Goal: Information Seeking & Learning: Learn about a topic

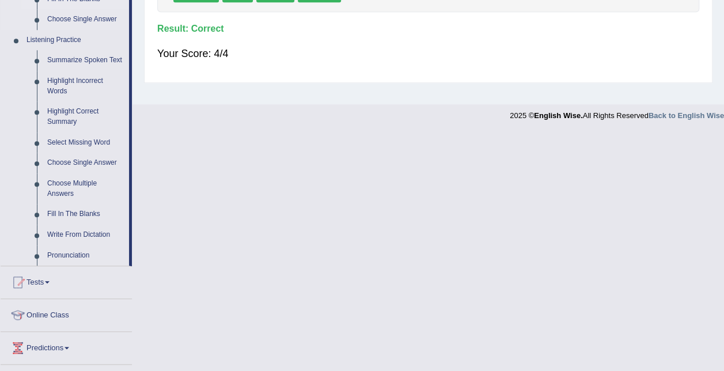
scroll to position [562, 0]
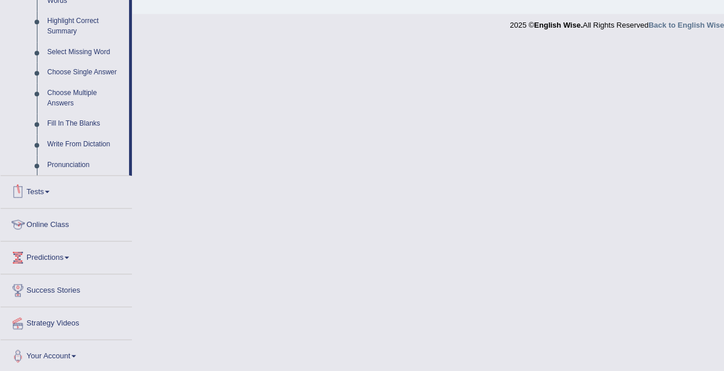
click at [47, 225] on link "Online Class" at bounding box center [66, 222] width 131 height 29
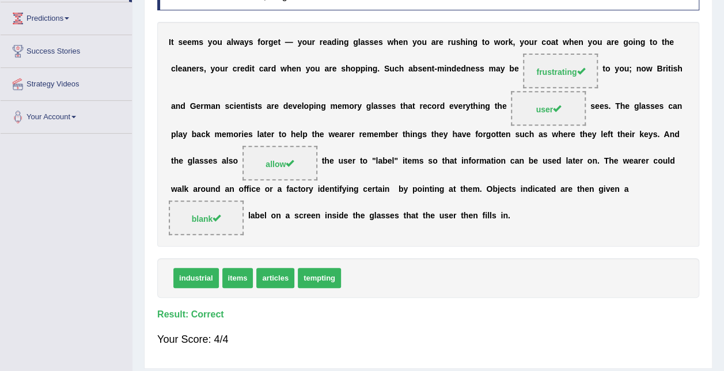
scroll to position [150, 0]
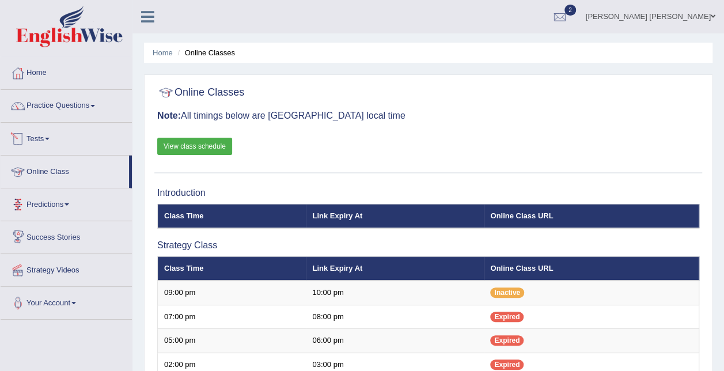
click at [44, 140] on link "Tests" at bounding box center [66, 137] width 131 height 29
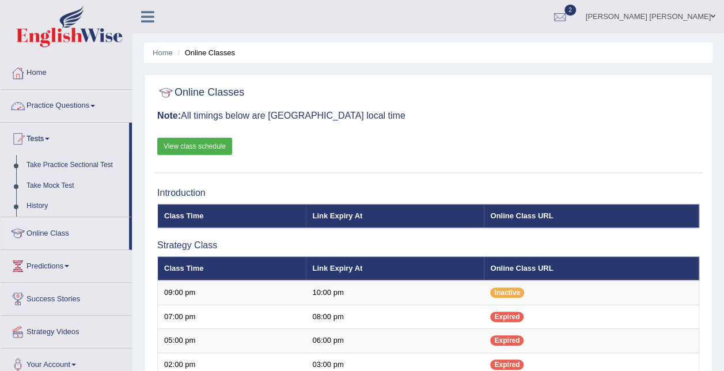
click at [68, 107] on link "Practice Questions" at bounding box center [66, 104] width 131 height 29
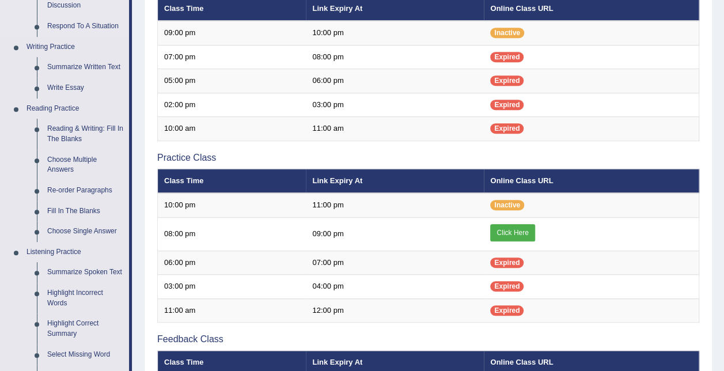
scroll to position [288, 0]
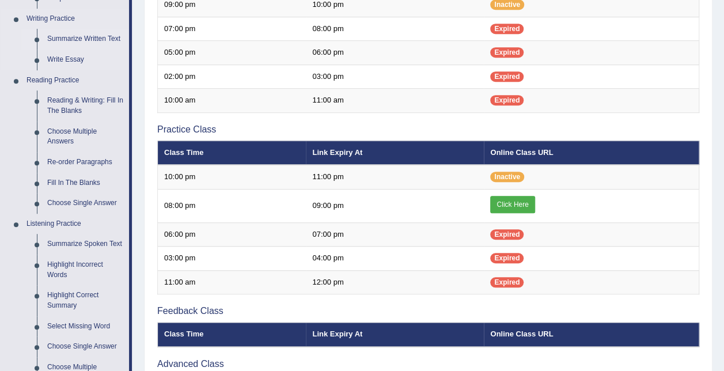
click at [92, 38] on link "Summarize Written Text" at bounding box center [85, 39] width 87 height 21
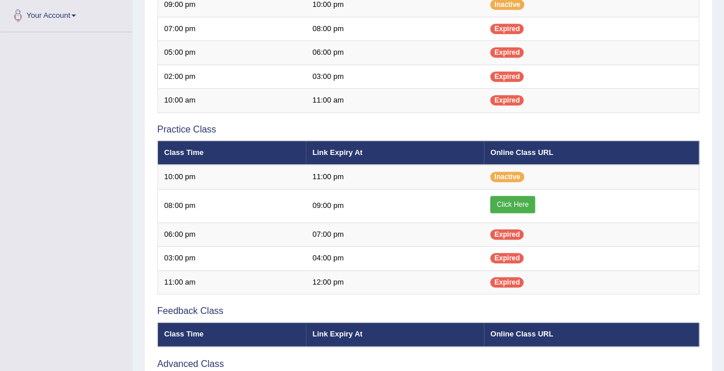
scroll to position [318, 0]
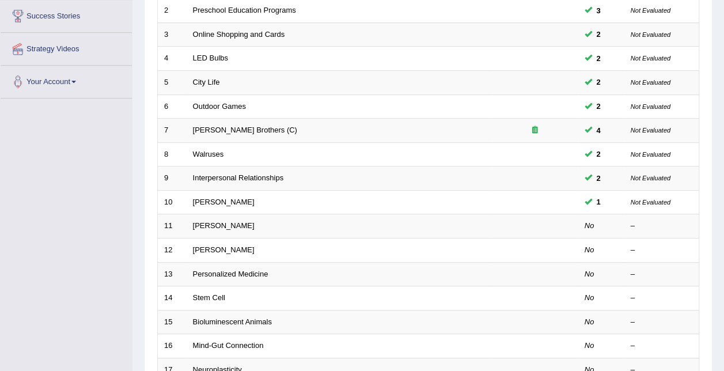
scroll to position [386, 0]
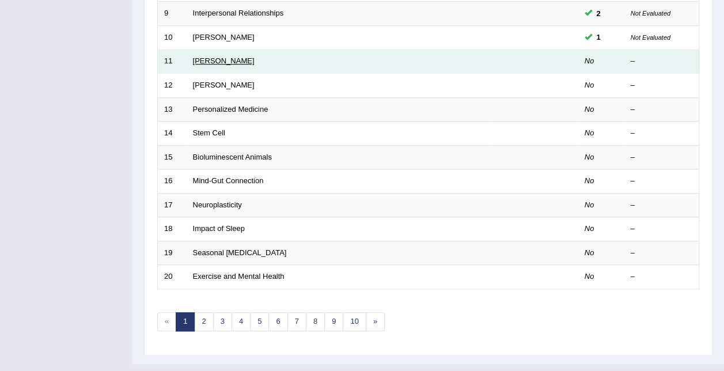
click at [201, 56] on link "[PERSON_NAME]" at bounding box center [224, 60] width 62 height 9
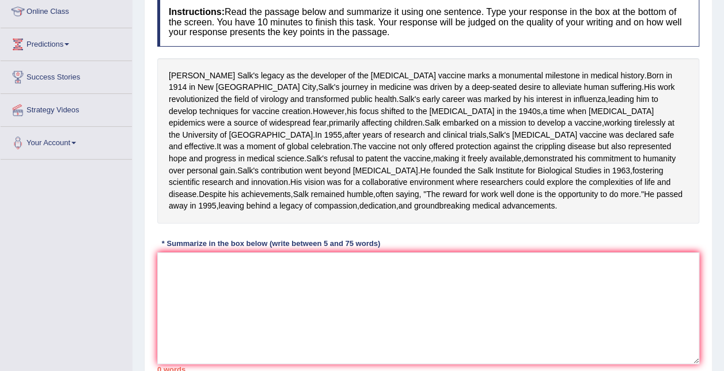
scroll to position [178, 0]
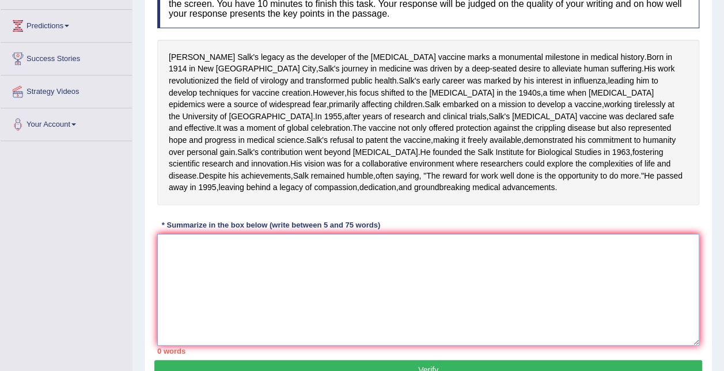
click at [364, 327] on textarea at bounding box center [428, 290] width 542 height 112
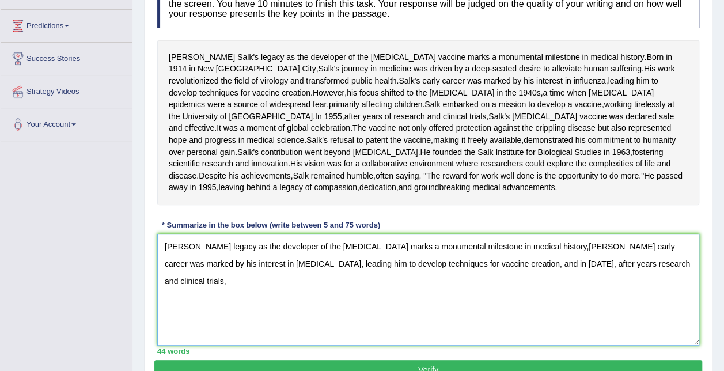
click at [549, 305] on textarea "Jonas Salk's legacy as the developer of the polio vaccine marks a monumental mi…" at bounding box center [428, 290] width 542 height 112
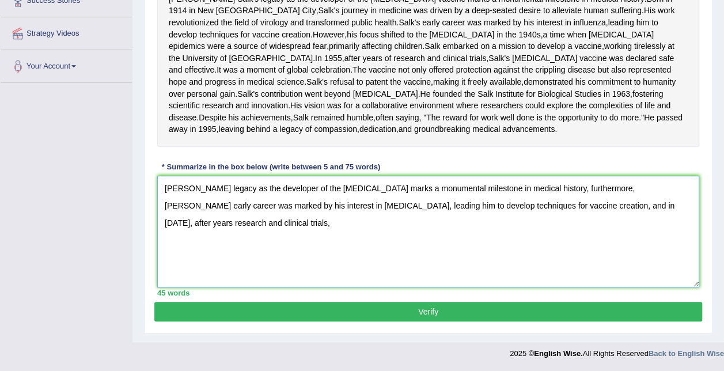
scroll to position [294, 0]
click at [668, 208] on textarea "Jonas Salk's legacy as the developer of the polio vaccine marks a monumental mi…" at bounding box center [428, 232] width 542 height 112
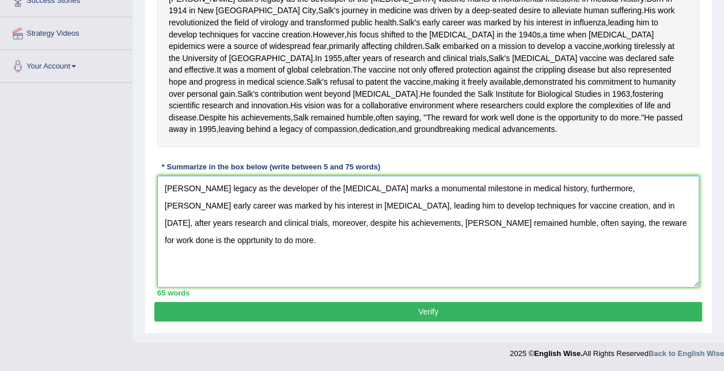
type textarea "Jonas Salk's legacy as the developer of the polio vaccine marks a monumental mi…"
click at [336, 308] on button "Verify" at bounding box center [427, 312] width 547 height 20
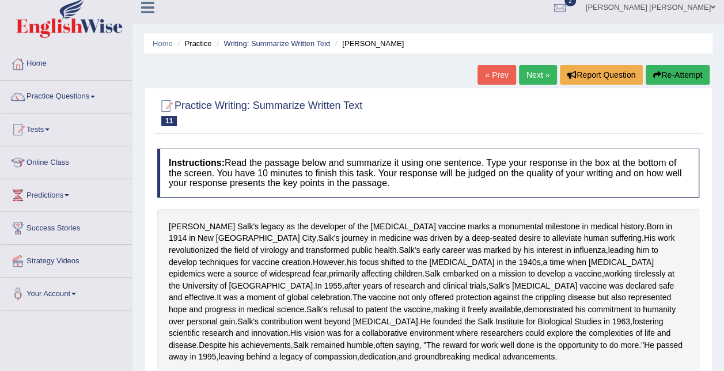
scroll to position [0, 0]
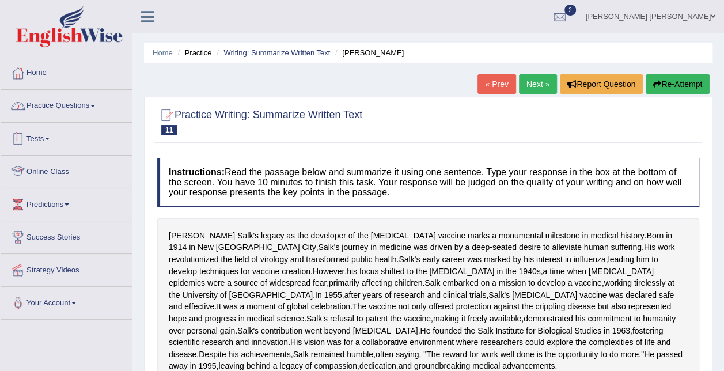
click at [64, 100] on link "Practice Questions" at bounding box center [66, 104] width 131 height 29
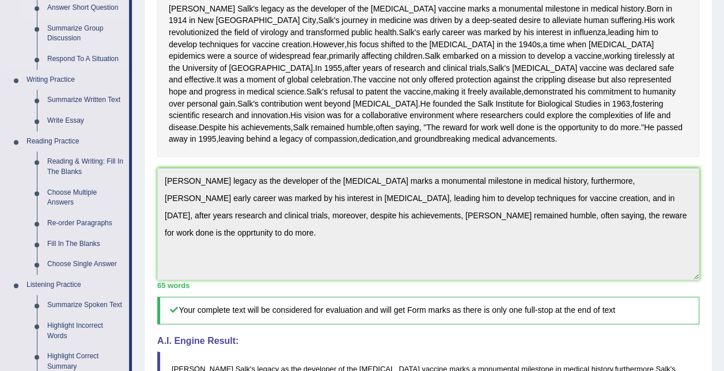
scroll to position [230, 0]
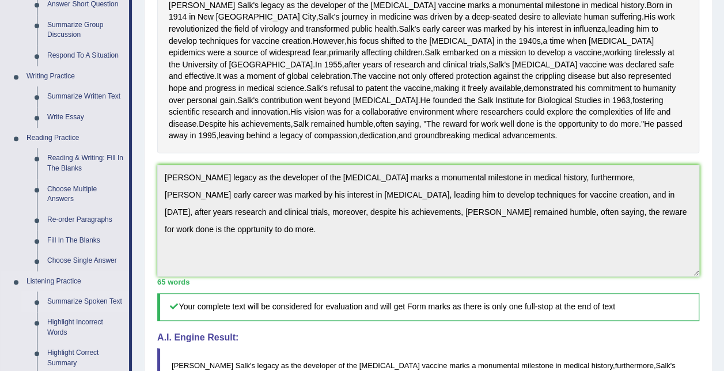
click at [89, 296] on link "Summarize Spoken Text" at bounding box center [85, 301] width 87 height 21
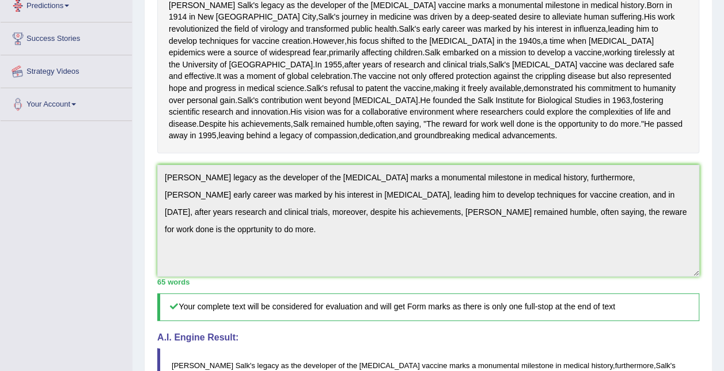
scroll to position [288, 0]
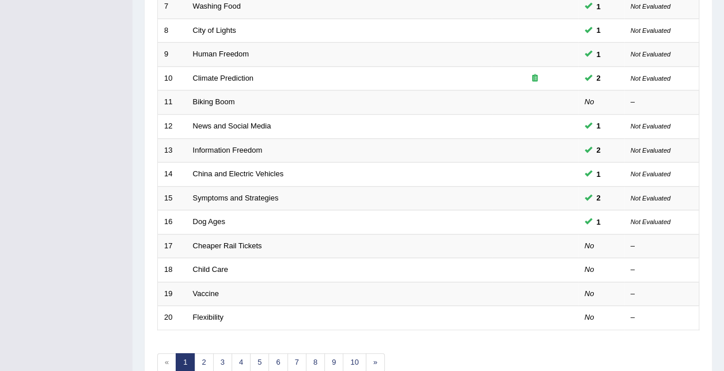
scroll to position [345, 0]
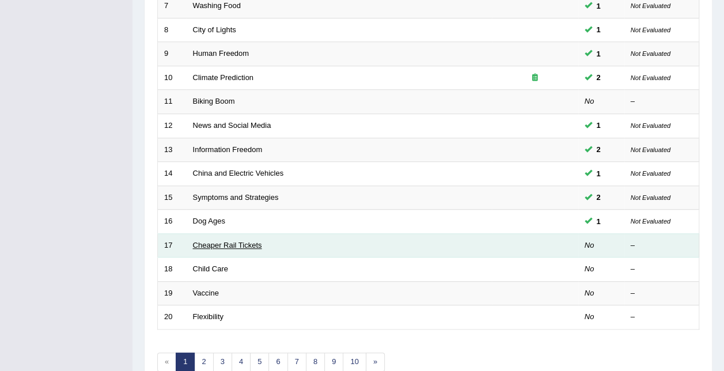
click at [235, 241] on link "Cheaper Rail Tickets" at bounding box center [227, 245] width 69 height 9
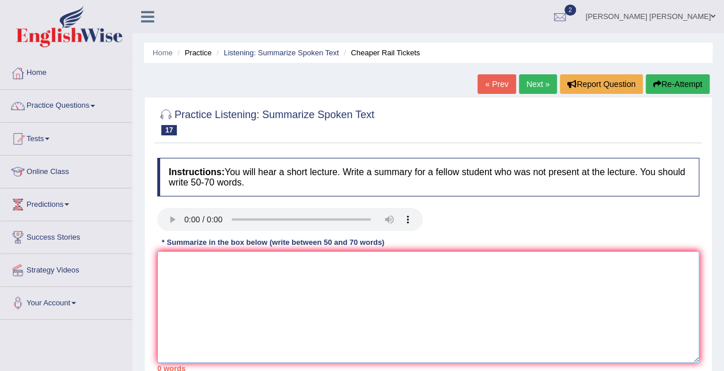
paste textarea "The speaker provided a comprehensive overview of [main topic], highlighting sev…"
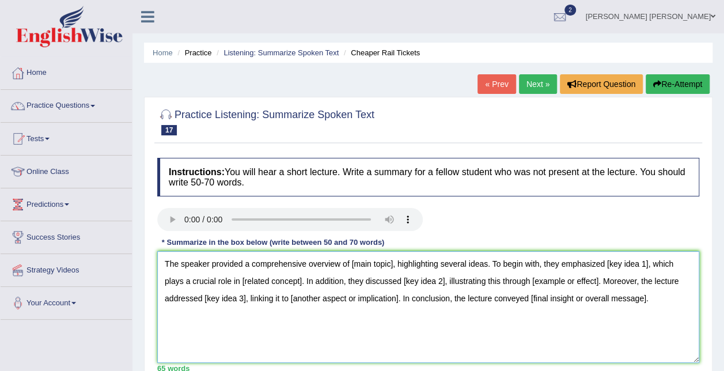
click at [368, 268] on textarea "The speaker provided a comprehensive overview of [main topic], highlighting sev…" at bounding box center [428, 307] width 542 height 112
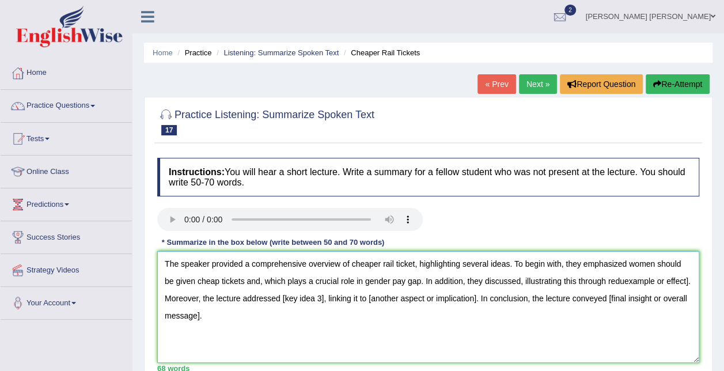
drag, startPoint x: 352, startPoint y: 286, endPoint x: 405, endPoint y: 287, distance: 53.0
click at [405, 287] on textarea "The speaker provided a comprehensive overview of cheaper rail ticket, highlight…" at bounding box center [428, 307] width 542 height 112
drag, startPoint x: 462, startPoint y: 326, endPoint x: 471, endPoint y: 320, distance: 10.7
click at [462, 326] on textarea "The speaker provided a comprehensive overview of cheaper rail ticket, highlight…" at bounding box center [428, 307] width 542 height 112
click at [599, 279] on textarea "The speaker provided a comprehensive overview of cheaper rail ticket, highlight…" at bounding box center [428, 307] width 542 height 112
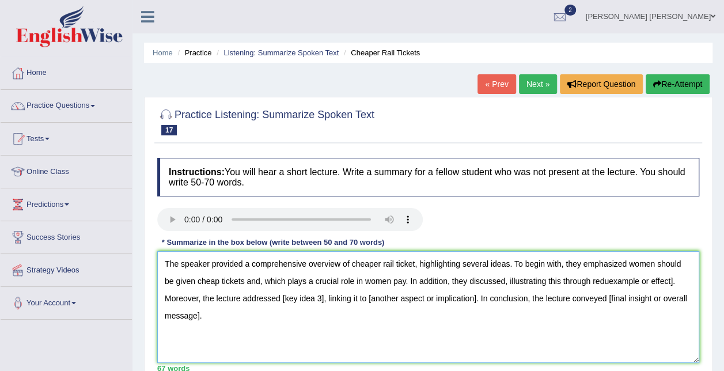
click at [596, 280] on textarea "The speaker provided a comprehensive overview of cheaper rail ticket, highlight…" at bounding box center [428, 307] width 542 height 112
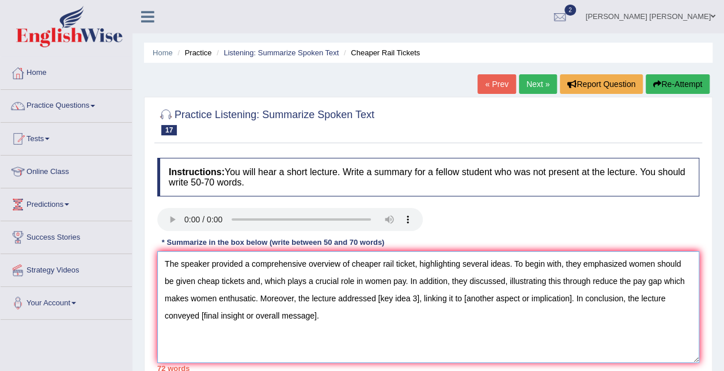
click at [382, 299] on textarea "The speaker provided a comprehensive overview of cheaper rail ticket, highlight…" at bounding box center [428, 307] width 542 height 112
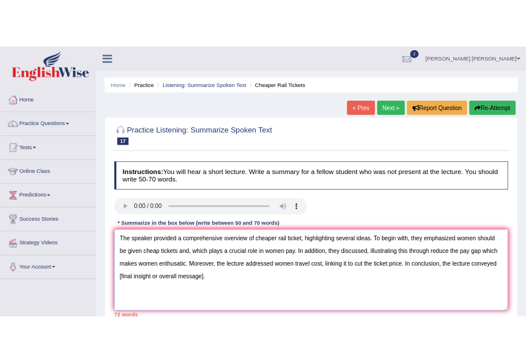
scroll to position [58, 0]
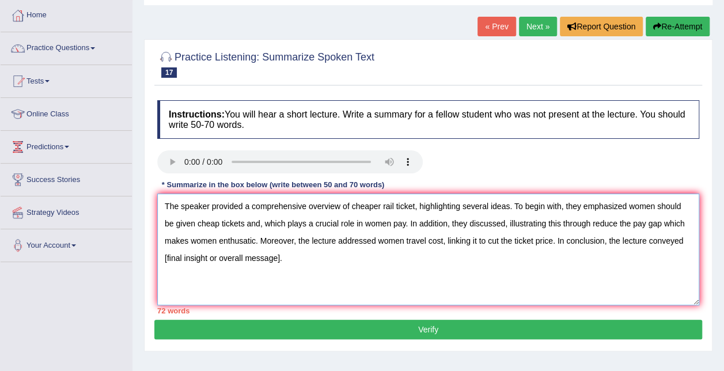
click at [444, 241] on textarea "The speaker provided a comprehensive overview of cheaper rail ticket, highlight…" at bounding box center [428, 249] width 542 height 112
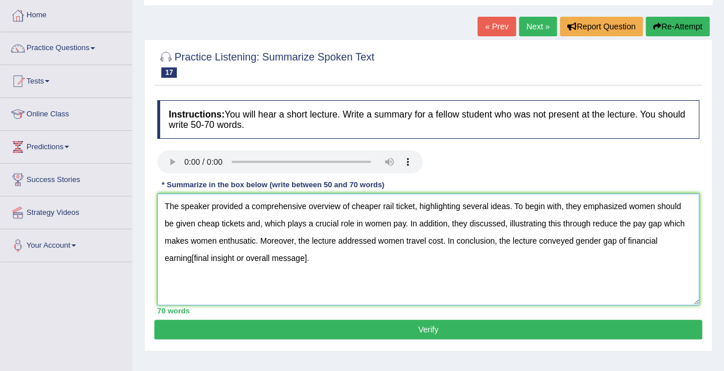
click at [616, 241] on textarea "The speaker provided a comprehensive overview of cheaper rail ticket, highlight…" at bounding box center [428, 249] width 542 height 112
click at [576, 239] on textarea "The speaker provided a comprehensive overview of cheaper rail ticket, highlight…" at bounding box center [428, 249] width 542 height 112
click at [575, 244] on textarea "The speaker provided a comprehensive overview of cheaper rail ticket, highlight…" at bounding box center [428, 249] width 542 height 112
click at [685, 244] on textarea "The speaker provided a comprehensive overview of cheaper rail ticket, highlight…" at bounding box center [428, 249] width 542 height 112
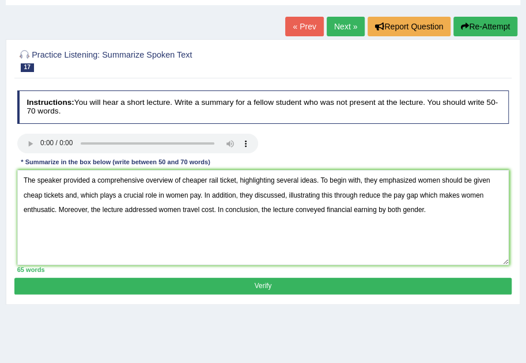
click at [203, 342] on div "Home Practice Listening: Summarize Spoken Text Cheaper Rail Tickets « Prev Next…" at bounding box center [263, 230] width 526 height 576
drag, startPoint x: 54, startPoint y: 209, endPoint x: 24, endPoint y: 207, distance: 30.6
click at [24, 207] on textarea "The speaker provided a comprehensive overview of cheaper rail ticket, highlight…" at bounding box center [263, 217] width 492 height 95
paste textarea "ias"
type textarea "The speaker provided a comprehensive overview of cheaper rail ticket, highlight…"
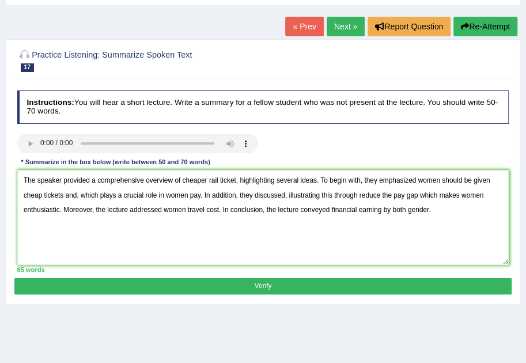
click at [238, 286] on button "Verify" at bounding box center [262, 285] width 496 height 17
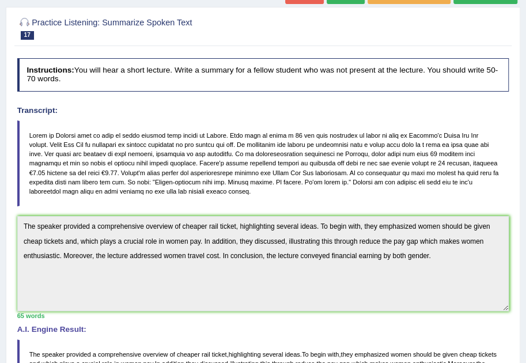
scroll to position [0, 0]
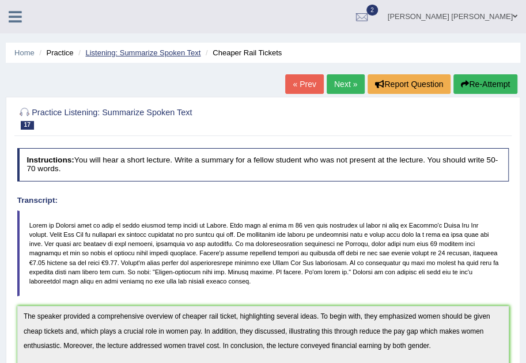
click at [192, 51] on link "Listening: Summarize Spoken Text" at bounding box center [142, 52] width 115 height 9
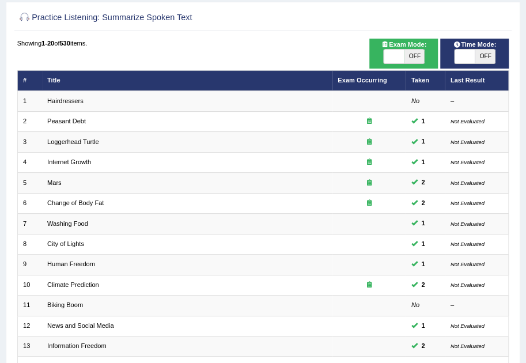
scroll to position [303, 0]
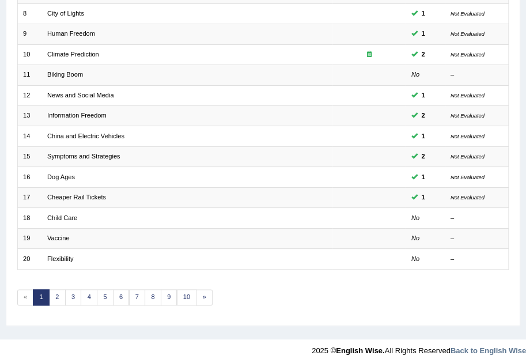
click at [79, 354] on footer "2025 © English Wise. All Rights Reserved Back to English Wise" at bounding box center [263, 353] width 526 height 29
click at [47, 346] on div at bounding box center [263, 347] width 526 height 17
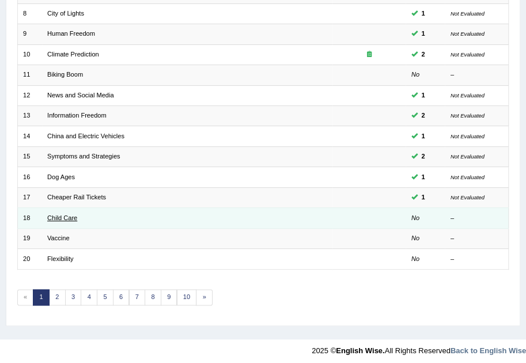
click at [55, 214] on link "Child Care" at bounding box center [62, 217] width 30 height 7
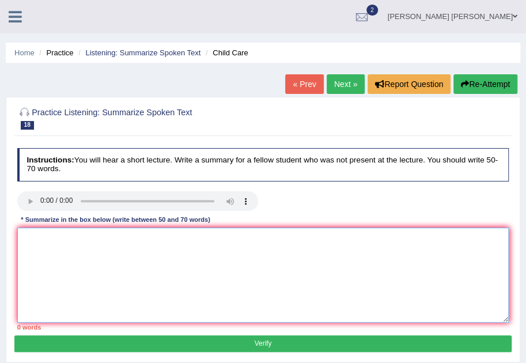
paste textarea "enthusiastic"
type textarea "enthusiastic"
drag, startPoint x: 60, startPoint y: 241, endPoint x: 4, endPoint y: 242, distance: 55.8
click at [5, 242] on div "Home Practice Listening: Summarize Spoken Text Child Care « Prev Next » Report …" at bounding box center [263, 288] width 526 height 576
paste textarea "The speaker provided a comprehensive overview of [main topic], highlighting sev…"
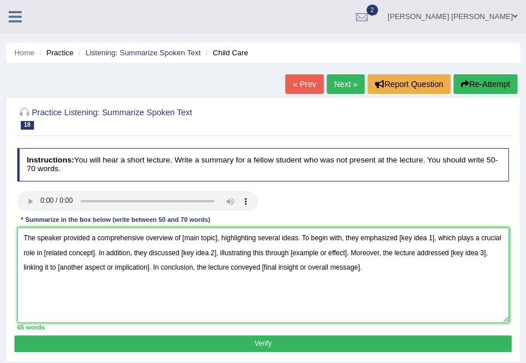
drag, startPoint x: 180, startPoint y: 237, endPoint x: 214, endPoint y: 243, distance: 33.9
click at [214, 243] on textarea "The speaker provided a comprehensive overview of [main topic], highlighting sev…" at bounding box center [263, 274] width 492 height 95
click at [21, 285] on textarea "The speaker provided a comprehensive overview of chil care, highlighting severa…" at bounding box center [263, 274] width 492 height 95
drag, startPoint x: 386, startPoint y: 238, endPoint x: 419, endPoint y: 237, distance: 33.4
click at [386, 238] on textarea "The speaker provided a comprehensive overview of chil care, highlighting severa…" at bounding box center [263, 274] width 492 height 95
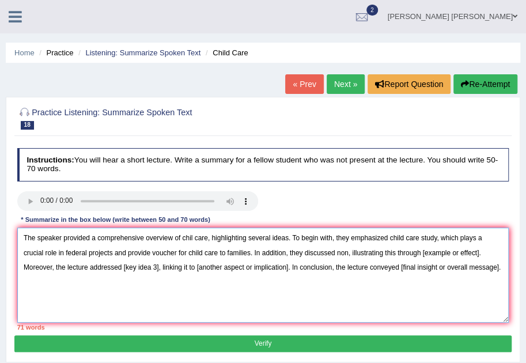
click at [327, 251] on textarea "The speaker provided a comprehensive overview of chil care, highlighting severa…" at bounding box center [263, 274] width 492 height 95
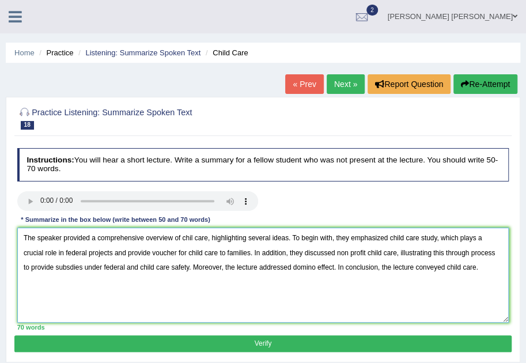
click at [119, 269] on textarea "The speaker provided a comprehensive overview of chil care, highlighting severa…" at bounding box center [263, 274] width 492 height 95
click at [153, 250] on textarea "The speaker provided a comprehensive overview of chil care, highlighting severa…" at bounding box center [263, 274] width 492 height 95
click at [62, 266] on textarea "The speaker provided a comprehensive overview of chil care, highlighting severa…" at bounding box center [263, 274] width 492 height 95
click at [191, 237] on textarea "The speaker provided a comprehensive overview of chil care, highlighting severa…" at bounding box center [263, 274] width 492 height 95
drag, startPoint x: 350, startPoint y: 253, endPoint x: 362, endPoint y: 257, distance: 12.7
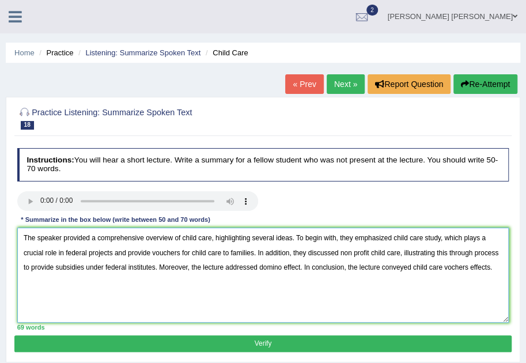
click at [352, 254] on textarea "The speaker provided a comprehensive overview of child care, highlighting sever…" at bounding box center [263, 274] width 492 height 95
click at [450, 267] on textarea "The speaker provided a comprehensive overview of child care, highlighting sever…" at bounding box center [263, 274] width 492 height 95
click at [489, 267] on textarea "The speaker provided a comprehensive overview of child care, highlighting sever…" at bounding box center [263, 274] width 492 height 95
type textarea "The speaker provided a comprehensive overview of child care, highlighting sever…"
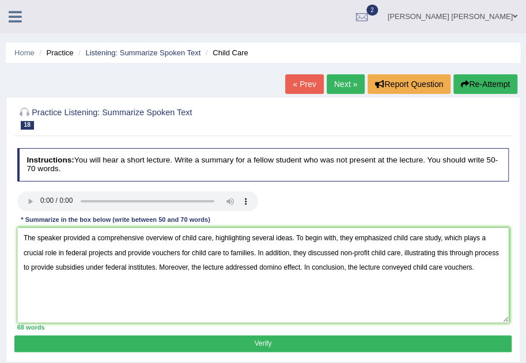
click at [402, 339] on button "Verify" at bounding box center [262, 343] width 496 height 17
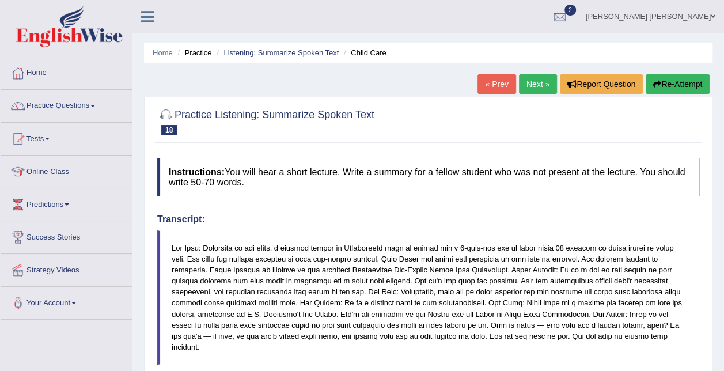
click at [39, 138] on link "Tests" at bounding box center [66, 137] width 131 height 29
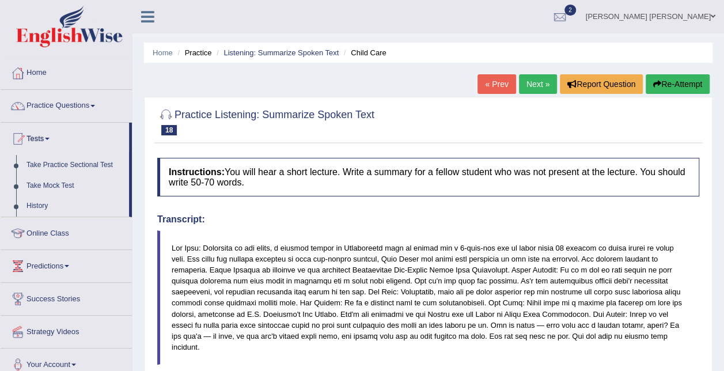
click at [53, 206] on link "History" at bounding box center [75, 206] width 108 height 21
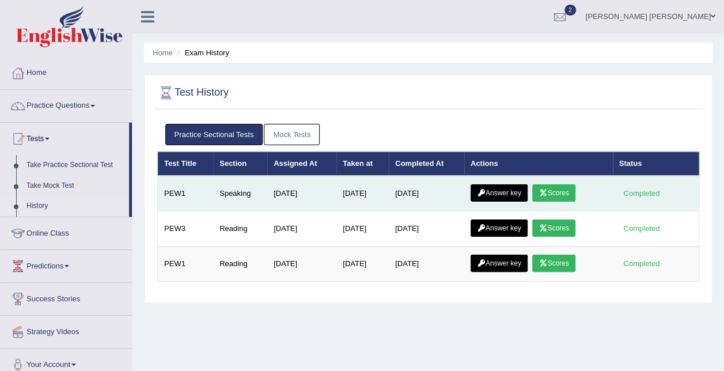
click at [556, 190] on link "Scores" at bounding box center [553, 192] width 43 height 17
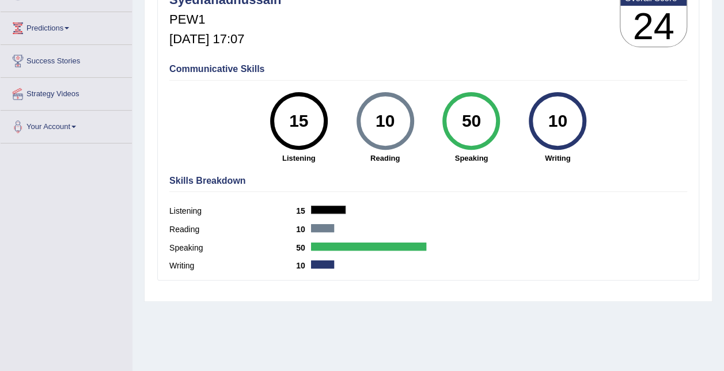
scroll to position [61, 0]
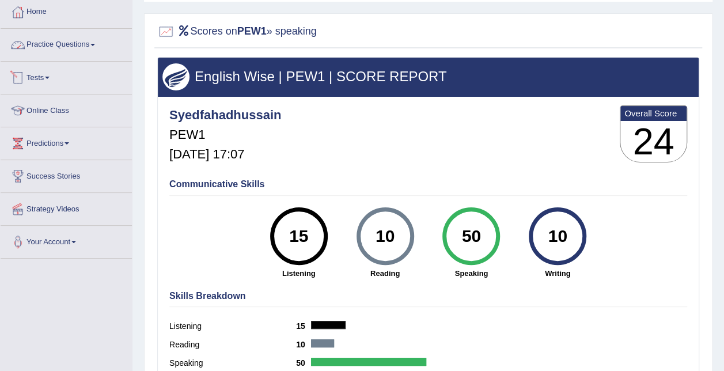
click at [54, 41] on link "Practice Questions" at bounding box center [66, 43] width 131 height 29
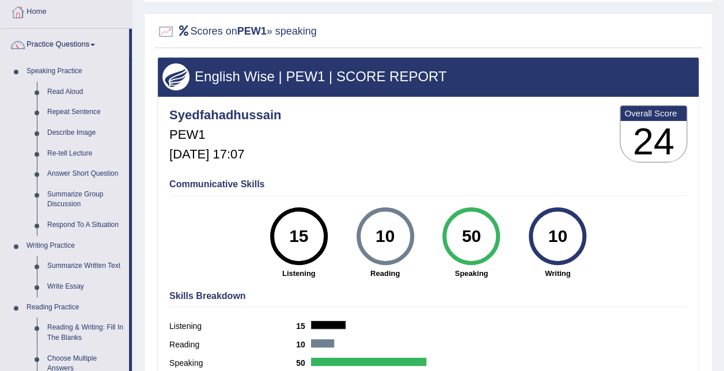
scroll to position [0, 0]
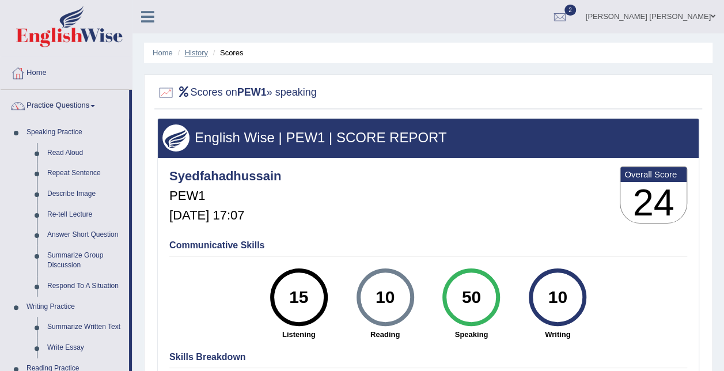
click at [195, 52] on link "History" at bounding box center [196, 52] width 23 height 9
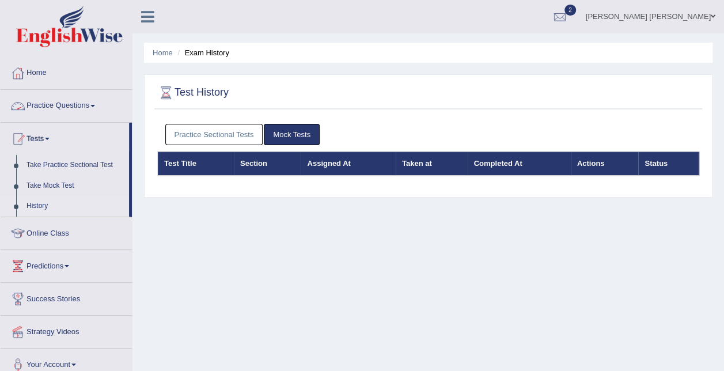
click at [230, 134] on link "Practice Sectional Tests" at bounding box center [214, 134] width 98 height 21
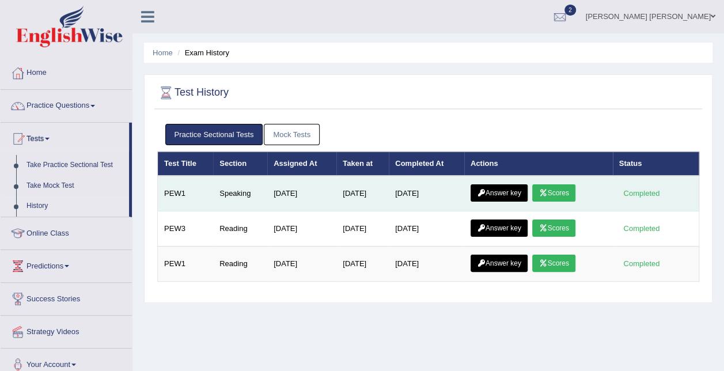
click at [499, 191] on link "Answer key" at bounding box center [498, 192] width 57 height 17
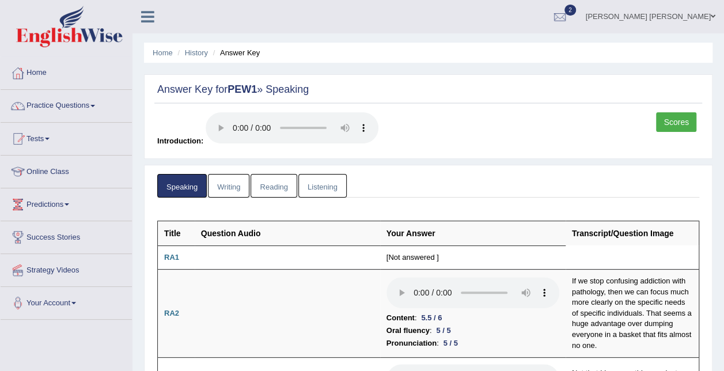
click at [679, 123] on link "Scores" at bounding box center [676, 122] width 40 height 20
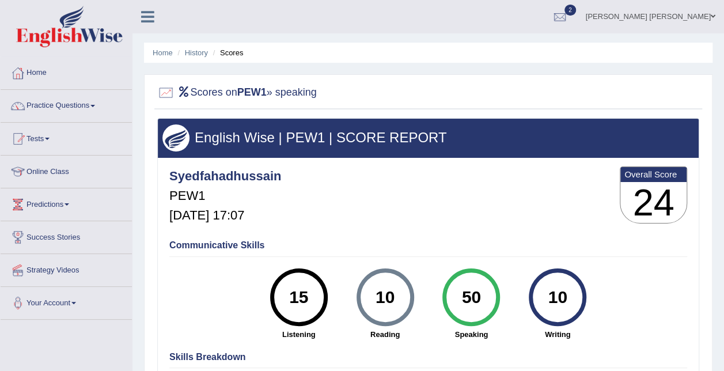
click at [91, 105] on link "Practice Questions" at bounding box center [66, 104] width 131 height 29
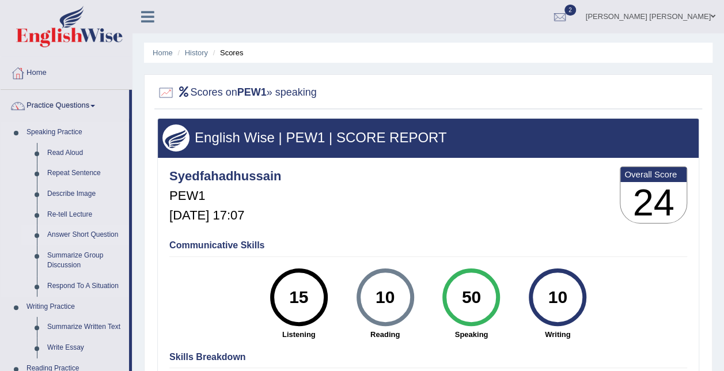
scroll to position [58, 0]
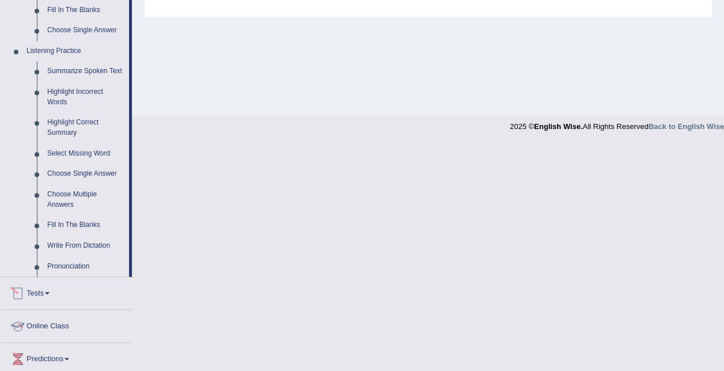
click at [59, 292] on link "Tests" at bounding box center [66, 291] width 131 height 29
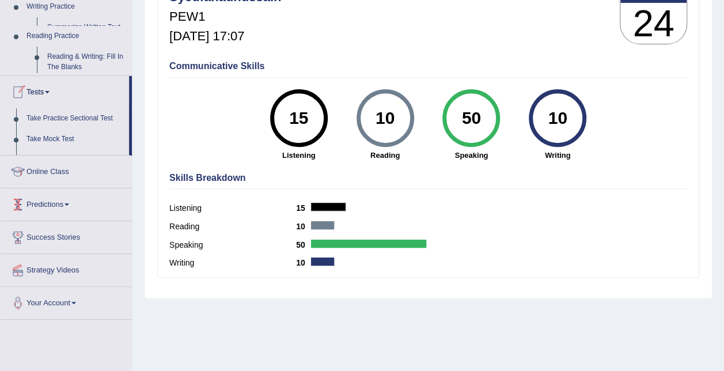
scroll to position [131, 0]
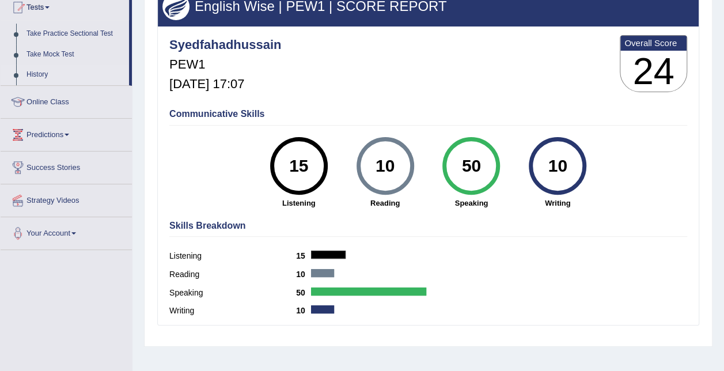
click at [38, 70] on link "History" at bounding box center [75, 74] width 108 height 21
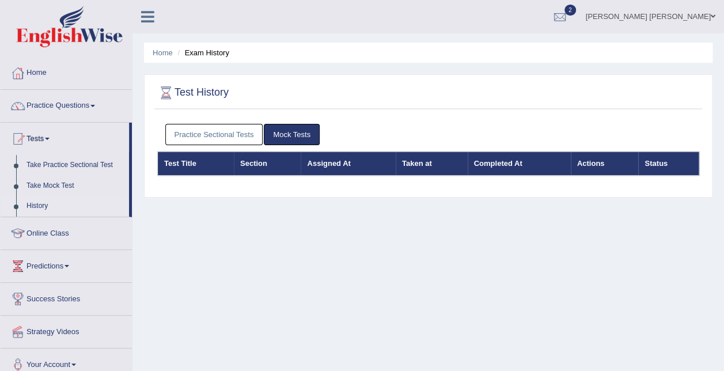
click at [208, 137] on link "Practice Sectional Tests" at bounding box center [214, 134] width 98 height 21
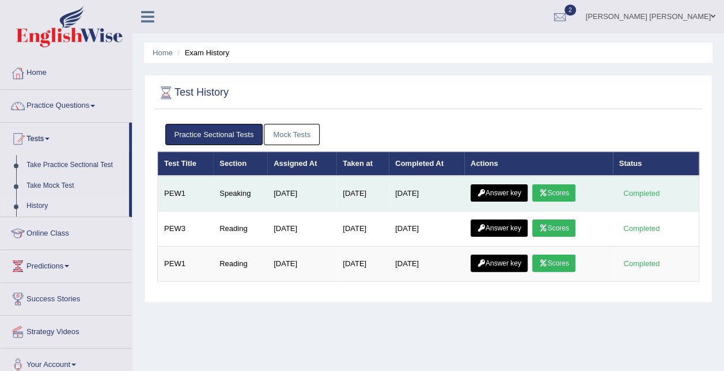
click at [488, 192] on link "Answer key" at bounding box center [498, 192] width 57 height 17
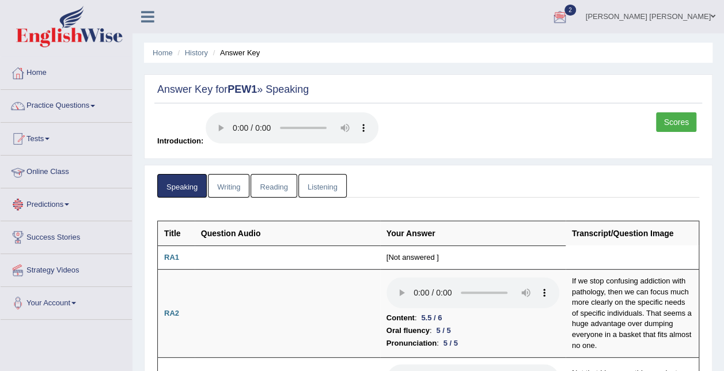
click at [29, 165] on link "Online Class" at bounding box center [66, 169] width 131 height 29
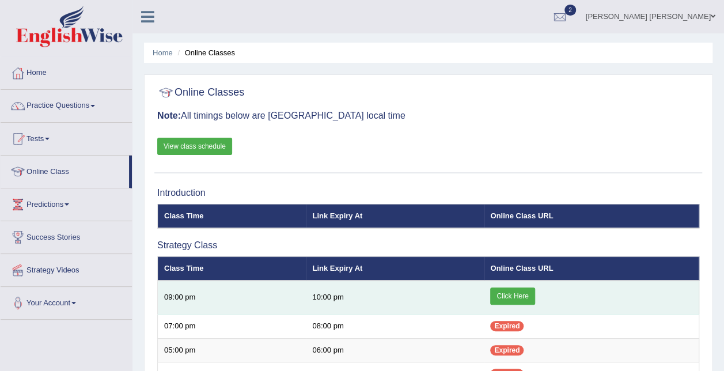
click at [524, 292] on link "Click Here" at bounding box center [512, 295] width 44 height 17
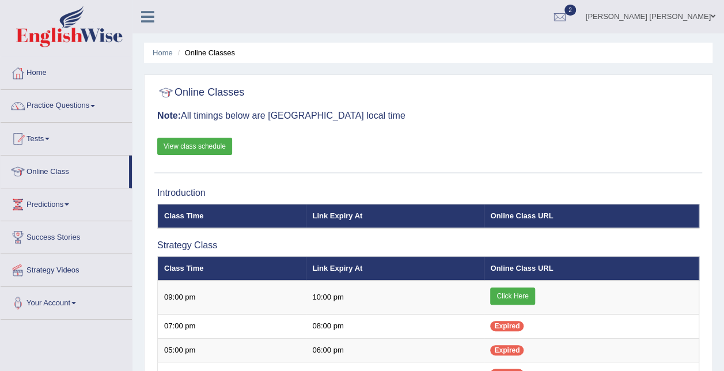
click at [62, 208] on link "Predictions" at bounding box center [66, 202] width 131 height 29
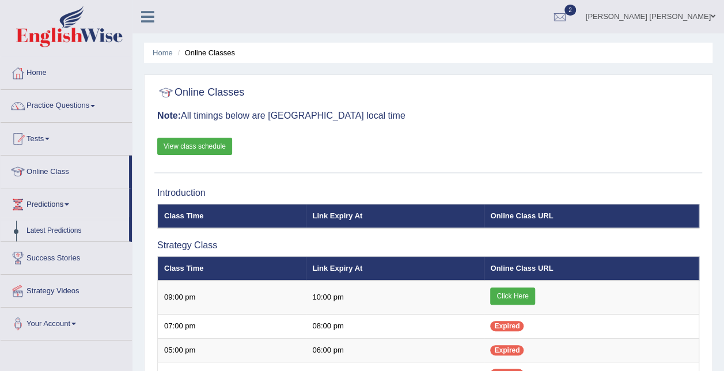
click at [60, 228] on link "Latest Predictions" at bounding box center [75, 230] width 108 height 21
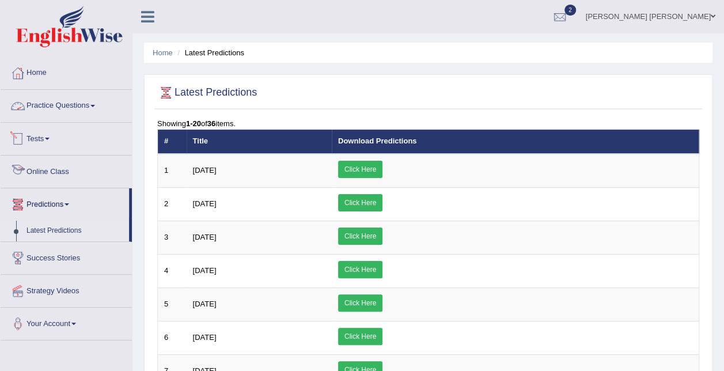
click at [86, 100] on link "Practice Questions" at bounding box center [66, 104] width 131 height 29
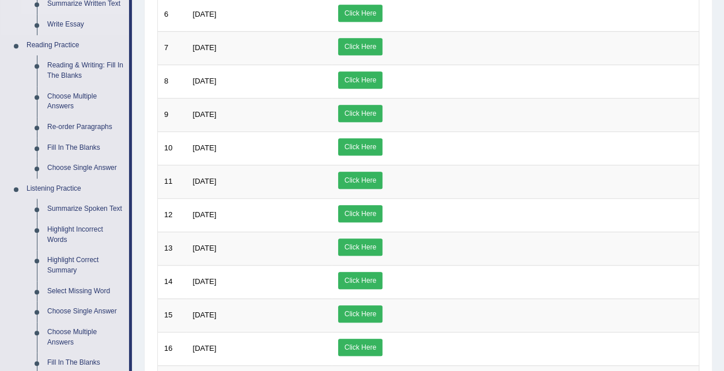
scroll to position [562, 0]
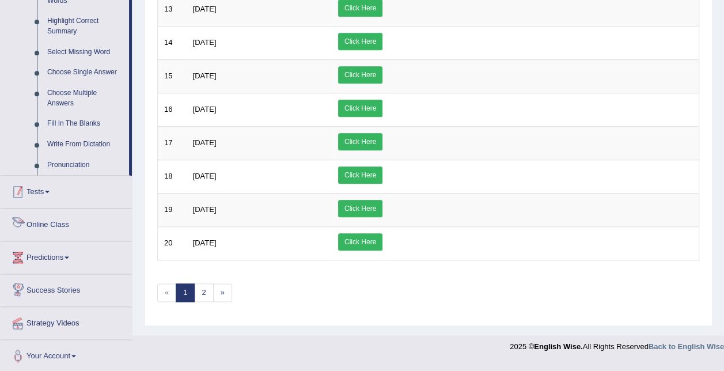
click at [52, 198] on link "Tests" at bounding box center [66, 190] width 131 height 29
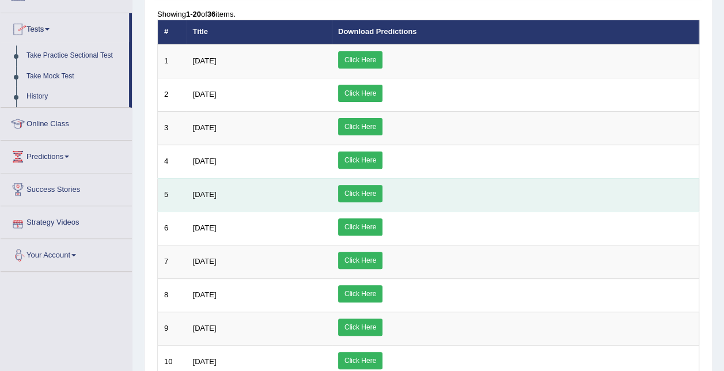
scroll to position [91, 0]
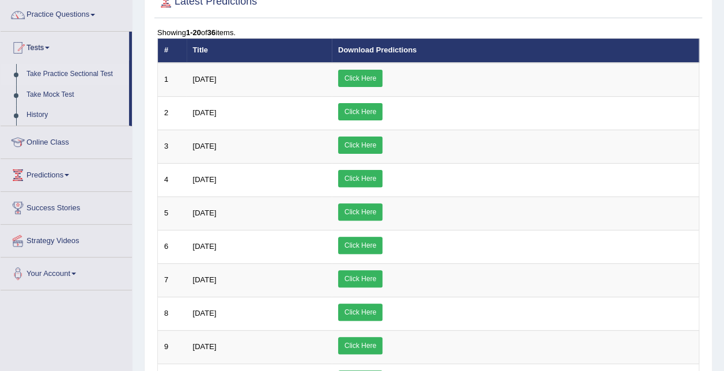
click at [66, 74] on link "Take Practice Sectional Test" at bounding box center [75, 74] width 108 height 21
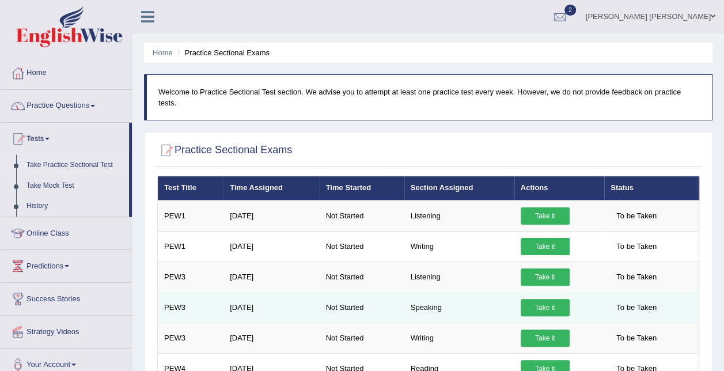
click at [545, 299] on link "Take it" at bounding box center [544, 307] width 49 height 17
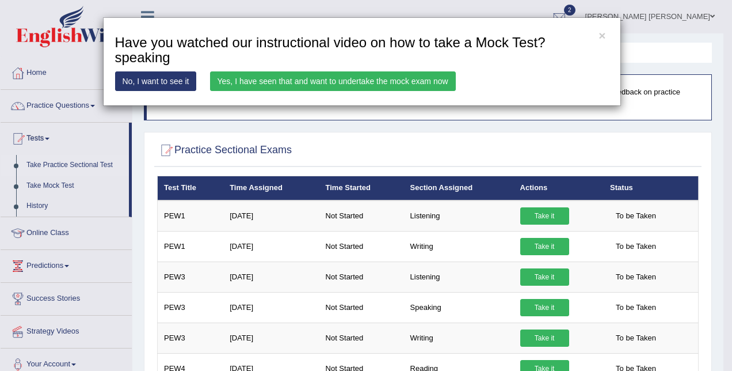
click at [324, 81] on link "Yes, I have seen that and want to undertake the mock exam now" at bounding box center [333, 81] width 246 height 20
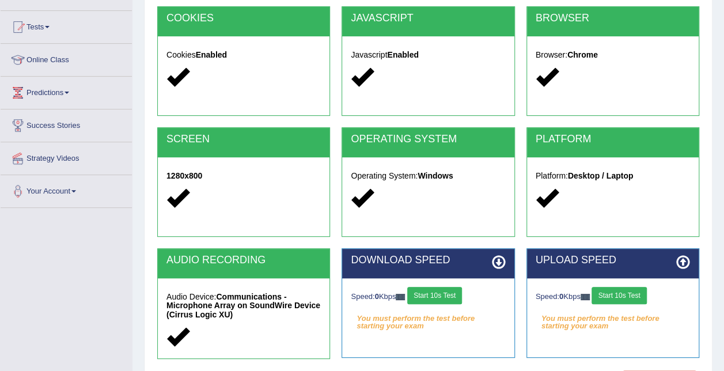
scroll to position [115, 0]
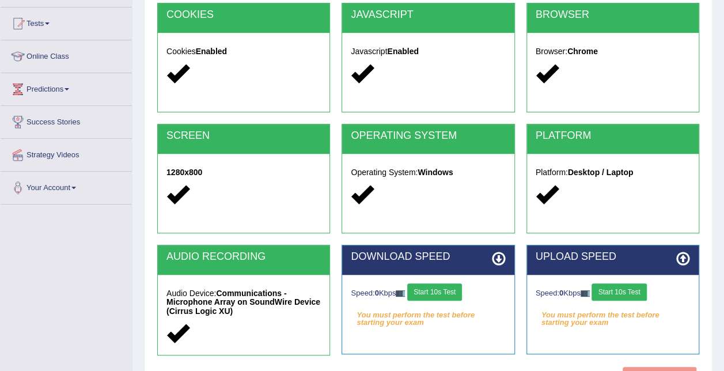
click at [440, 292] on button "Start 10s Test" at bounding box center [434, 291] width 55 height 17
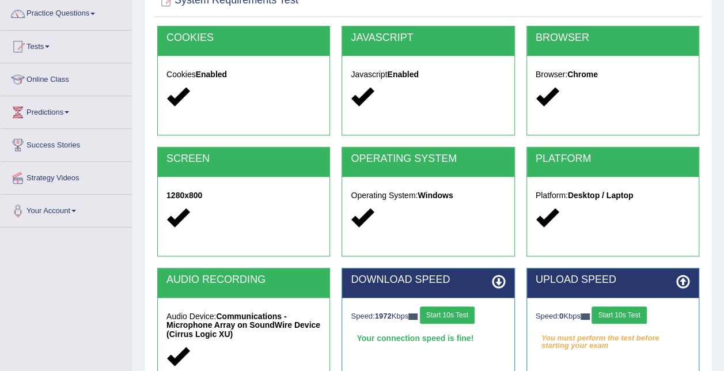
scroll to position [0, 0]
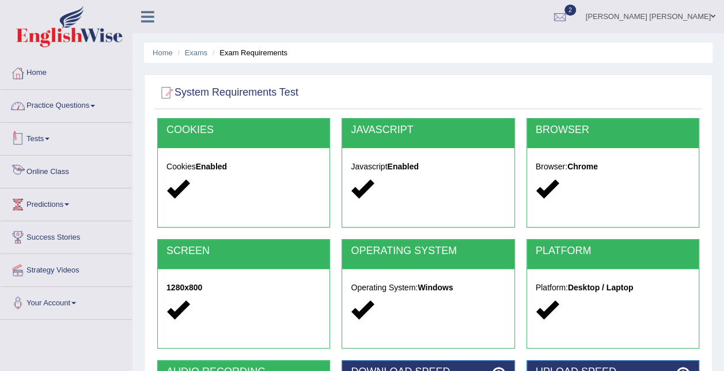
click at [74, 98] on link "Practice Questions" at bounding box center [66, 104] width 131 height 29
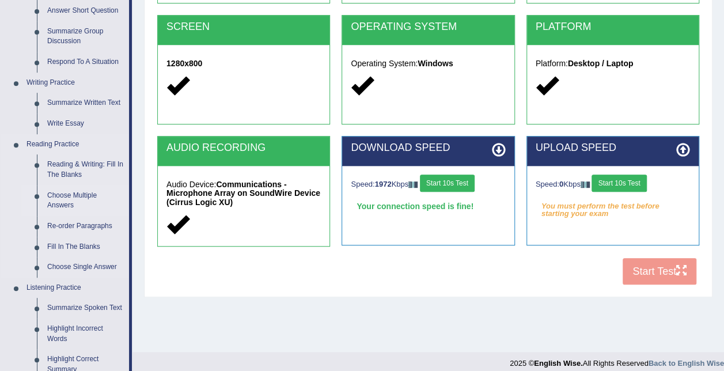
scroll to position [115, 0]
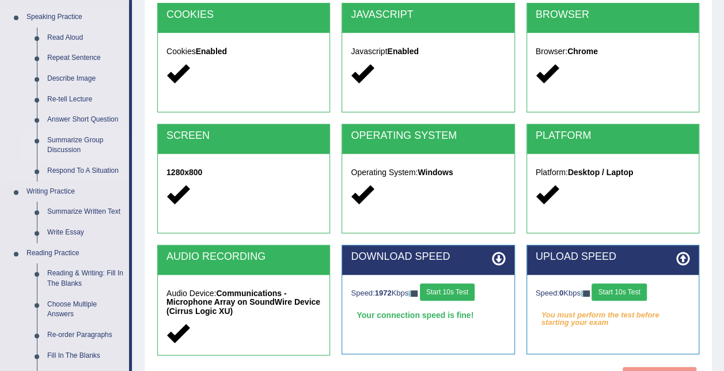
click at [82, 145] on link "Summarize Group Discussion" at bounding box center [85, 145] width 87 height 31
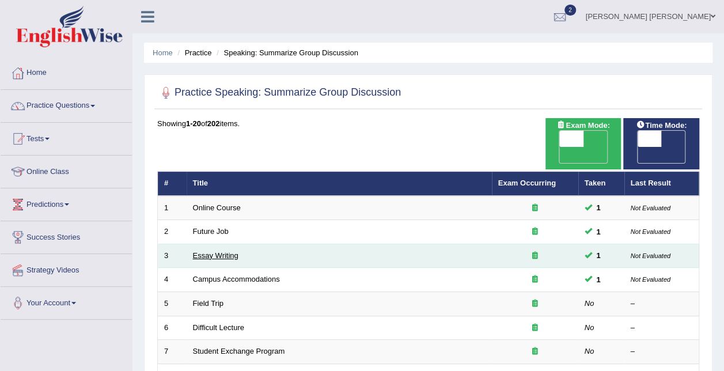
click at [228, 251] on link "Essay Writing" at bounding box center [215, 255] width 45 height 9
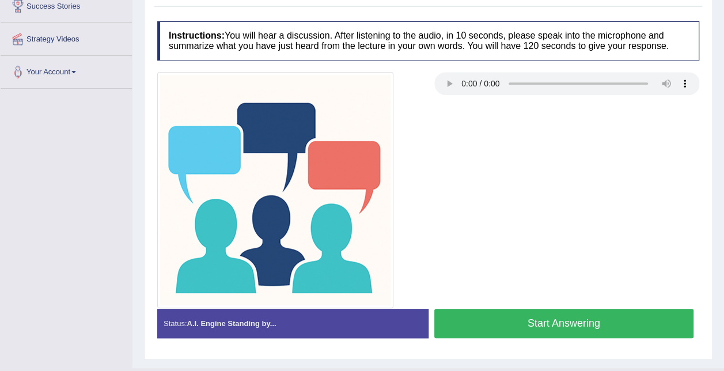
scroll to position [142, 0]
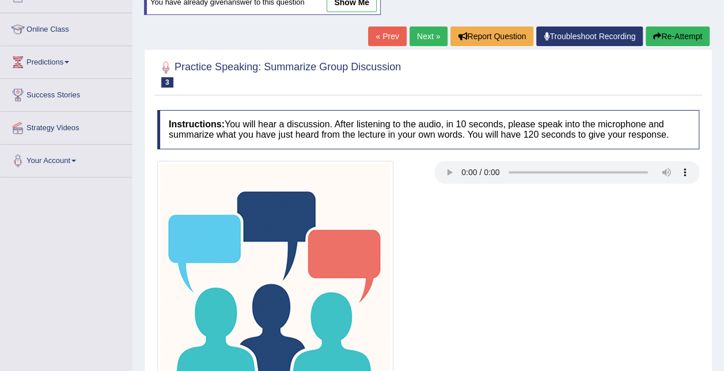
click at [362, 8] on link "show me" at bounding box center [351, 3] width 50 height 20
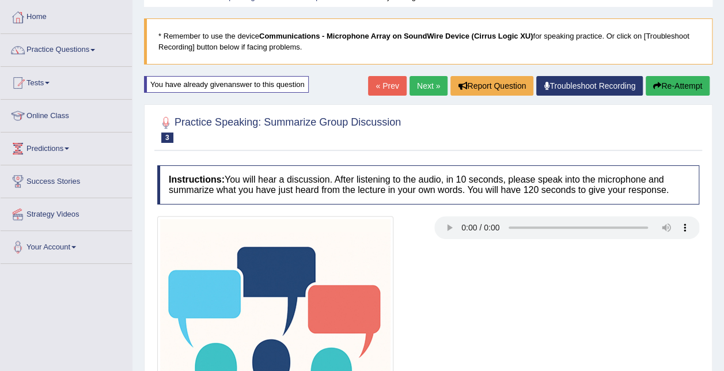
scroll to position [0, 0]
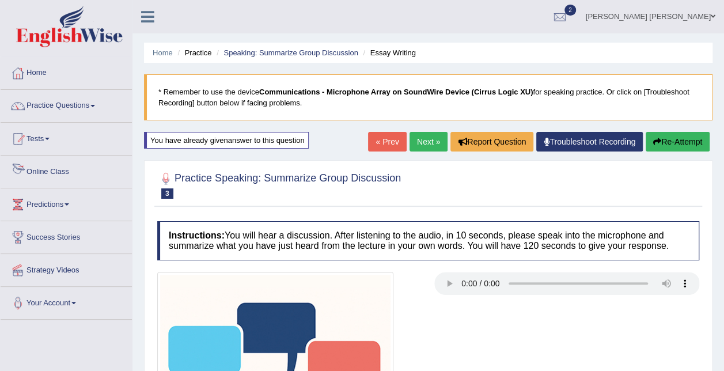
click at [44, 168] on link "Online Class" at bounding box center [66, 169] width 131 height 29
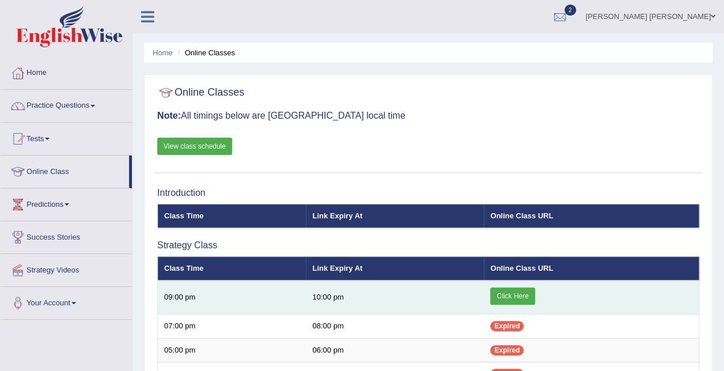
click at [512, 298] on link "Click Here" at bounding box center [512, 295] width 44 height 17
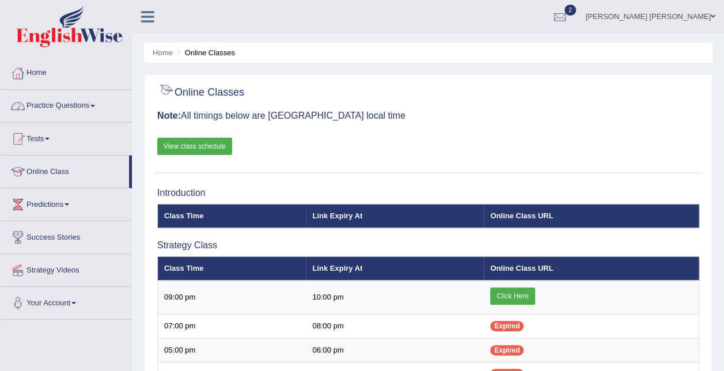
click at [88, 112] on link "Practice Questions" at bounding box center [66, 104] width 131 height 29
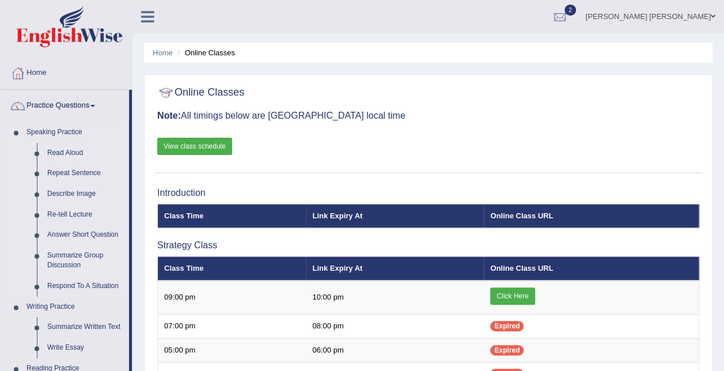
click at [73, 254] on link "Summarize Group Discussion" at bounding box center [85, 260] width 87 height 31
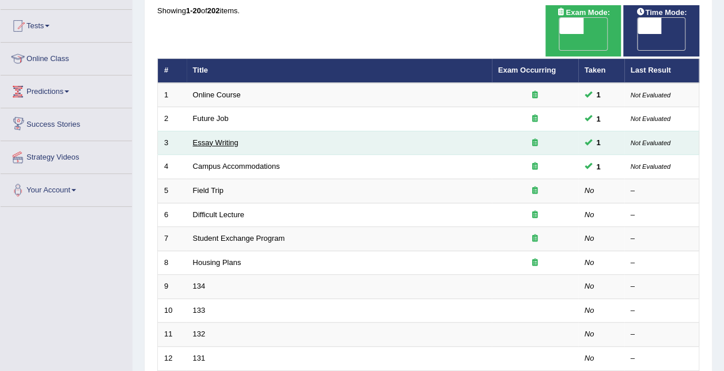
scroll to position [115, 0]
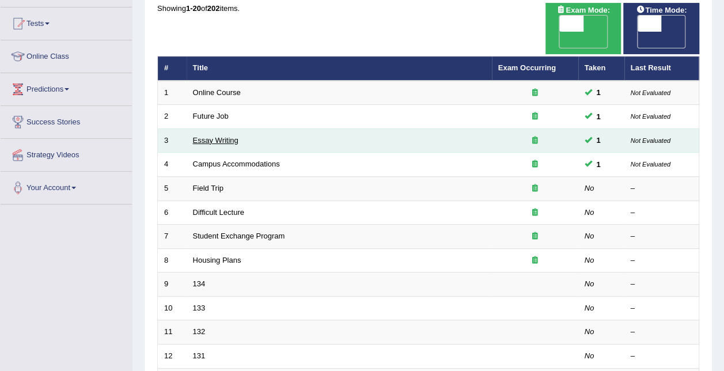
click at [210, 136] on link "Essay Writing" at bounding box center [215, 140] width 45 height 9
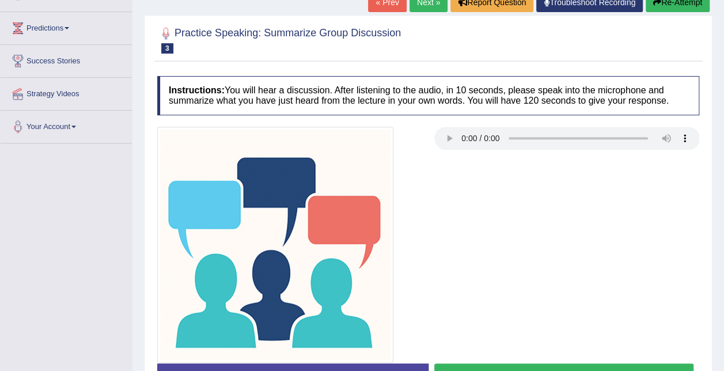
scroll to position [115, 0]
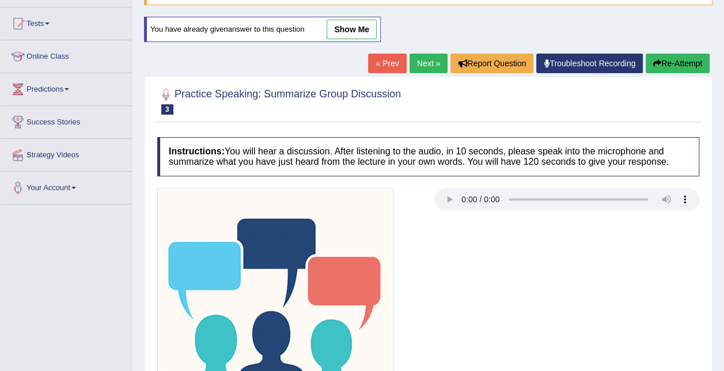
click at [356, 22] on link "show me" at bounding box center [351, 30] width 50 height 20
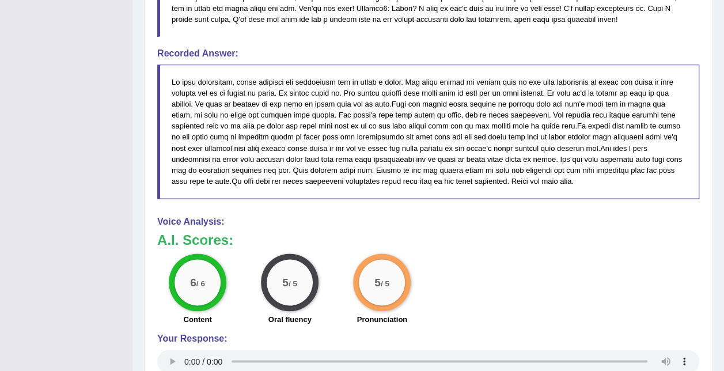
scroll to position [691, 0]
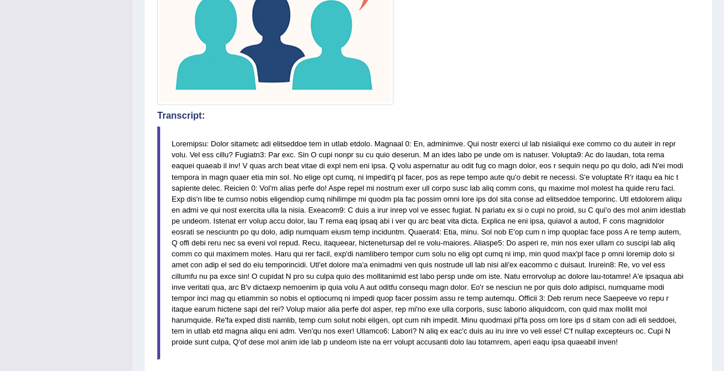
scroll to position [0, 0]
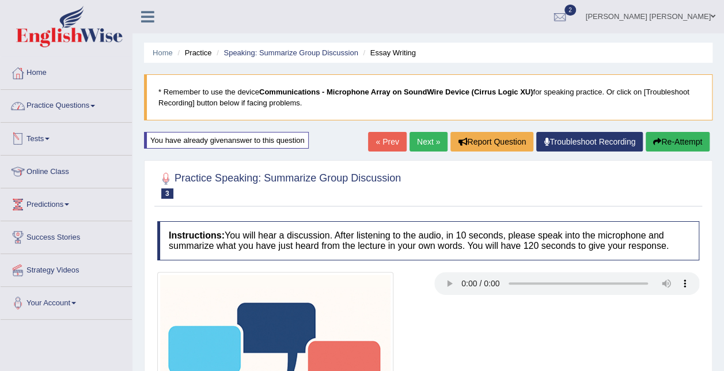
click at [81, 115] on link "Practice Questions" at bounding box center [66, 104] width 131 height 29
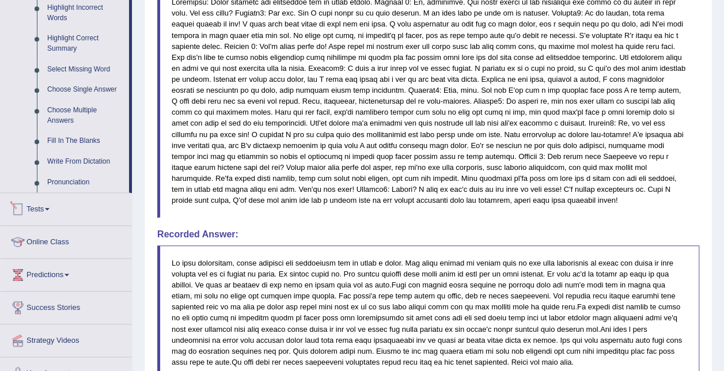
scroll to position [518, 0]
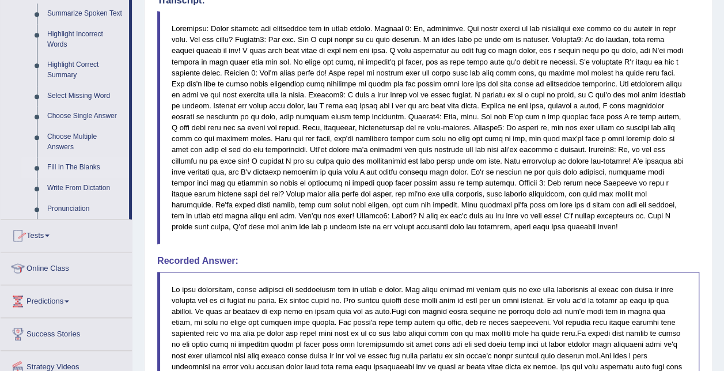
click at [85, 168] on link "Fill In The Blanks" at bounding box center [85, 167] width 87 height 21
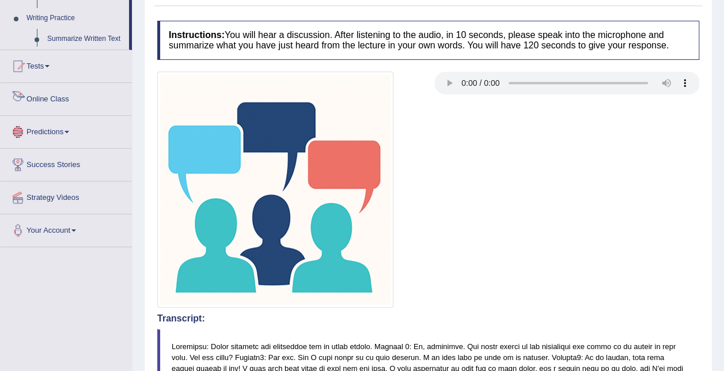
scroll to position [324, 0]
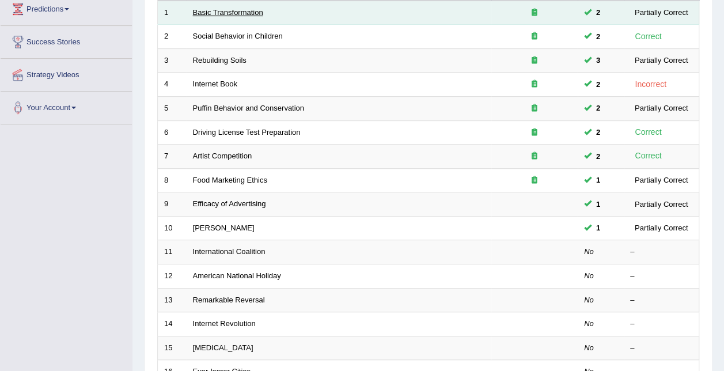
scroll to position [230, 0]
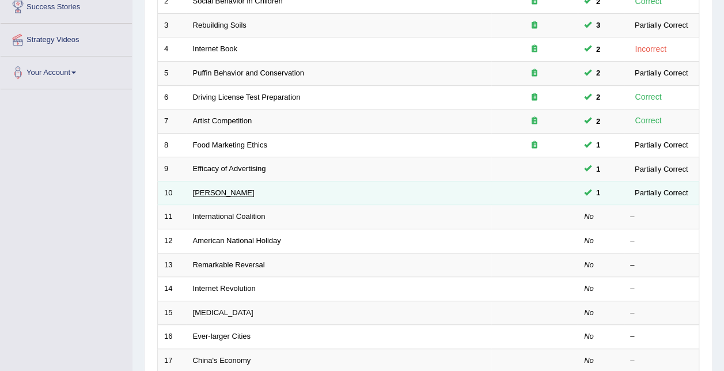
click at [211, 188] on link "[PERSON_NAME]" at bounding box center [224, 192] width 62 height 9
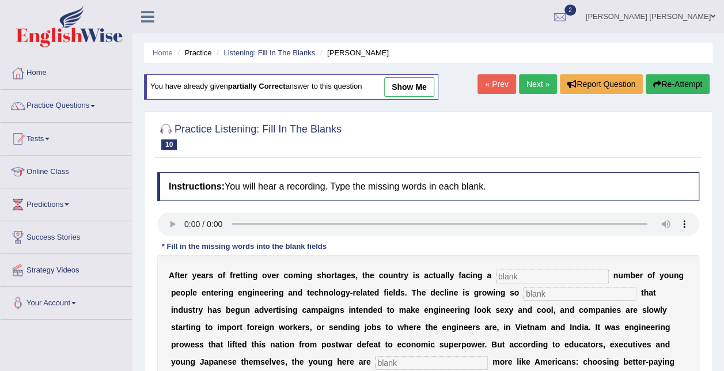
click at [403, 84] on link "show me" at bounding box center [409, 87] width 50 height 20
type input "divingling"
type input "drastic"
type input "behaving"
type input "medicine"
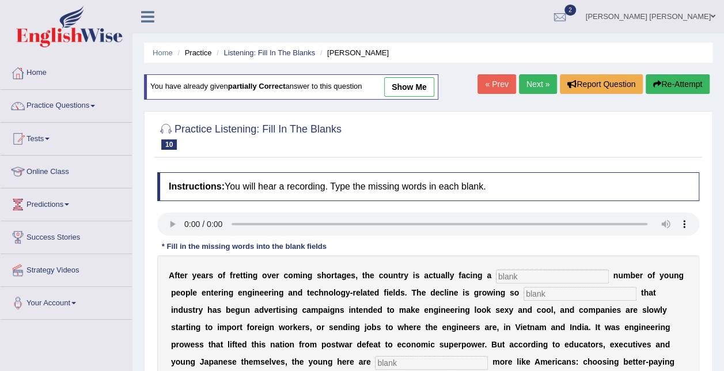
type input "manufacturing"
type input "decades"
type input "pinch"
type input "worsen"
type input "demographic"
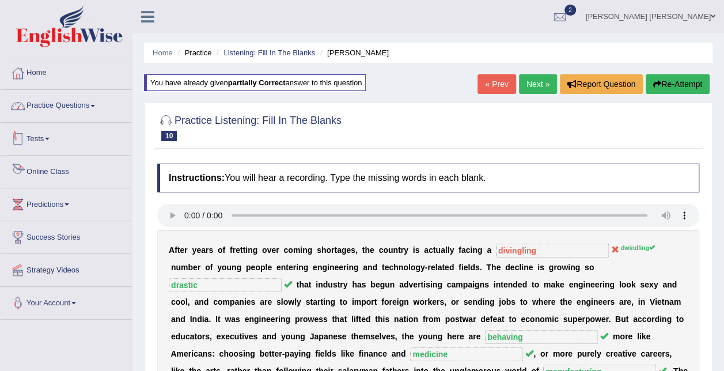
click at [85, 101] on link "Practice Questions" at bounding box center [66, 104] width 131 height 29
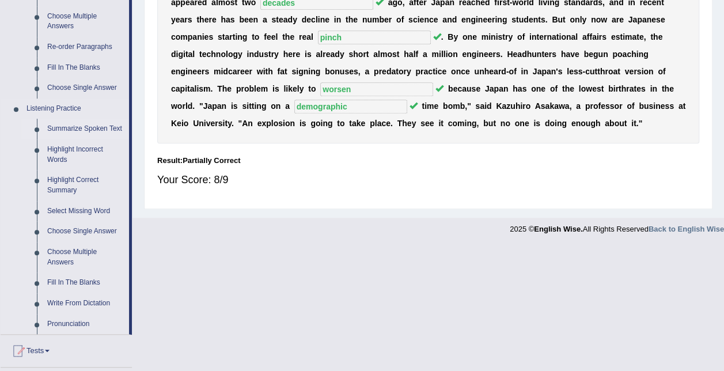
scroll to position [562, 0]
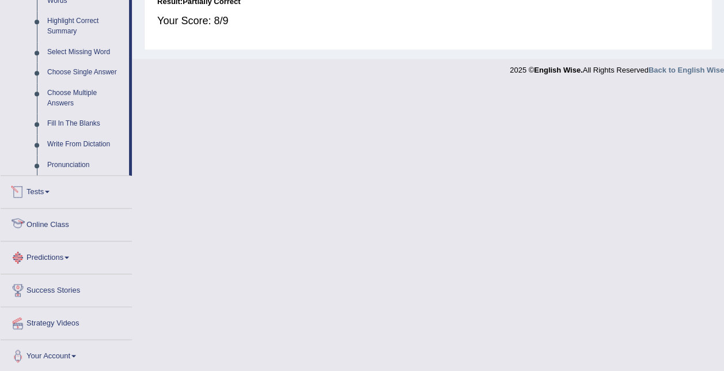
click at [63, 249] on link "Predictions" at bounding box center [66, 255] width 131 height 29
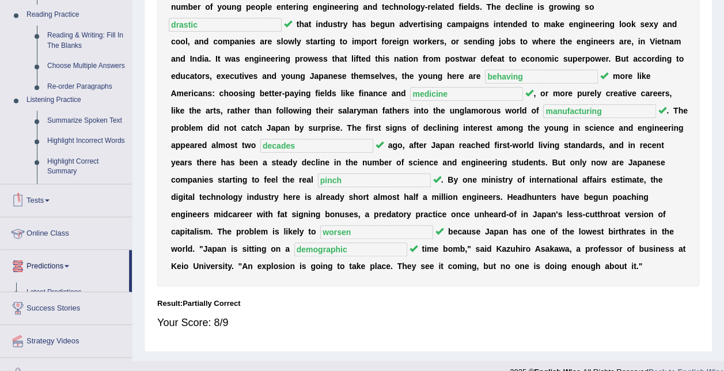
scroll to position [128, 0]
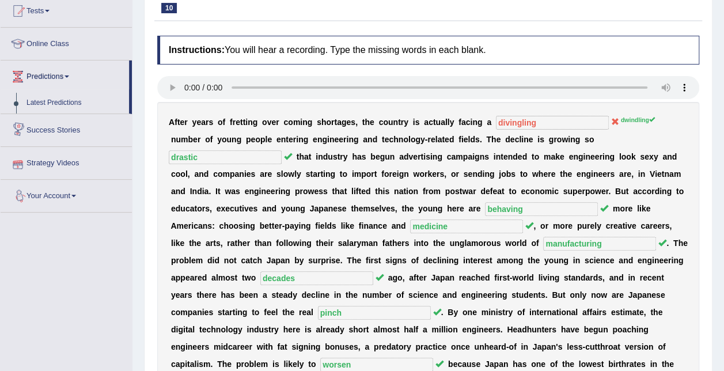
click at [46, 2] on link "Tests" at bounding box center [66, 9] width 131 height 29
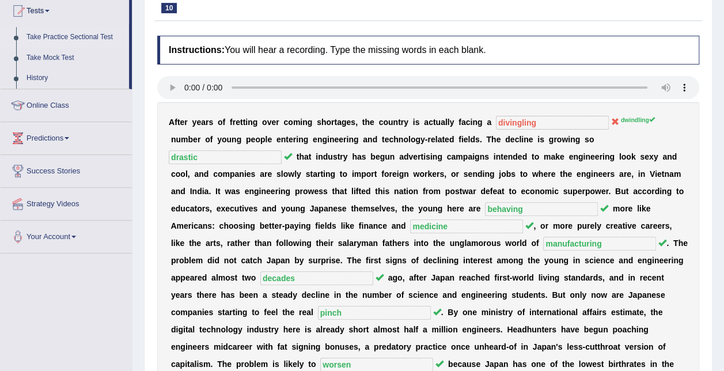
click at [56, 39] on link "Take Practice Sectional Test" at bounding box center [75, 37] width 108 height 21
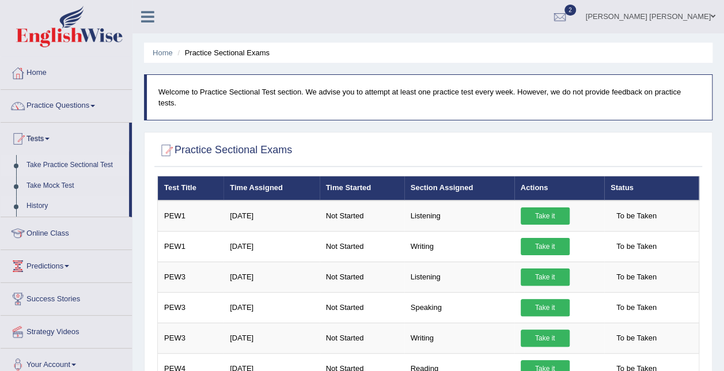
click at [43, 200] on link "History" at bounding box center [75, 206] width 108 height 21
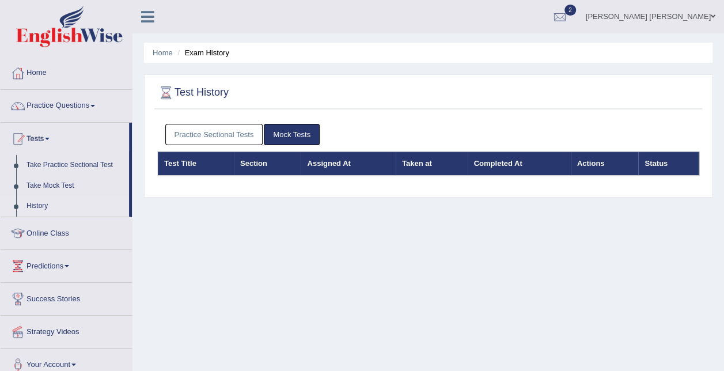
click at [199, 138] on link "Practice Sectional Tests" at bounding box center [214, 134] width 98 height 21
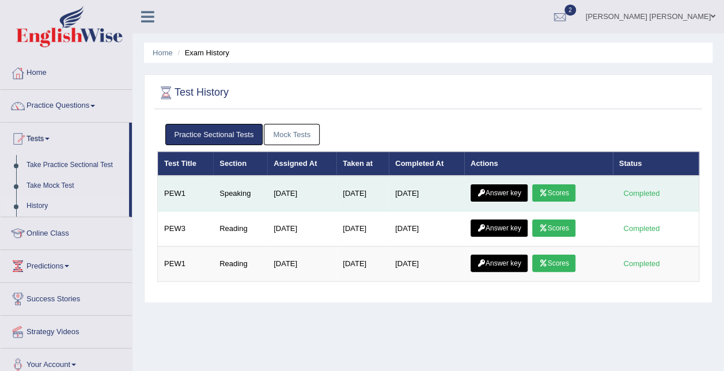
click at [548, 185] on link "Scores" at bounding box center [553, 192] width 43 height 17
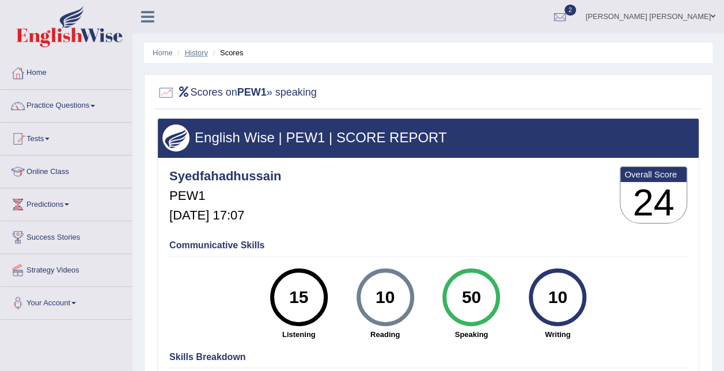
click at [199, 56] on link "History" at bounding box center [196, 52] width 23 height 9
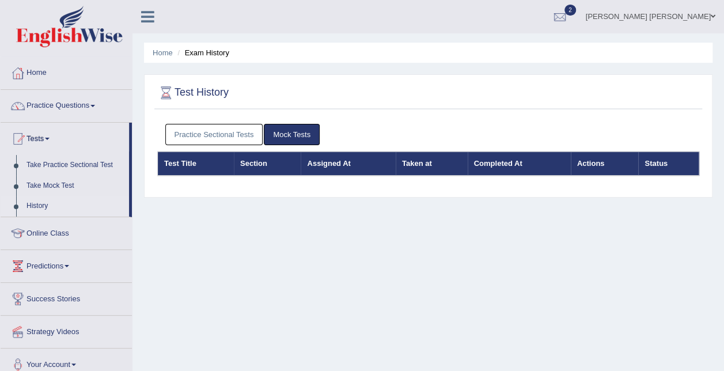
click at [206, 131] on link "Practice Sectional Tests" at bounding box center [214, 134] width 98 height 21
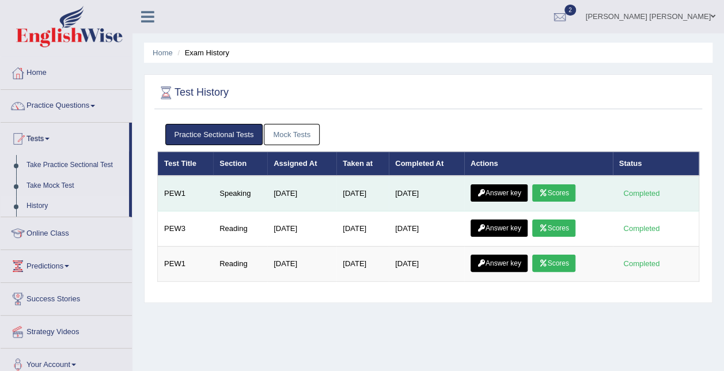
click at [492, 189] on link "Answer key" at bounding box center [498, 192] width 57 height 17
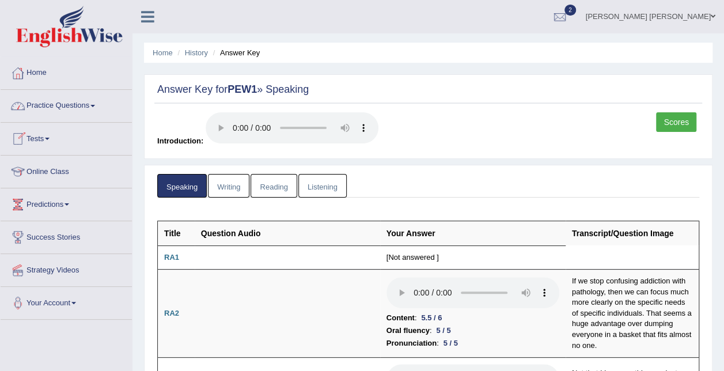
click at [40, 105] on link "Practice Questions" at bounding box center [66, 104] width 131 height 29
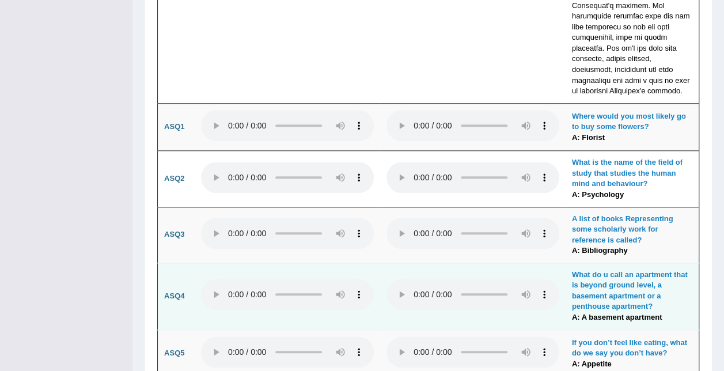
scroll to position [2719, 0]
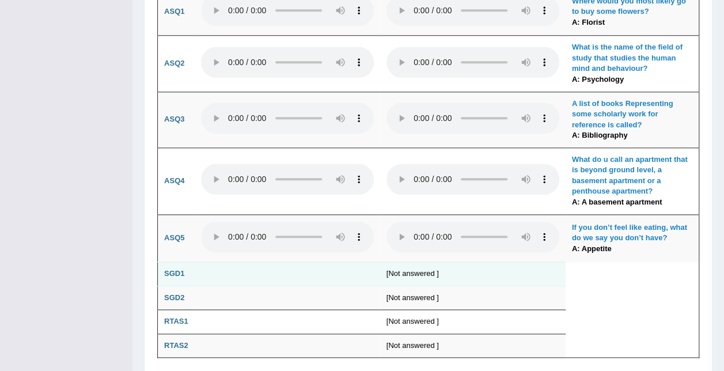
click at [395, 262] on td "[Not answered ]" at bounding box center [472, 274] width 185 height 24
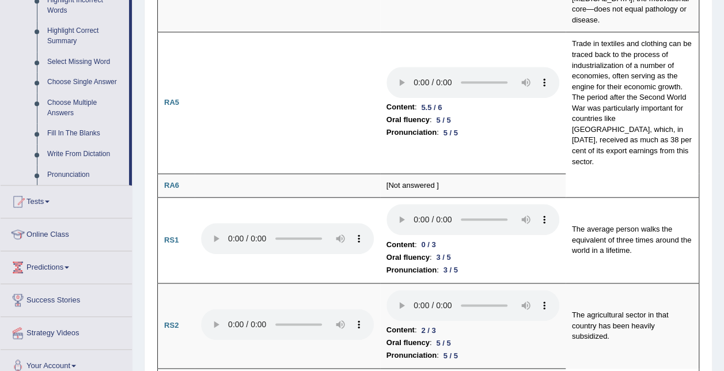
scroll to position [549, 0]
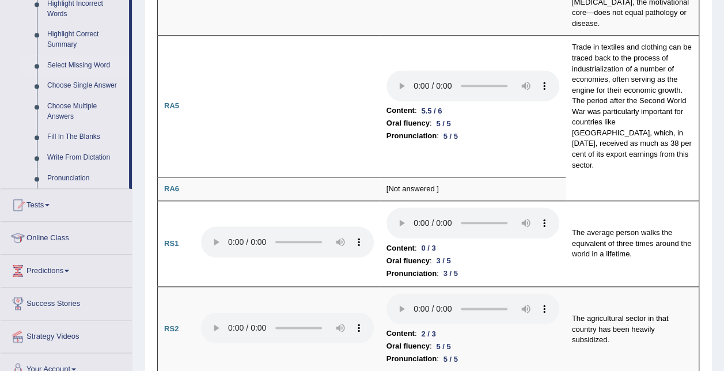
drag, startPoint x: 131, startPoint y: 59, endPoint x: 95, endPoint y: 62, distance: 35.9
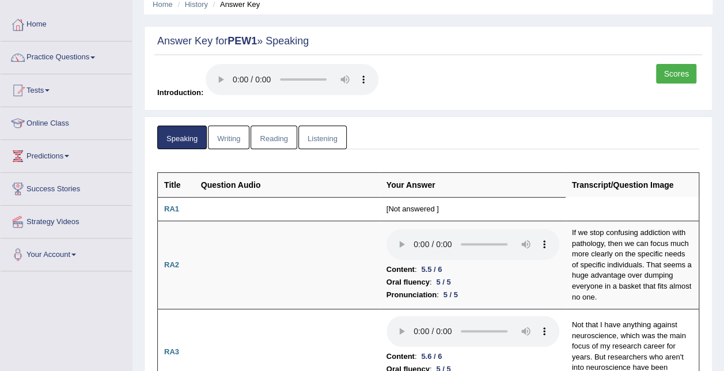
scroll to position [0, 0]
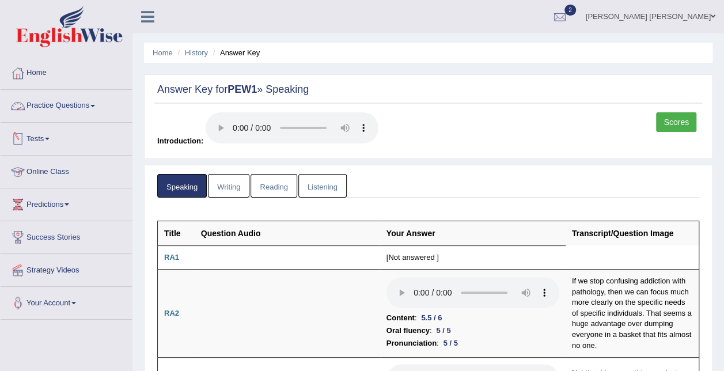
click at [98, 102] on link "Practice Questions" at bounding box center [66, 104] width 131 height 29
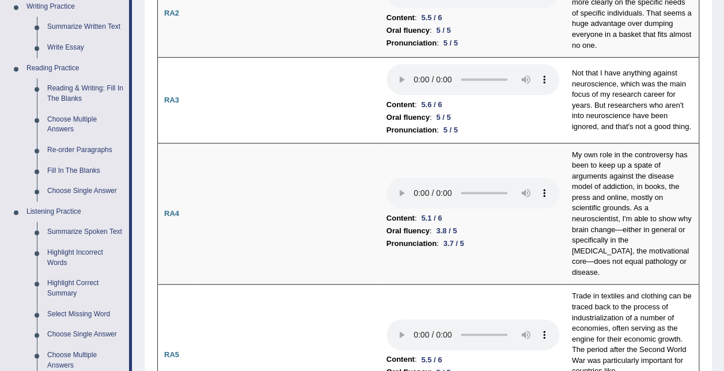
scroll to position [286, 0]
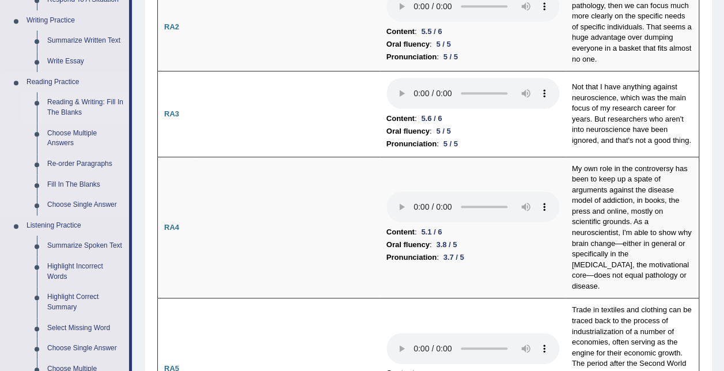
click at [87, 106] on link "Reading & Writing: Fill In The Blanks" at bounding box center [85, 107] width 87 height 31
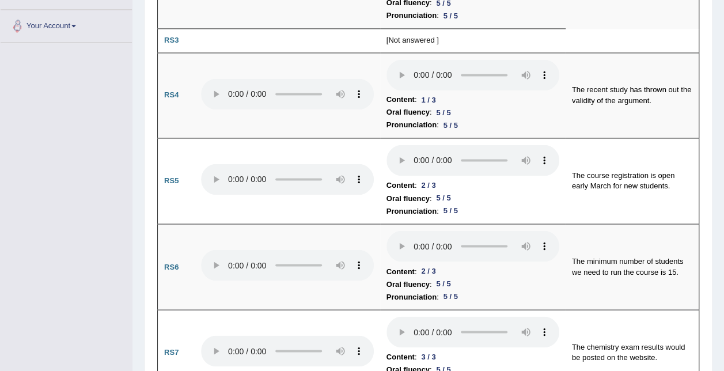
scroll to position [900, 0]
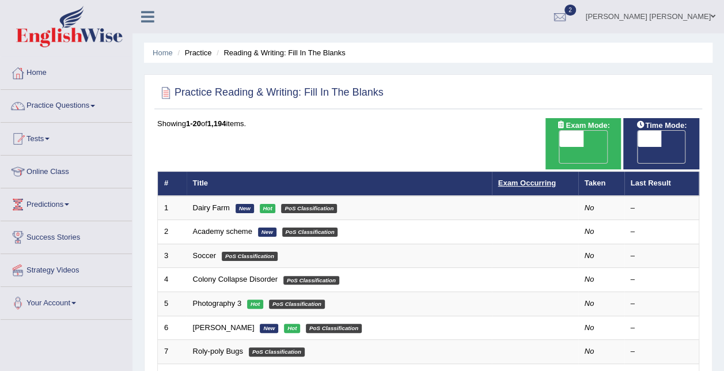
click at [523, 178] on link "Exam Occurring" at bounding box center [527, 182] width 58 height 9
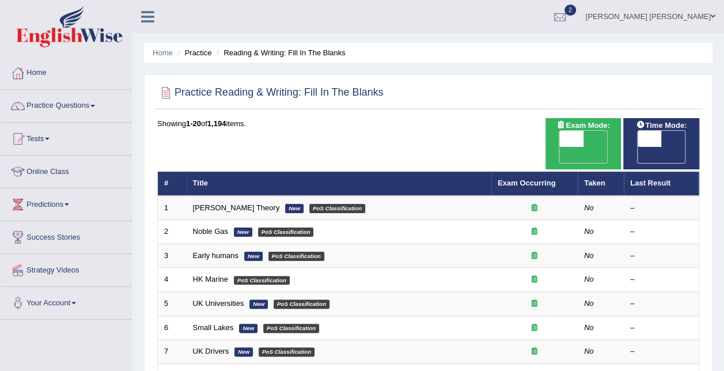
click at [523, 178] on link "Exam Occurring" at bounding box center [526, 182] width 58 height 9
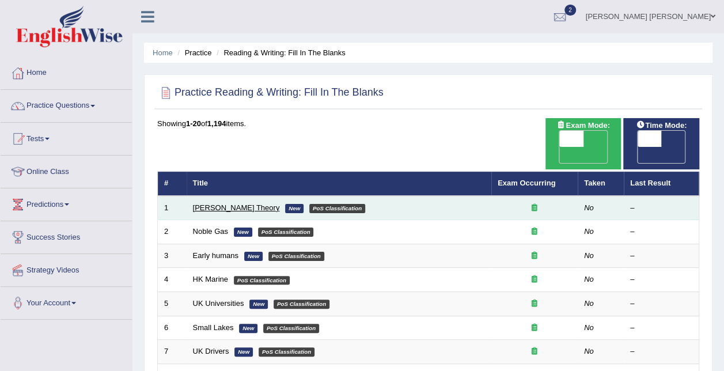
click at [215, 203] on link "[PERSON_NAME] Theory" at bounding box center [236, 207] width 87 height 9
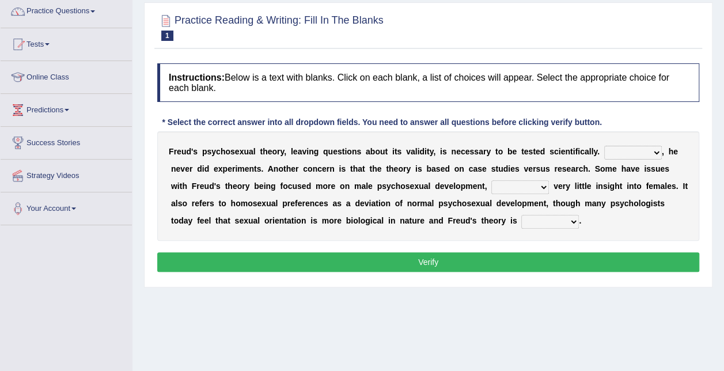
scroll to position [102, 0]
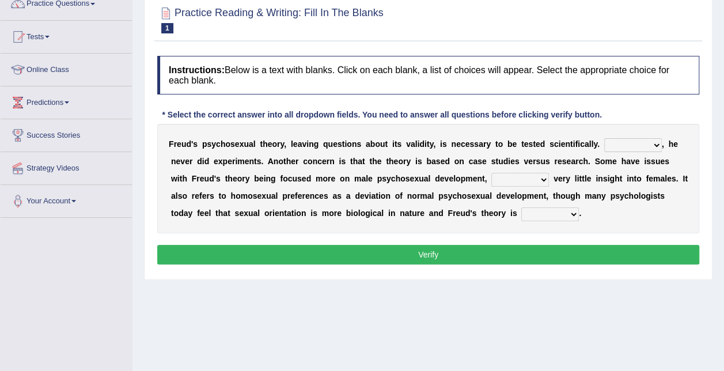
click at [620, 144] on select "Whatever Therefore However Besides" at bounding box center [633, 145] width 58 height 14
select select "However"
click at [604, 138] on select "Whatever Therefore However Besides" at bounding box center [633, 145] width 58 height 14
click at [622, 144] on select "Whatever Therefore However Besides" at bounding box center [633, 145] width 58 height 14
click at [627, 141] on select "Whatever Therefore However Besides" at bounding box center [633, 145] width 58 height 14
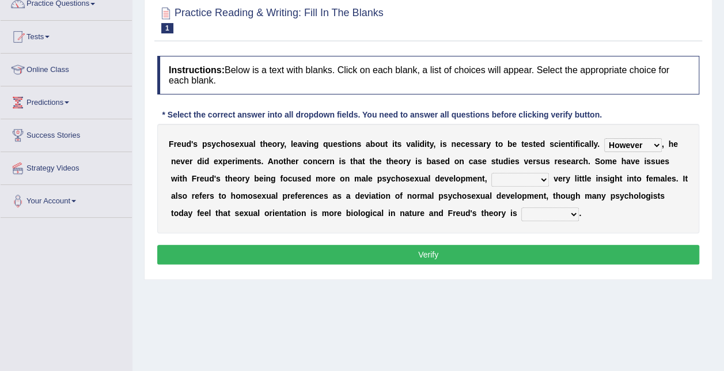
click at [491, 177] on select "offers offering offered offer" at bounding box center [520, 180] width 58 height 14
select select "offering"
click at [491, 173] on select "offers offering offered offer" at bounding box center [520, 180] width 58 height 14
click at [491, 178] on select "offers offering offered offer" at bounding box center [520, 180] width 58 height 14
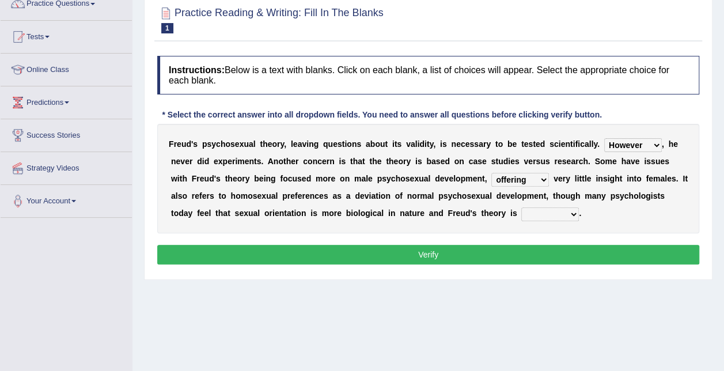
click at [521, 212] on select "one-sided right wrong prolific" at bounding box center [550, 214] width 58 height 14
select select "wrong"
click at [521, 207] on select "one-sided right wrong prolific" at bounding box center [550, 214] width 58 height 14
click at [409, 250] on button "Verify" at bounding box center [428, 255] width 542 height 20
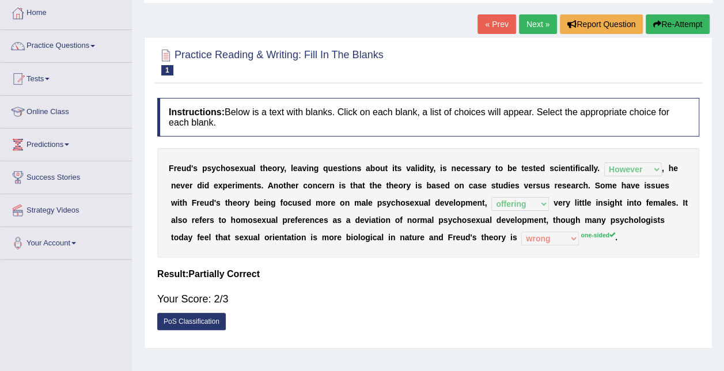
scroll to position [0, 0]
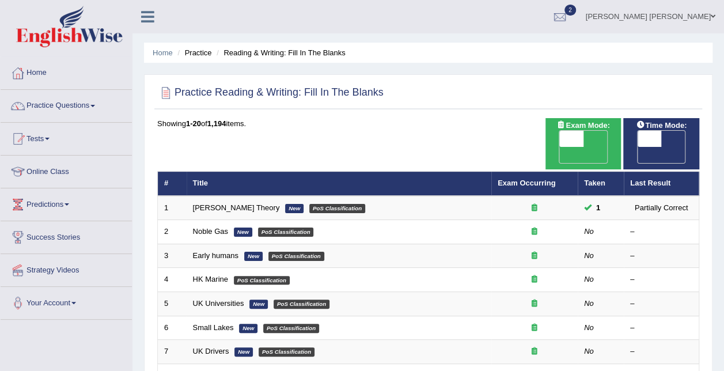
click at [637, 147] on span "OFF" at bounding box center [625, 155] width 24 height 16
checkbox input "true"
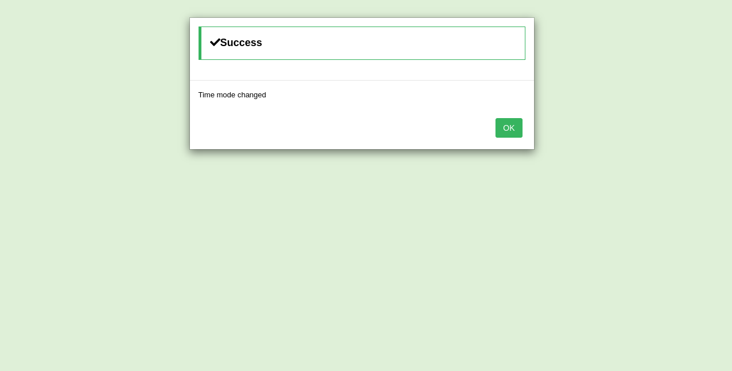
click at [504, 127] on button "OK" at bounding box center [509, 128] width 26 height 20
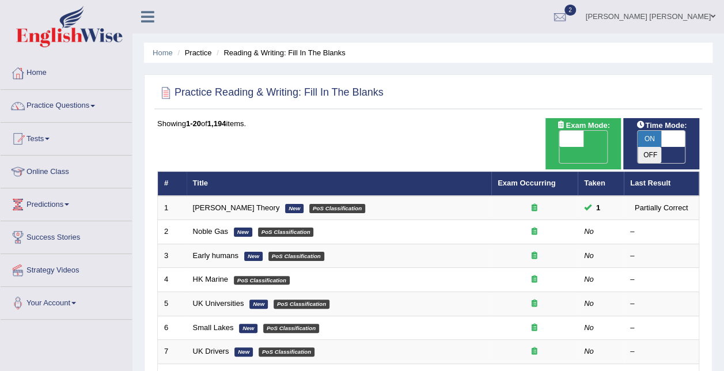
click at [560, 147] on span "OFF" at bounding box center [547, 155] width 24 height 16
checkbox input "true"
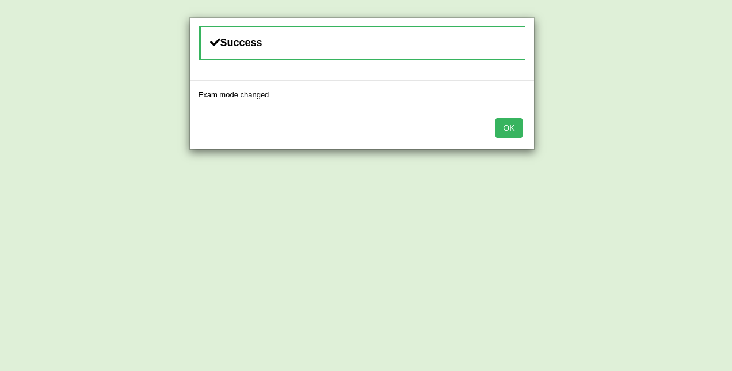
click at [502, 124] on button "OK" at bounding box center [509, 128] width 26 height 20
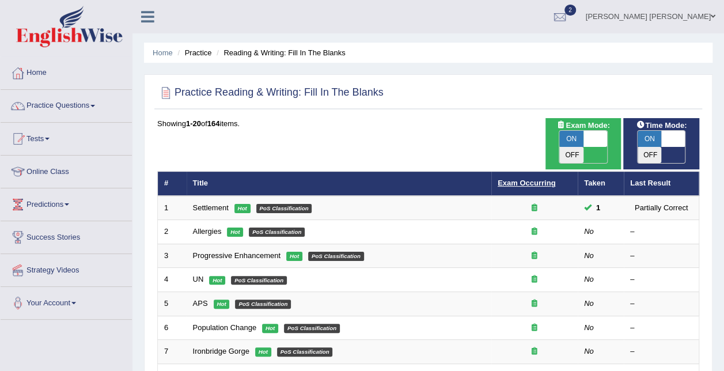
click at [543, 178] on link "Exam Occurring" at bounding box center [526, 182] width 58 height 9
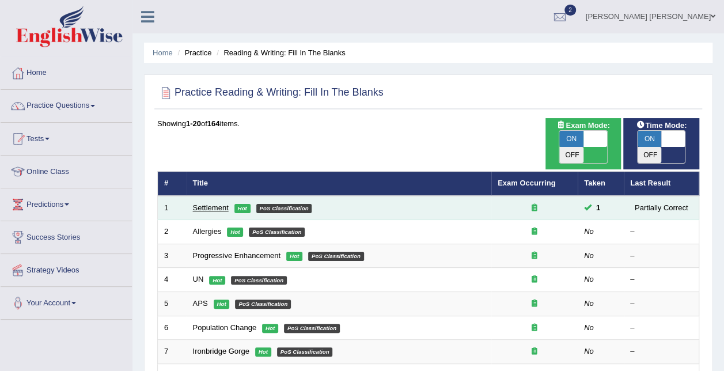
click at [215, 203] on link "Settlement" at bounding box center [211, 207] width 36 height 9
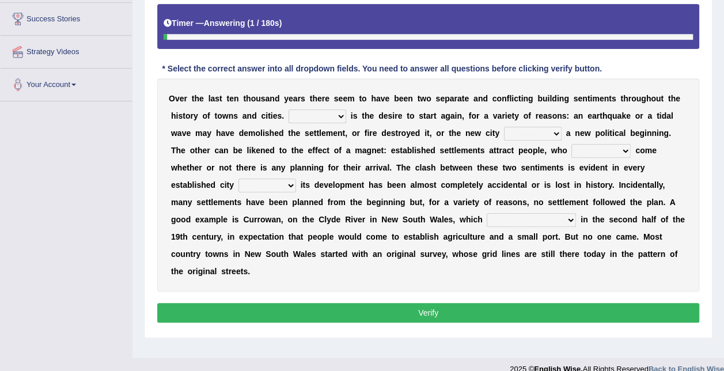
scroll to position [216, 0]
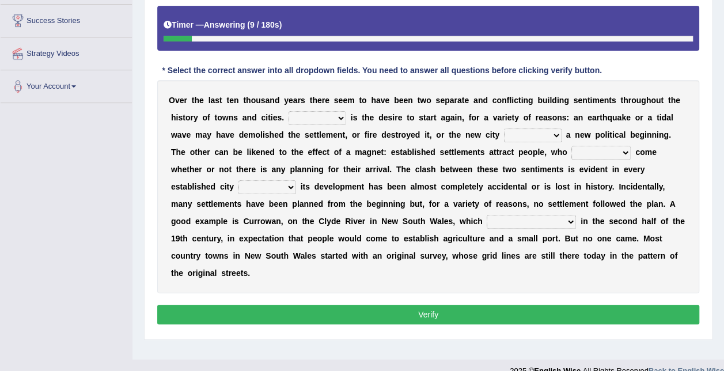
click at [294, 116] on select "One It What This" at bounding box center [317, 118] width 58 height 14
select select "One"
click at [288, 111] on select "One It What This" at bounding box center [317, 118] width 58 height 14
click at [504, 131] on select "does marks is causes" at bounding box center [533, 135] width 58 height 14
select select "marks"
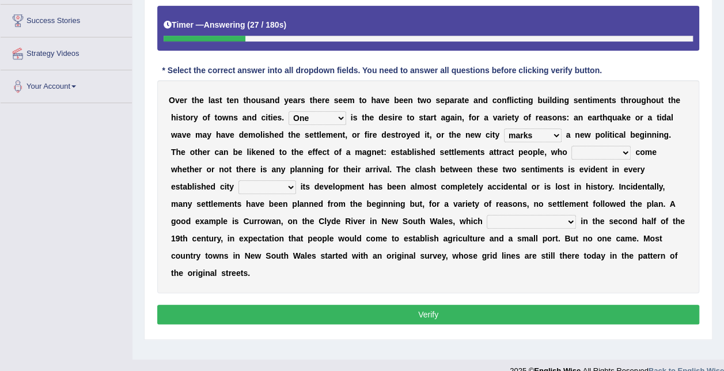
click at [504, 128] on select "does marks is causes" at bounding box center [533, 135] width 58 height 14
click at [571, 150] on select "tend to are used to ought to had to" at bounding box center [600, 153] width 59 height 14
select select "tend to"
click at [571, 146] on select "tend to are used to ought to had to" at bounding box center [600, 153] width 59 height 14
click at [296, 180] on select "unless whenever whereas until" at bounding box center [267, 187] width 58 height 14
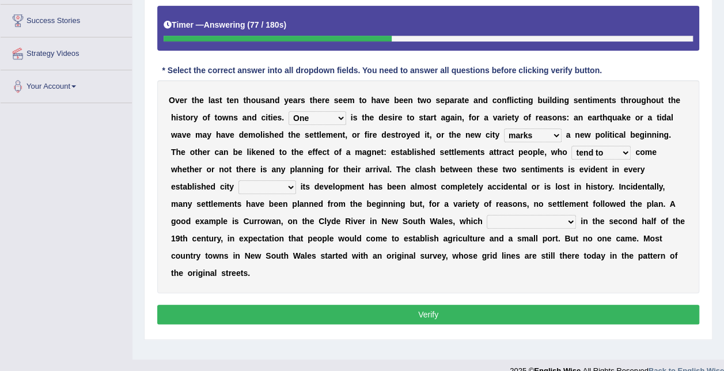
select select "whereas"
click at [296, 180] on select "unless whenever whereas until" at bounding box center [267, 187] width 58 height 14
click at [486, 220] on select "has been surveyed was surveyed could be surveyed had surveyed" at bounding box center [530, 222] width 89 height 14
select select "has been surveyed"
click at [486, 215] on select "has been surveyed was surveyed could be surveyed had surveyed" at bounding box center [530, 222] width 89 height 14
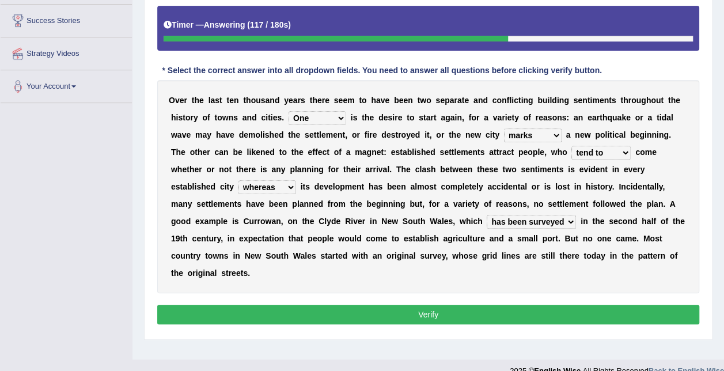
click at [504, 133] on select "does marks is causes" at bounding box center [533, 135] width 58 height 14
select select "causes"
click at [504, 128] on select "does marks is causes" at bounding box center [533, 135] width 58 height 14
click at [571, 153] on select "tend to are used to ought to had to" at bounding box center [600, 153] width 59 height 14
click at [571, 149] on select "tend to are used to ought to had to" at bounding box center [600, 153] width 59 height 14
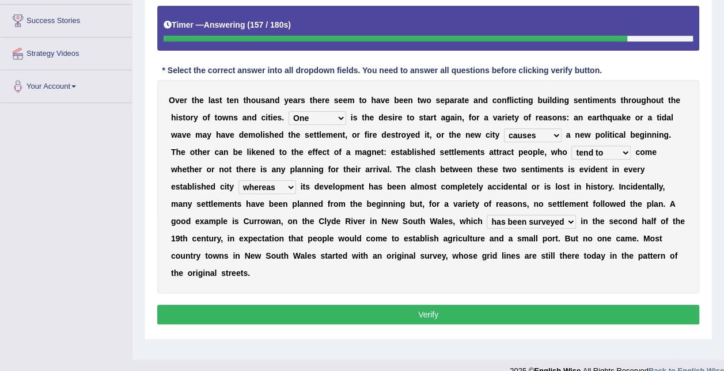
click at [296, 180] on select "unless whenever whereas until" at bounding box center [267, 187] width 58 height 14
click at [486, 224] on select "has been surveyed was surveyed could be surveyed had surveyed" at bounding box center [530, 222] width 89 height 14
click at [356, 305] on button "Verify" at bounding box center [428, 315] width 542 height 20
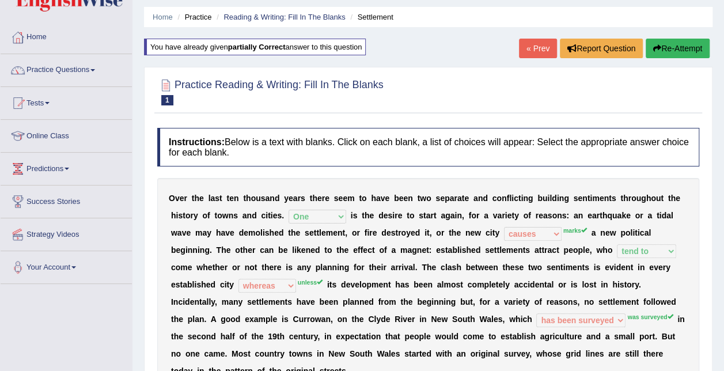
scroll to position [0, 0]
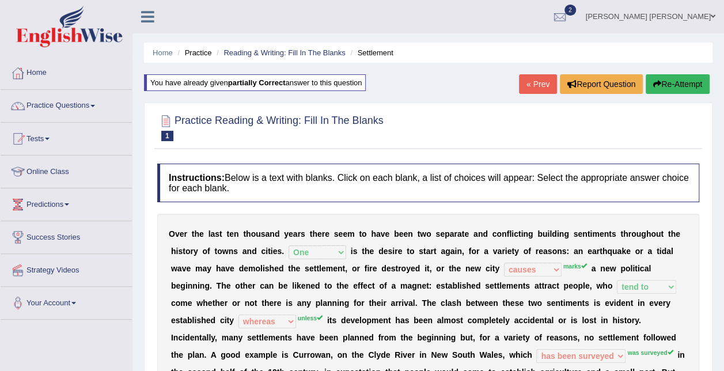
click at [532, 74] on link "« Prev" at bounding box center [538, 84] width 38 height 20
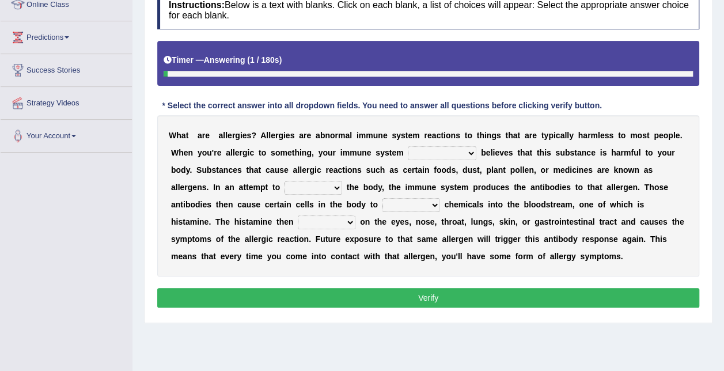
scroll to position [166, 0]
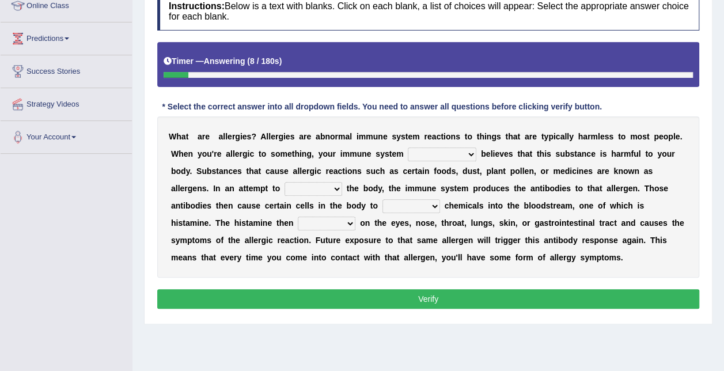
click at [408, 151] on select "completely consequently mistakenly definitely" at bounding box center [442, 154] width 69 height 14
select select "consequently"
click at [408, 147] on select "completely consequently mistakenly definitely" at bounding box center [442, 154] width 69 height 14
click at [284, 189] on select "preserve protect improve activate" at bounding box center [313, 189] width 58 height 14
select select "protect"
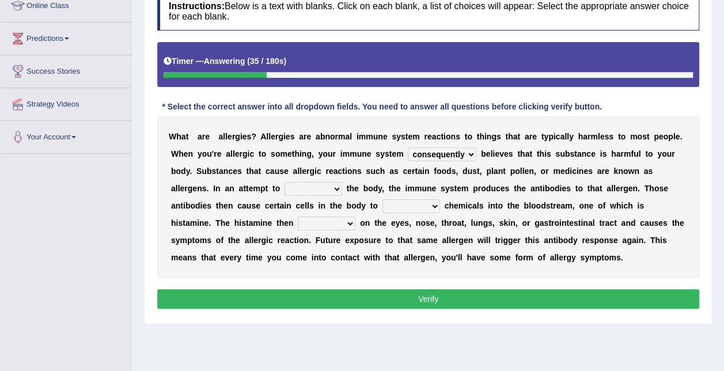
click at [284, 182] on select "preserve protect improve activate" at bounding box center [313, 189] width 58 height 14
click at [382, 203] on select "confiine release escape hold" at bounding box center [411, 206] width 58 height 14
select select "release"
click at [382, 199] on select "confiine release escape hold" at bounding box center [411, 206] width 58 height 14
click at [355, 216] on select "acts performs targets focuses" at bounding box center [327, 223] width 58 height 14
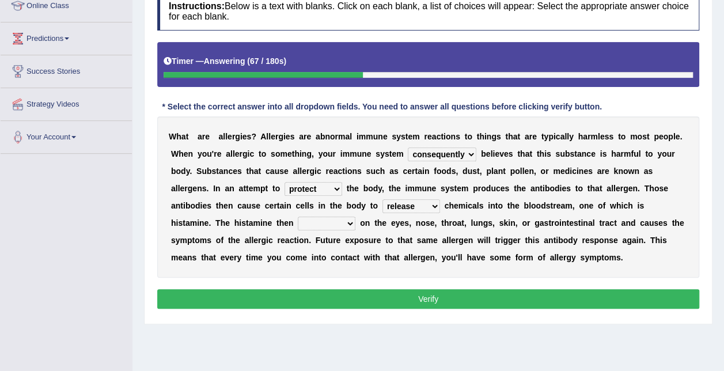
select select "acts"
click at [355, 216] on select "acts performs targets focuses" at bounding box center [327, 223] width 58 height 14
click at [345, 291] on button "Verify" at bounding box center [428, 299] width 542 height 20
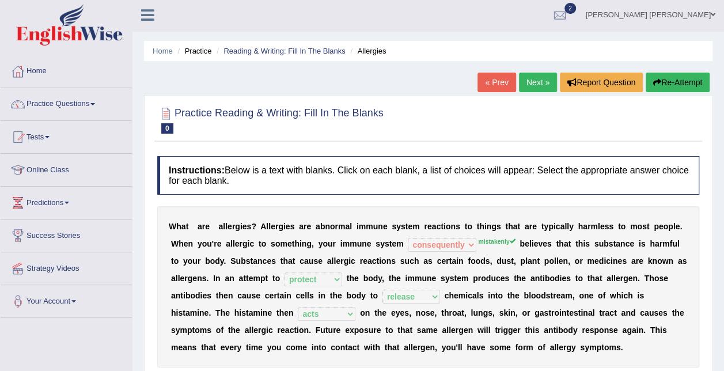
scroll to position [1, 0]
click at [502, 78] on link "« Prev" at bounding box center [496, 83] width 38 height 20
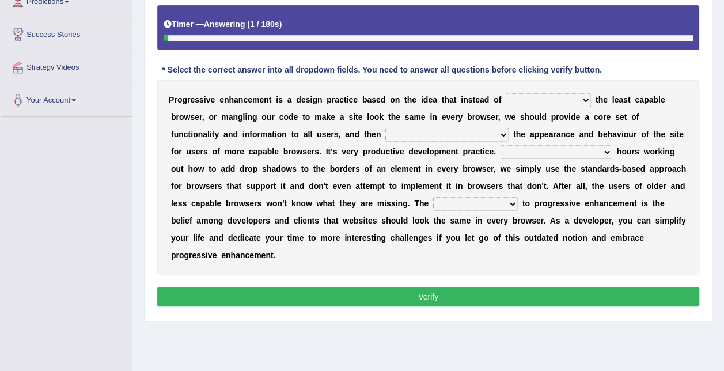
scroll to position [201, 0]
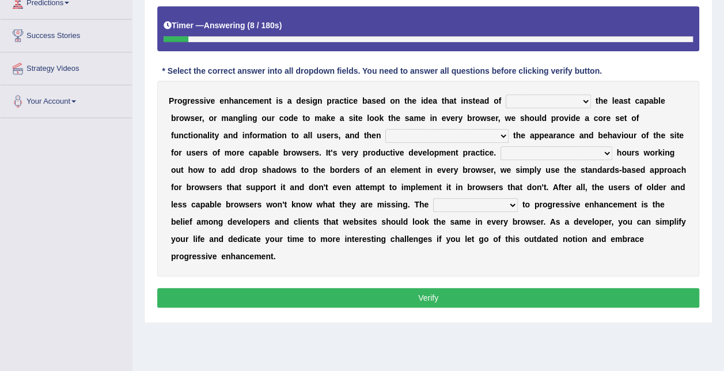
click at [556, 101] on select "designing for have to design have designed for be designing" at bounding box center [547, 101] width 85 height 14
select select "designing for"
click at [505, 94] on select "designing for have to design have designed for be designing" at bounding box center [547, 101] width 85 height 14
click at [385, 130] on select "with progress enhancement progressively enhance progress so enhancing progress …" at bounding box center [446, 136] width 123 height 14
select select "progressively enhance"
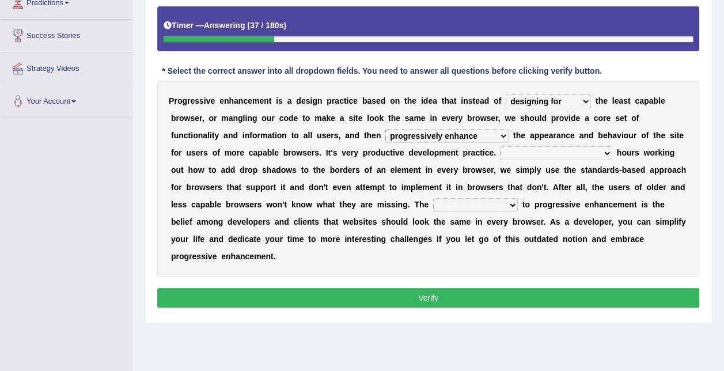
click at [385, 129] on select "with progress enhancement progressively enhance progress so enhancing progress …" at bounding box center [446, 136] width 123 height 14
click at [385, 134] on select "with progress enhancement progressively enhance progress so enhancing progress …" at bounding box center [446, 136] width 123 height 14
click at [500, 151] on select "In addition to developing Beside adding Whereby eliminating Instead of spending" at bounding box center [556, 153] width 112 height 14
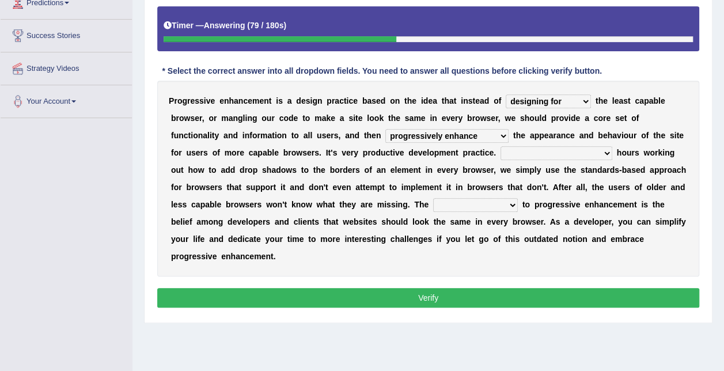
click at [500, 152] on select "In addition to developing Beside adding Whereby eliminating Instead of spending" at bounding box center [556, 153] width 112 height 14
select select "Beside adding"
click at [500, 146] on select "In addition to developing Beside adding Whereby eliminating Instead of spending" at bounding box center [556, 153] width 112 height 14
click at [433, 205] on select "larger problem lesser benefit biggest challenge least assurance" at bounding box center [475, 205] width 85 height 14
click at [433, 198] on select "larger problem lesser benefit biggest challenge least assurance" at bounding box center [475, 205] width 85 height 14
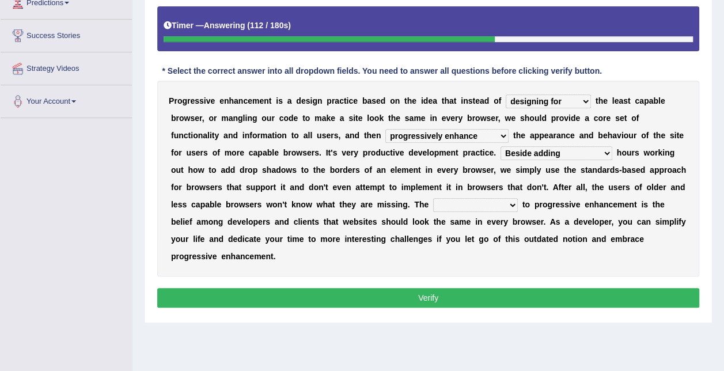
click at [433, 198] on select "larger problem lesser benefit biggest challenge least assurance" at bounding box center [475, 205] width 85 height 14
select select "biggest challenge"
click at [433, 198] on select "larger problem lesser benefit biggest challenge least assurance" at bounding box center [475, 205] width 85 height 14
click at [270, 288] on button "Verify" at bounding box center [428, 298] width 542 height 20
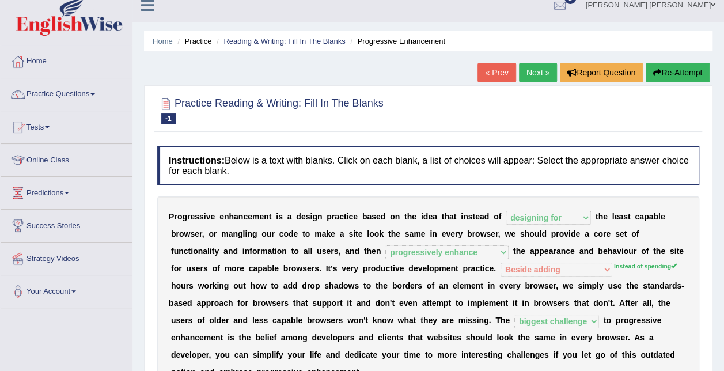
scroll to position [0, 0]
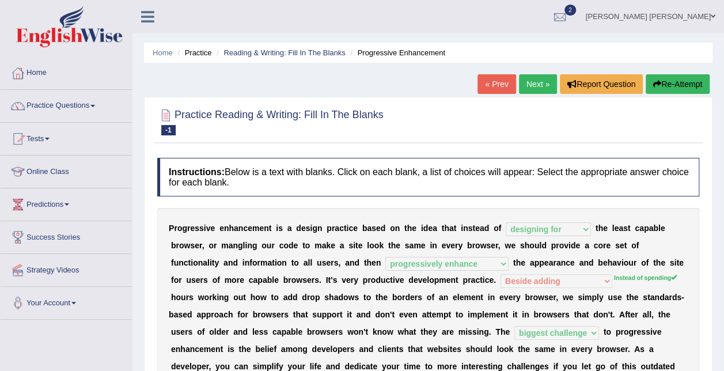
click at [502, 78] on link "« Prev" at bounding box center [496, 84] width 38 height 20
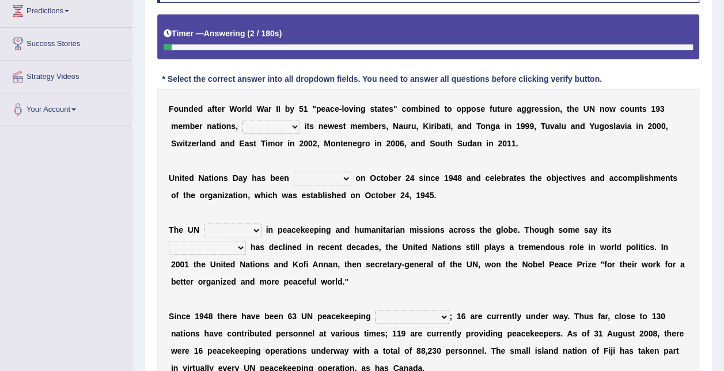
scroll to position [185, 0]
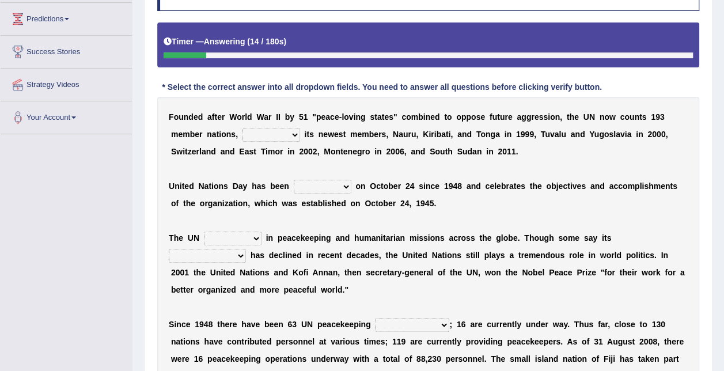
click at [254, 130] on select "limiting possibly especially including" at bounding box center [271, 135] width 58 height 14
select select "including"
click at [242, 128] on select "limiting possibly especially including" at bounding box center [271, 135] width 58 height 14
click at [337, 187] on select "observed watched monitored examined" at bounding box center [323, 187] width 58 height 14
select select "observed"
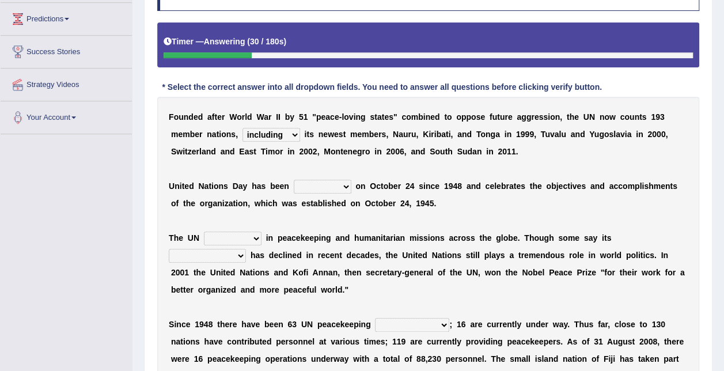
click at [294, 180] on select "observed watched monitored examined" at bounding box center [323, 187] width 58 height 14
click at [266, 234] on b "i" at bounding box center [267, 237] width 2 height 9
click at [251, 234] on select "appoints absorbs connects engages" at bounding box center [233, 238] width 58 height 14
select select "engages"
click at [204, 231] on select "appoints absorbs connects engages" at bounding box center [233, 238] width 58 height 14
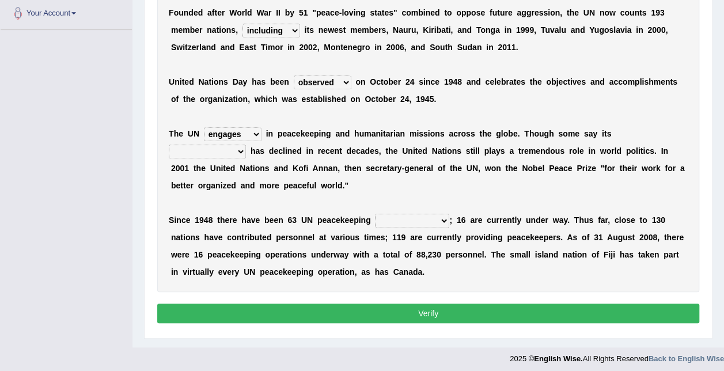
scroll to position [292, 0]
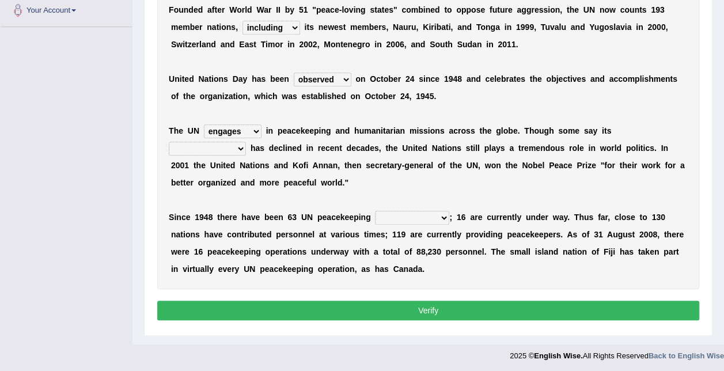
click at [246, 142] on select "descriptiveness influence meaningless consequences" at bounding box center [207, 149] width 77 height 14
select select "influence"
click at [246, 142] on select "descriptiveness influence meaningless consequences" at bounding box center [207, 149] width 77 height 14
click at [428, 216] on select "businesses processes transgressions operations" at bounding box center [412, 218] width 74 height 14
select select "operations"
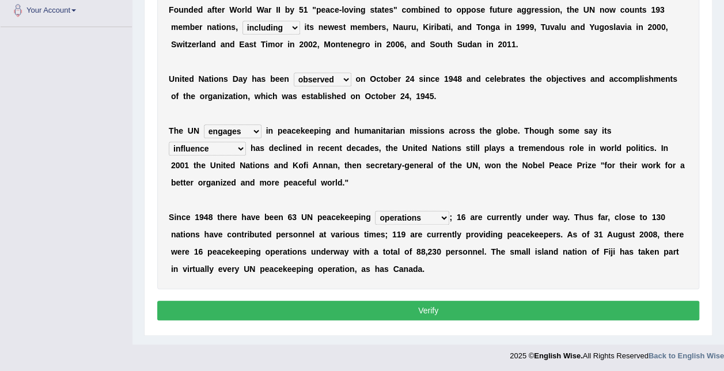
click at [375, 211] on select "businesses processes transgressions operations" at bounding box center [412, 218] width 74 height 14
click at [420, 310] on button "Verify" at bounding box center [428, 311] width 542 height 20
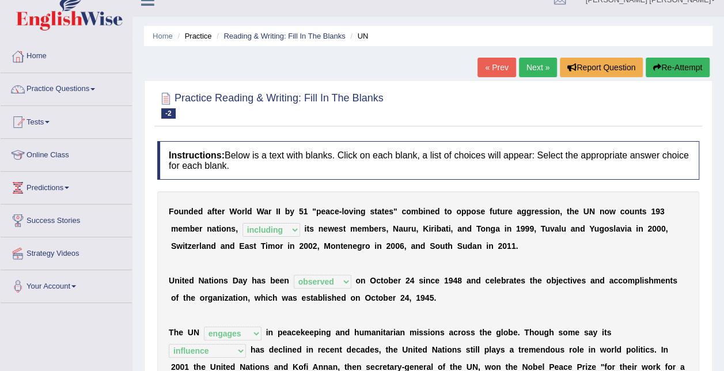
scroll to position [0, 0]
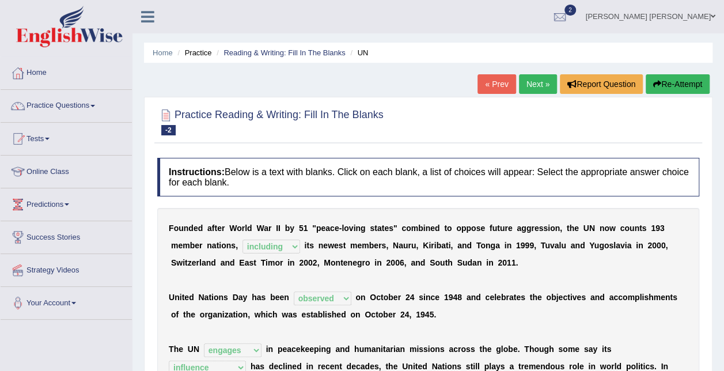
click at [493, 83] on link "« Prev" at bounding box center [496, 84] width 38 height 20
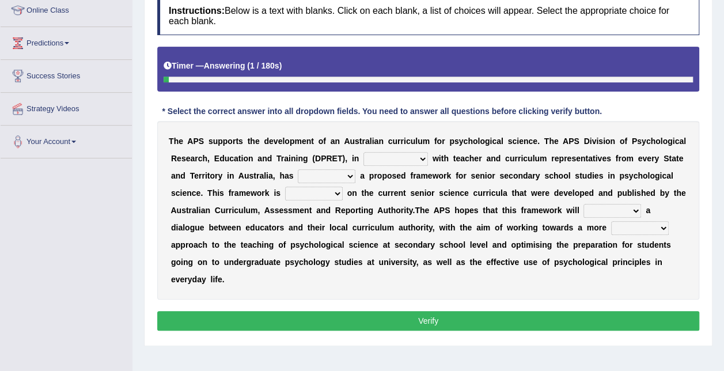
scroll to position [170, 0]
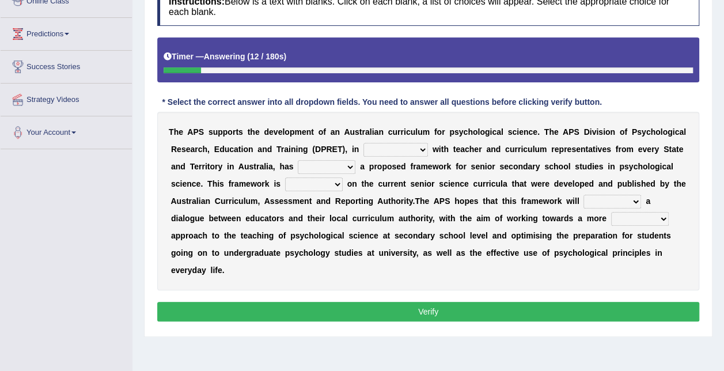
click at [406, 150] on select "aspiration assumption consultation connotation" at bounding box center [395, 150] width 64 height 14
select select "connotation"
click at [363, 143] on select "aspiration assumption consultation connotation" at bounding box center [395, 150] width 64 height 14
click at [321, 160] on select "deride denied demanded developed" at bounding box center [327, 167] width 58 height 14
select select "developed"
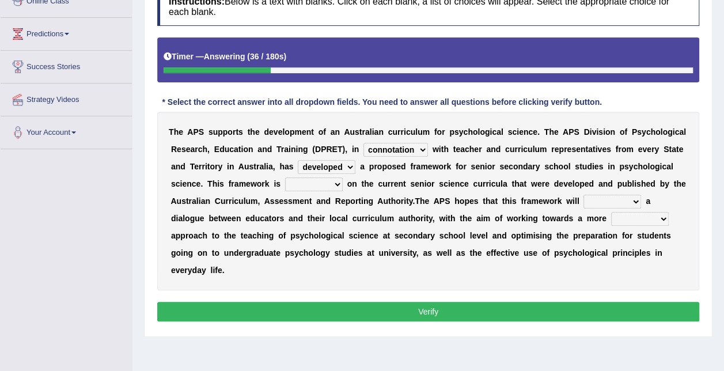
click at [298, 160] on select "deride denied demanded developed" at bounding box center [327, 167] width 58 height 14
click at [285, 178] on select "modelling meddling modelled meddled" at bounding box center [314, 184] width 58 height 14
select select "modelled"
click at [285, 177] on select "modelling meddling modelled meddled" at bounding box center [314, 184] width 58 height 14
click at [583, 201] on select "facilitate facilitates facilitating facilitated" at bounding box center [612, 202] width 58 height 14
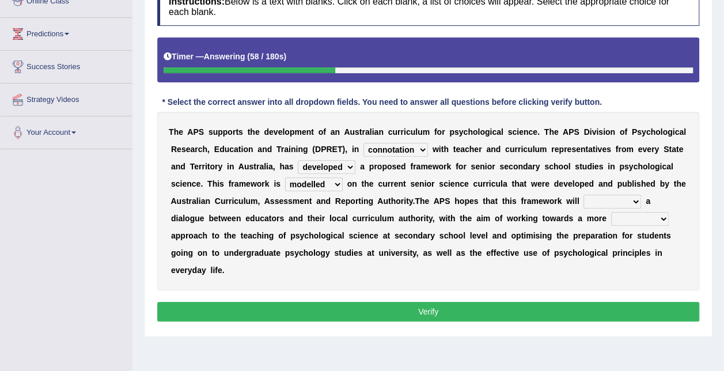
select select "facilitate"
click at [583, 195] on select "facilitate facilitates facilitating facilitated" at bounding box center [612, 202] width 58 height 14
click at [611, 216] on select "lenient abrasive consistent disruptive" at bounding box center [640, 219] width 58 height 14
select select "lenient"
click at [611, 212] on select "lenient abrasive consistent disruptive" at bounding box center [640, 219] width 58 height 14
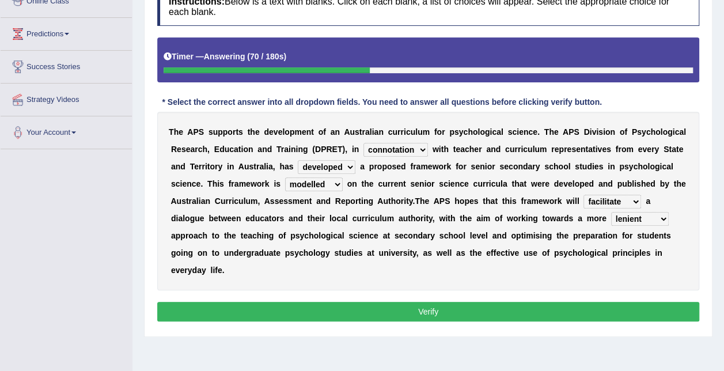
click at [421, 302] on button "Verify" at bounding box center [428, 312] width 542 height 20
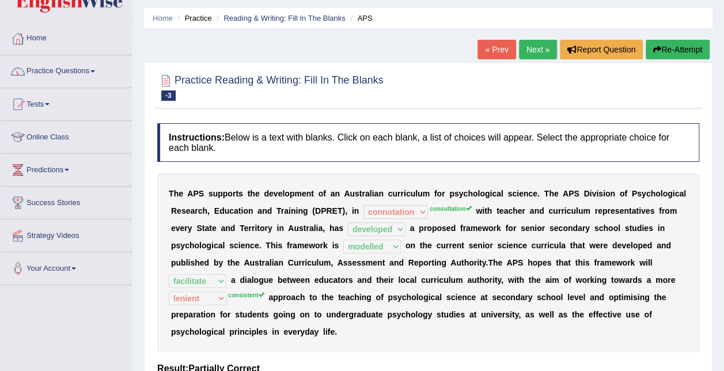
scroll to position [0, 0]
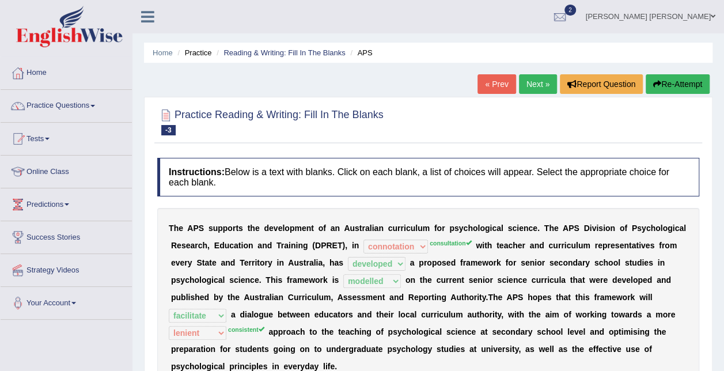
click at [496, 82] on link "« Prev" at bounding box center [496, 84] width 38 height 20
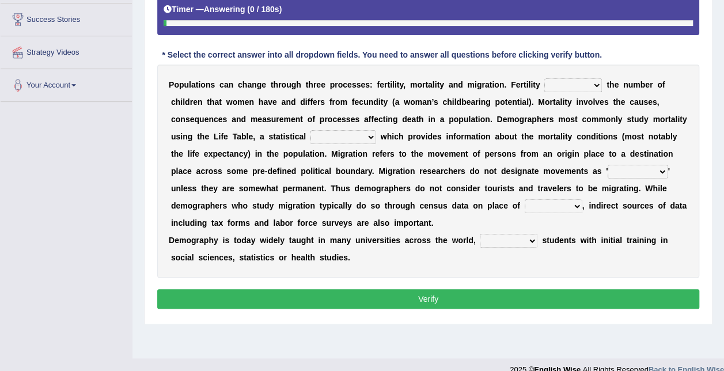
scroll to position [213, 0]
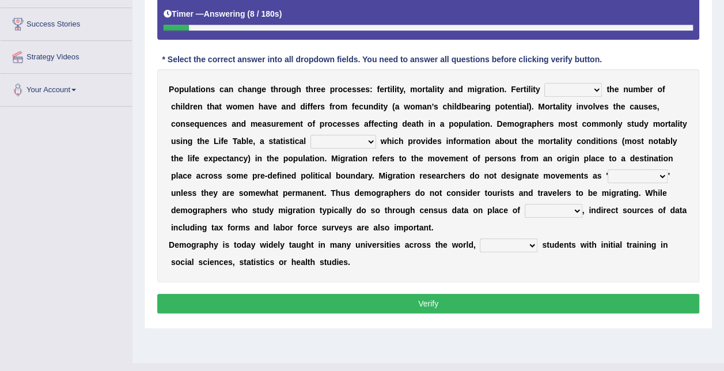
click at [568, 90] on select "invokes decides involves issues" at bounding box center [573, 90] width 58 height 14
select select "involves"
click at [544, 83] on select "invokes decides involves issues" at bounding box center [573, 90] width 58 height 14
click at [310, 140] on select "mathematics device subject theorem" at bounding box center [343, 142] width 66 height 14
select select "subject"
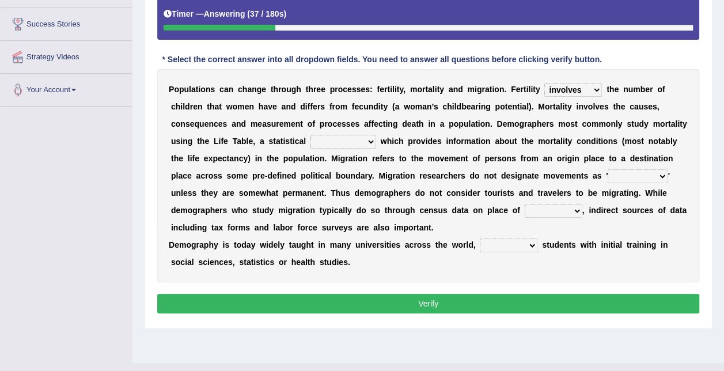
click at [310, 135] on select "mathematics device subject theorem" at bounding box center [343, 142] width 66 height 14
click at [607, 172] on select "relations functions migrations boundaries" at bounding box center [637, 176] width 60 height 14
select select "migrations"
click at [607, 169] on select "relations functions migrations boundaries" at bounding box center [637, 176] width 60 height 14
click at [524, 209] on select "eat pray residence work" at bounding box center [553, 211] width 58 height 14
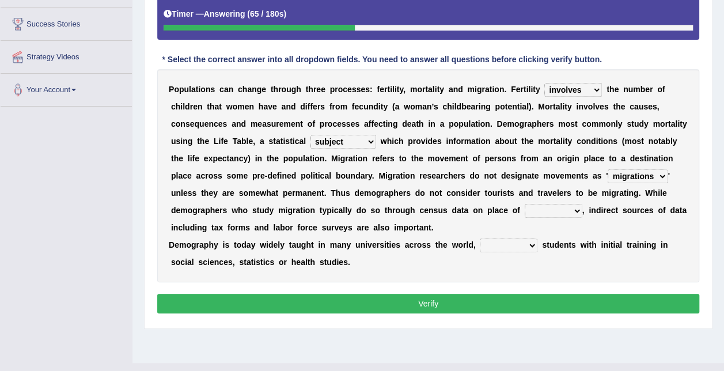
select select "residence"
click at [524, 204] on select "eat pray residence work" at bounding box center [553, 211] width 58 height 14
click at [512, 242] on select "rejecting consulting attracting conspiring" at bounding box center [509, 245] width 58 height 14
select select "consulting"
click at [480, 238] on select "rejecting consulting attracting conspiring" at bounding box center [509, 245] width 58 height 14
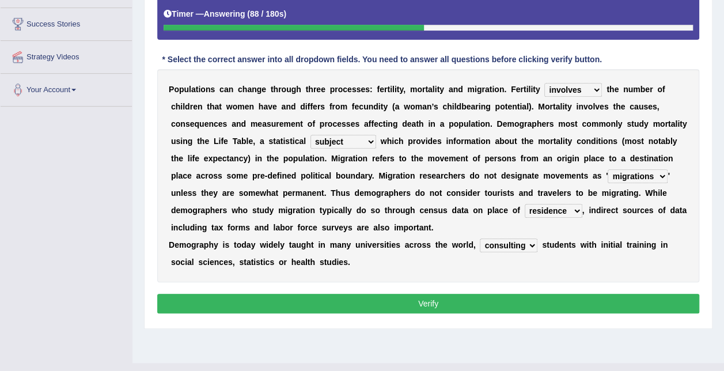
click at [484, 300] on button "Verify" at bounding box center [428, 304] width 542 height 20
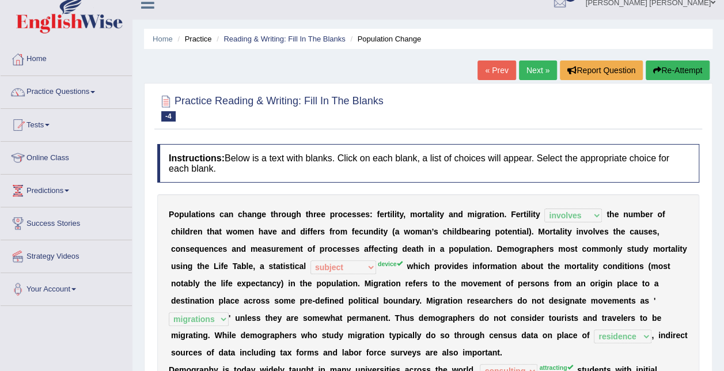
scroll to position [0, 0]
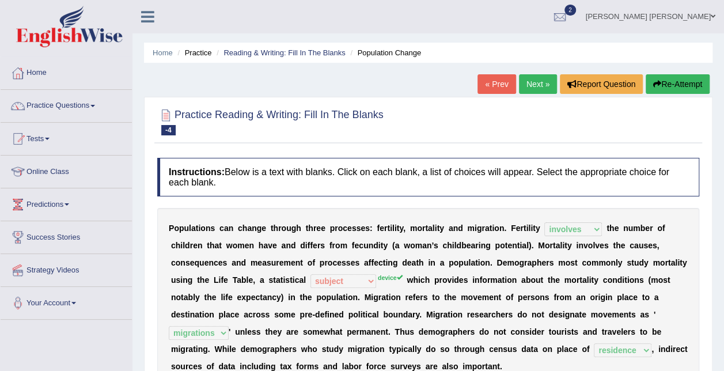
click at [535, 81] on link "Next »" at bounding box center [538, 84] width 38 height 20
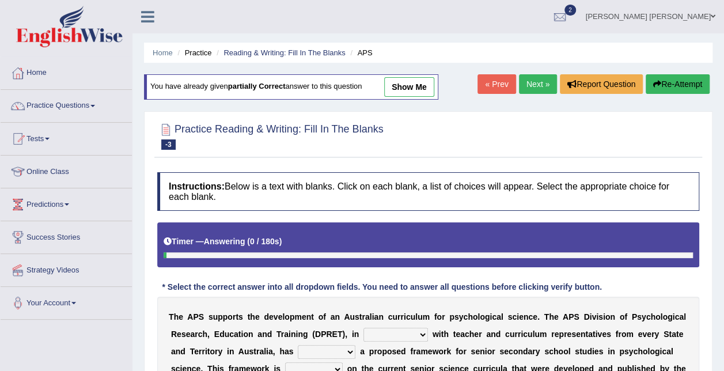
click at [494, 77] on link "« Prev" at bounding box center [496, 84] width 38 height 20
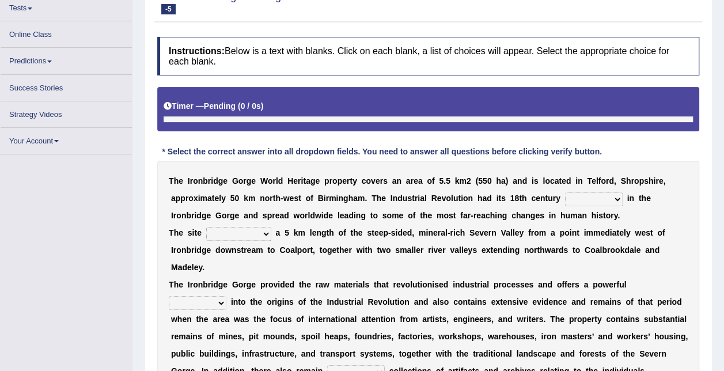
scroll to position [130, 0]
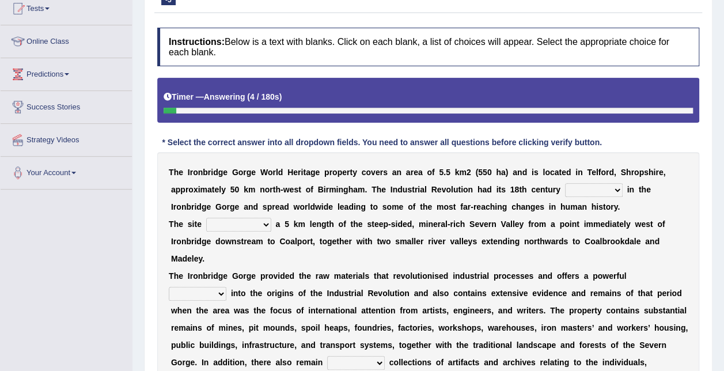
click at [569, 189] on select "reason silk roots wishes" at bounding box center [594, 190] width 58 height 14
select select "roots"
click at [565, 183] on select "reason silk roots wishes" at bounding box center [594, 190] width 58 height 14
click at [257, 224] on select "incorporates assigns gets corporate" at bounding box center [238, 225] width 65 height 14
select select "incorporates"
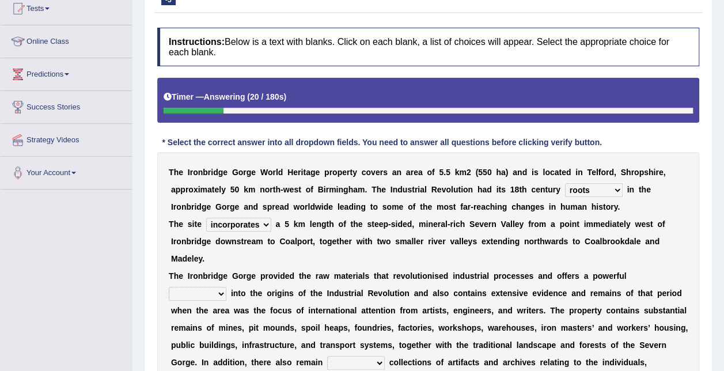
click at [206, 218] on select "incorporates assigns gets corporate" at bounding box center [238, 225] width 65 height 14
click at [248, 229] on select "incorporates assigns gets corporate" at bounding box center [238, 225] width 65 height 14
click at [248, 228] on select "incorporates assigns gets corporate" at bounding box center [238, 225] width 65 height 14
click at [226, 287] on select "vision insight strike work" at bounding box center [198, 294] width 58 height 14
select select "vision"
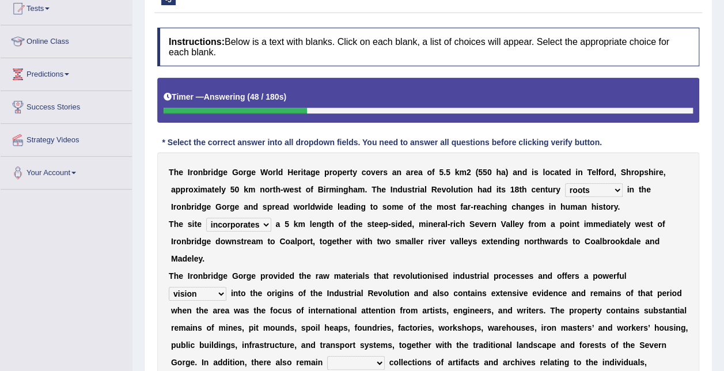
click at [226, 287] on select "vision insight strike work" at bounding box center [198, 294] width 58 height 14
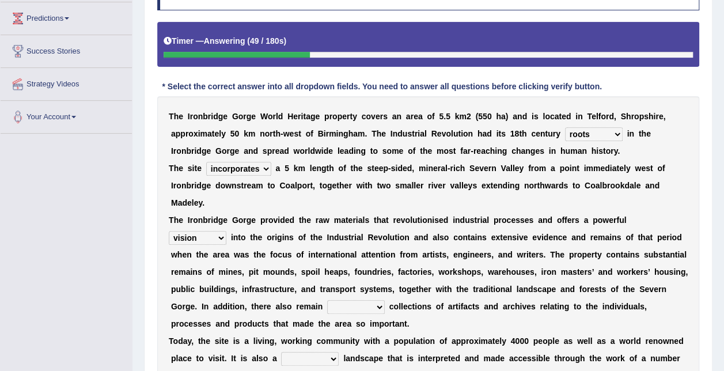
scroll to position [245, 0]
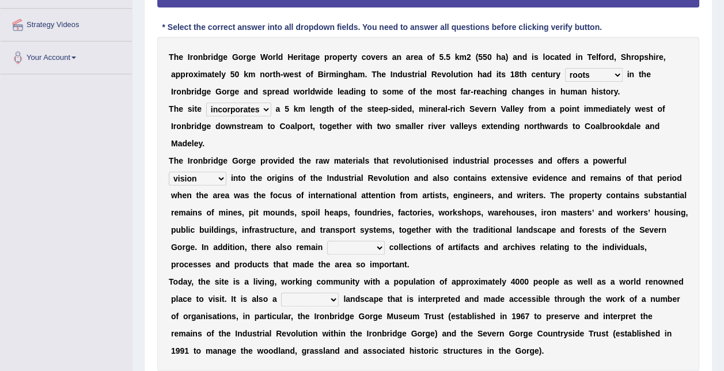
click at [327, 241] on select "extensive expensive external example" at bounding box center [356, 248] width 58 height 14
click at [617, 242] on b "v" at bounding box center [619, 246] width 5 height 9
click at [201, 221] on div "T h e I r o n b r i d g e G o r g e W o r l d H e r i t a g e p r o p e r t y c…" at bounding box center [428, 204] width 542 height 334
click at [327, 241] on select "extensive expensive external example" at bounding box center [356, 248] width 58 height 14
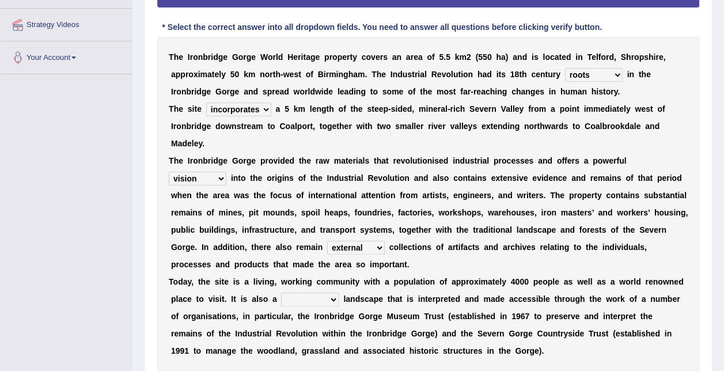
click at [327, 241] on select "extensive expensive external example" at bounding box center [356, 248] width 58 height 14
select select "expensive"
click at [327, 241] on select "extensive expensive external example" at bounding box center [356, 248] width 58 height 14
click at [281, 292] on select "backward step historical collect" at bounding box center [310, 299] width 58 height 14
select select "historical"
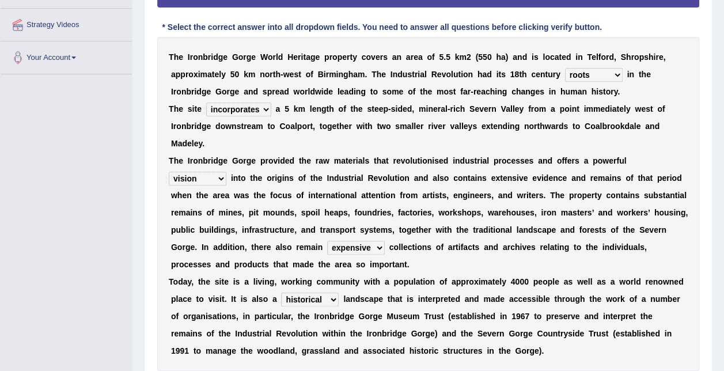
click at [281, 292] on select "backward step historical collect" at bounding box center [310, 299] width 58 height 14
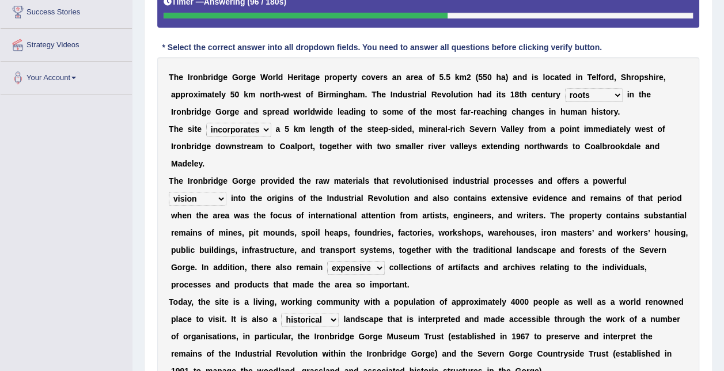
scroll to position [310, 0]
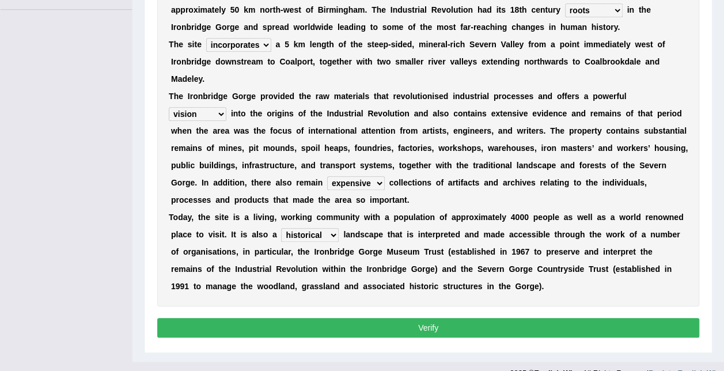
click at [327, 176] on select "extensive expensive external example" at bounding box center [356, 183] width 58 height 14
select select "extensive"
click at [327, 176] on select "extensive expensive external example" at bounding box center [356, 183] width 58 height 14
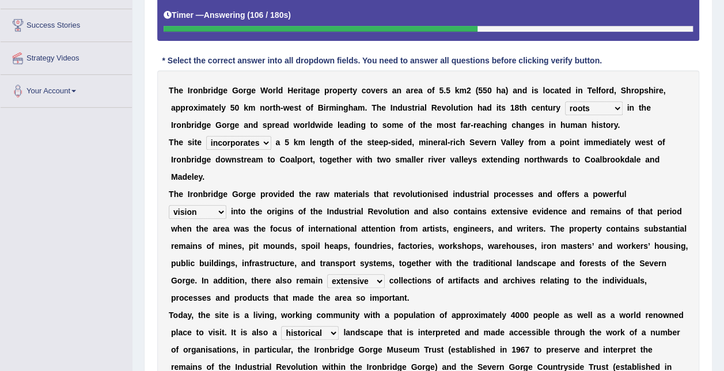
scroll to position [195, 0]
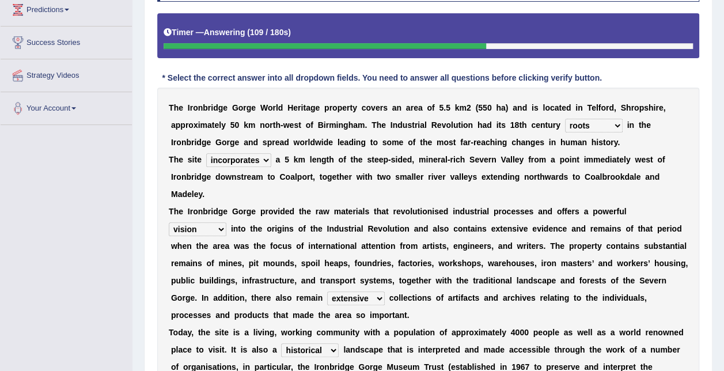
click at [258, 159] on select "incorporates assigns gets corporate" at bounding box center [238, 160] width 65 height 14
click at [206, 153] on select "incorporates assigns gets corporate" at bounding box center [238, 160] width 65 height 14
click at [255, 159] on select "incorporates assigns gets corporate" at bounding box center [238, 160] width 65 height 14
select select "gets"
click at [206, 153] on select "incorporates assigns gets corporate" at bounding box center [238, 160] width 65 height 14
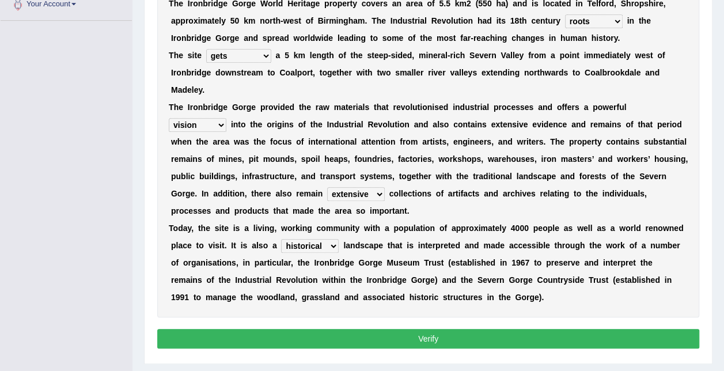
scroll to position [310, 0]
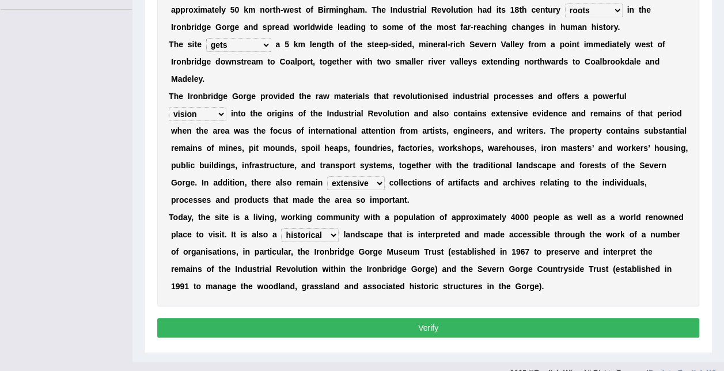
click at [322, 318] on button "Verify" at bounding box center [428, 328] width 542 height 20
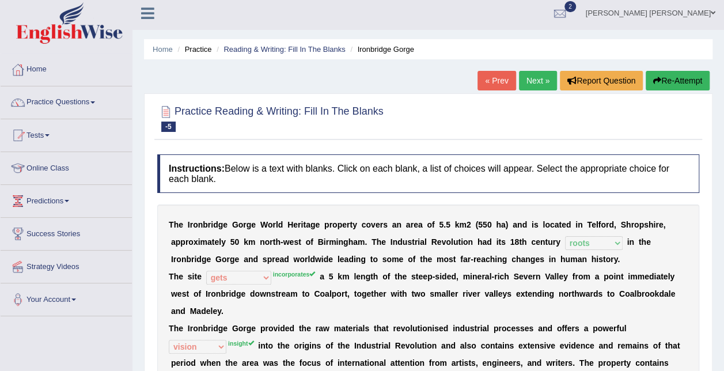
scroll to position [3, 0]
click at [503, 72] on link "« Prev" at bounding box center [496, 81] width 38 height 20
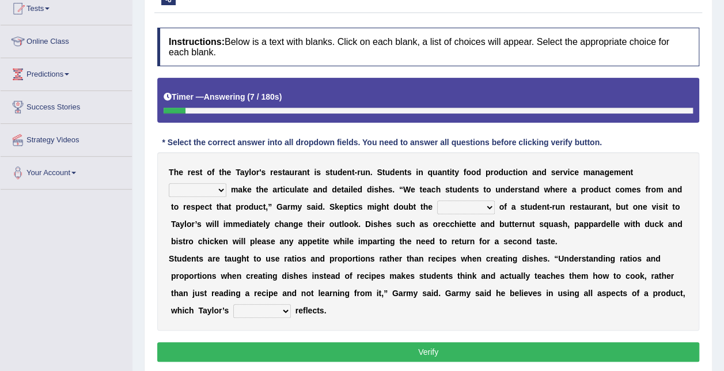
click at [226, 183] on select "issues handling classes decisions" at bounding box center [198, 190] width 58 height 14
select select "classes"
click at [226, 183] on select "issues handling classes decisions" at bounding box center [198, 190] width 58 height 14
click at [437, 208] on select "sanctity quality frailty futility" at bounding box center [466, 207] width 58 height 14
select select "quality"
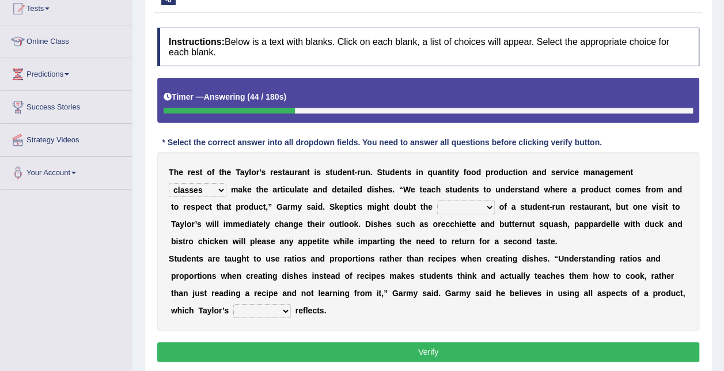
click at [437, 200] on select "sanctity quality frailty futility" at bounding box center [466, 207] width 58 height 14
click at [233, 313] on select "course opinion mirror menu" at bounding box center [262, 311] width 58 height 14
click at [280, 324] on div "T h e r e s t o f t h e T [PERSON_NAME] ' s r e s t a u r a n t i s s t u d e n…" at bounding box center [428, 241] width 542 height 178
click at [233, 314] on select "course opinion mirror menu" at bounding box center [262, 311] width 58 height 14
click at [339, 299] on div "T h e r e s t o f t h e T [PERSON_NAME] ' s r e s t a u r a n t i s s t u d e n…" at bounding box center [428, 241] width 542 height 178
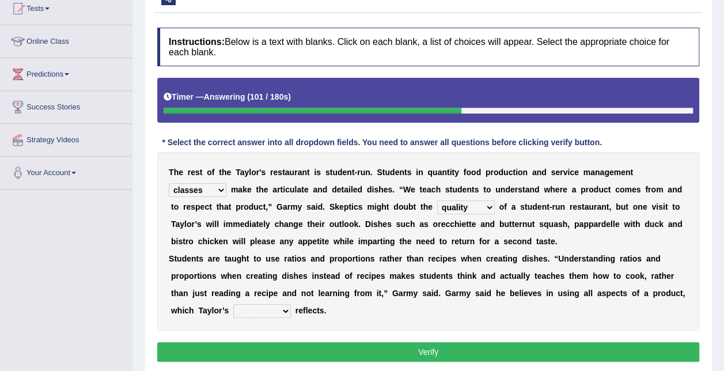
click at [233, 307] on select "course opinion mirror menu" at bounding box center [262, 311] width 58 height 14
select select "opinion"
click at [233, 304] on select "course opinion mirror menu" at bounding box center [262, 311] width 58 height 14
click at [356, 346] on button "Verify" at bounding box center [428, 352] width 542 height 20
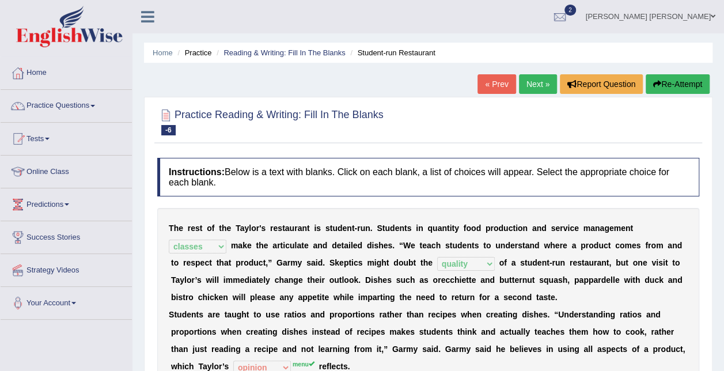
click at [67, 108] on link "Practice Questions" at bounding box center [66, 104] width 131 height 29
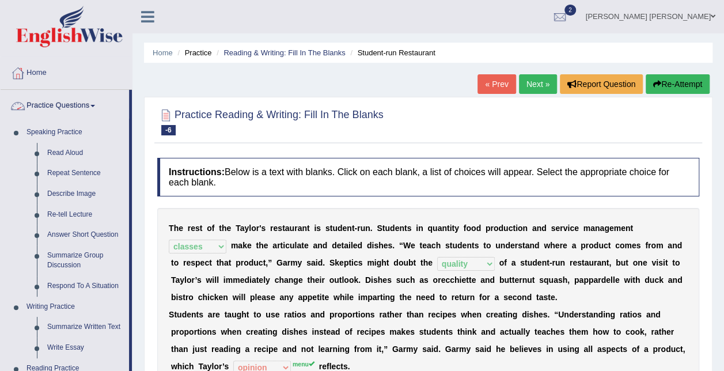
click at [81, 105] on link "Practice Questions" at bounding box center [65, 104] width 128 height 29
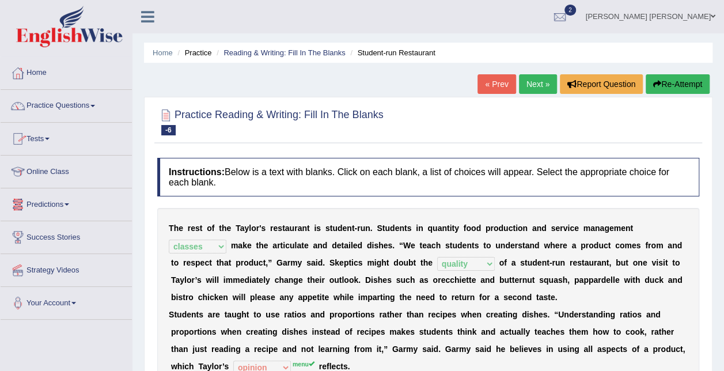
click at [44, 140] on link "Tests" at bounding box center [66, 137] width 131 height 29
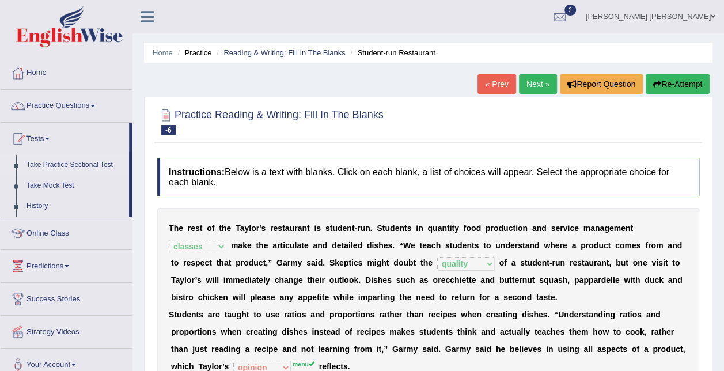
click at [41, 162] on link "Take Practice Sectional Test" at bounding box center [75, 165] width 108 height 21
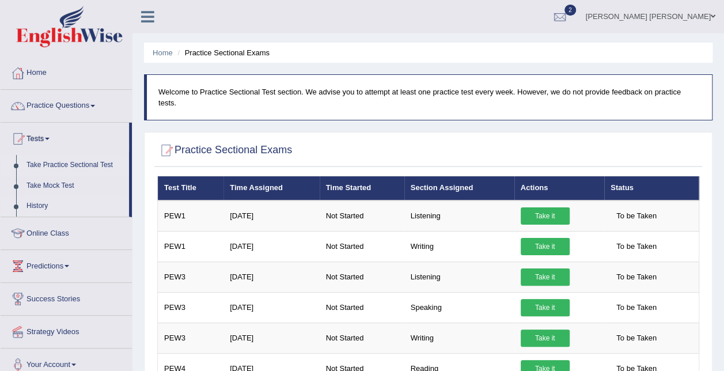
click at [48, 206] on link "History" at bounding box center [75, 206] width 108 height 21
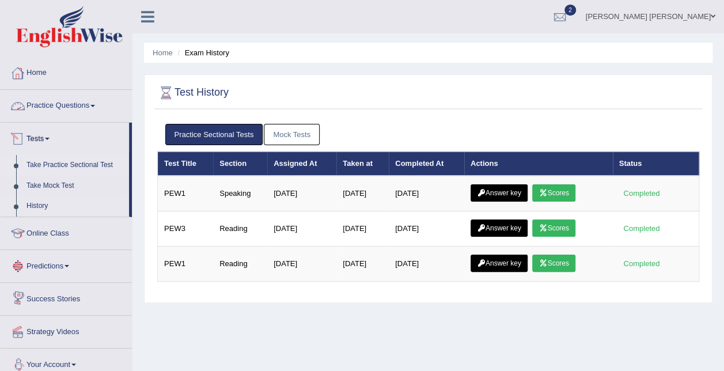
click at [98, 162] on link "Take Practice Sectional Test" at bounding box center [75, 165] width 108 height 21
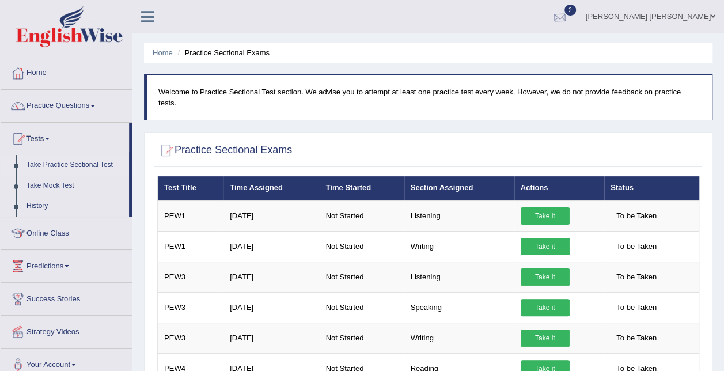
click at [568, 13] on div at bounding box center [559, 17] width 17 height 17
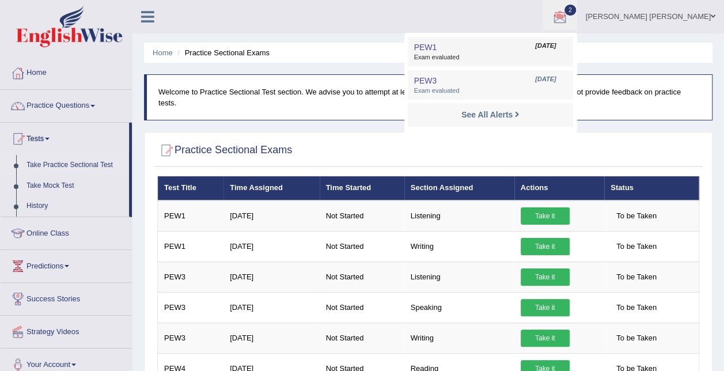
click at [509, 43] on link "PEW1 [DATE] Exam evaluated" at bounding box center [489, 52] width 159 height 24
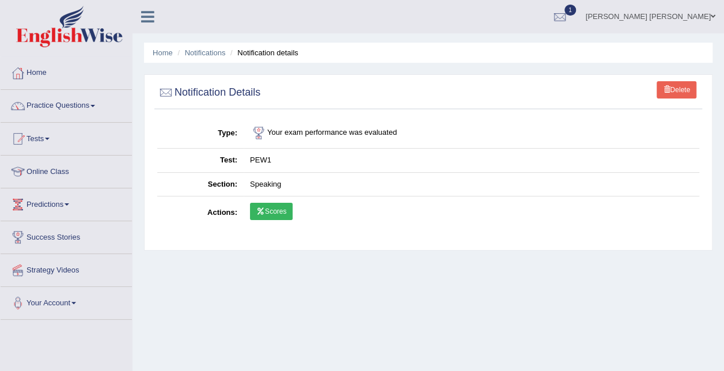
click at [264, 210] on icon at bounding box center [260, 211] width 9 height 7
click at [45, 127] on link "Tests" at bounding box center [66, 137] width 131 height 29
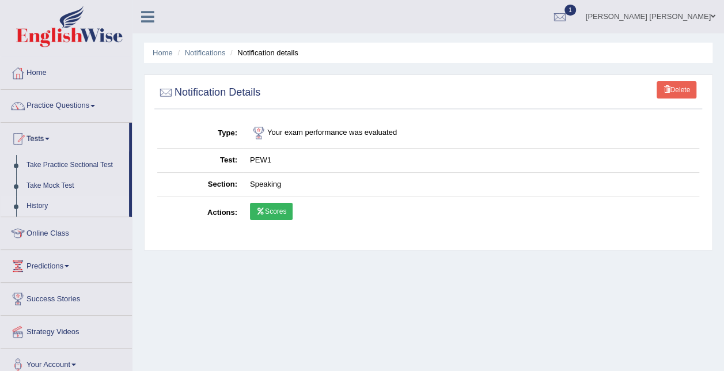
click at [36, 207] on link "History" at bounding box center [75, 206] width 108 height 21
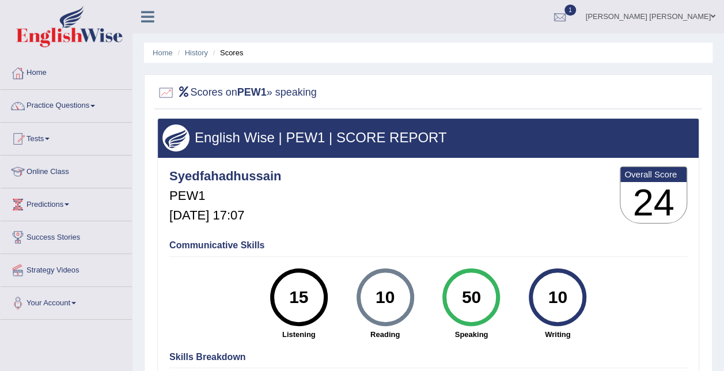
click at [568, 12] on div at bounding box center [559, 17] width 17 height 17
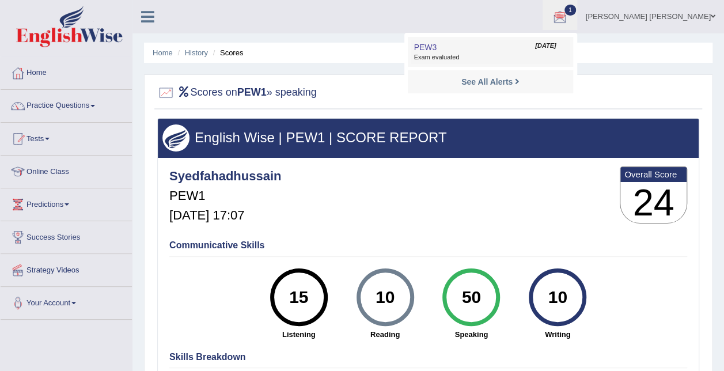
click at [515, 54] on span "Exam evaluated" at bounding box center [489, 57] width 153 height 9
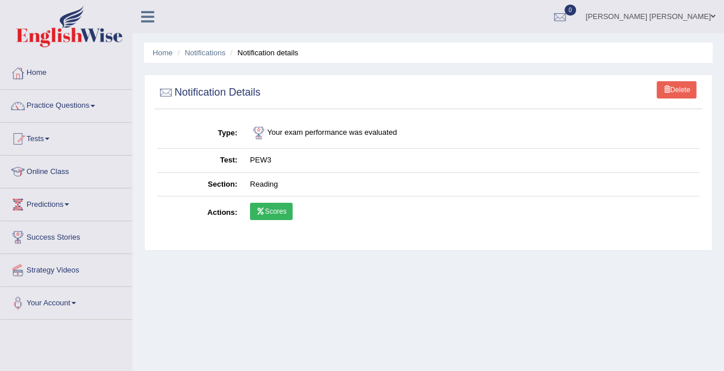
click at [269, 211] on link "Scores" at bounding box center [271, 211] width 43 height 17
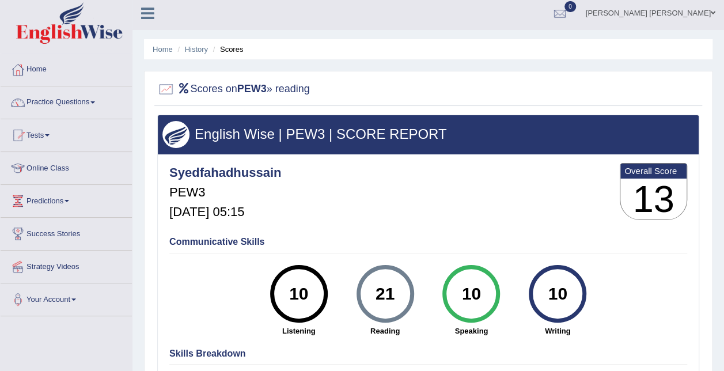
scroll to position [61, 0]
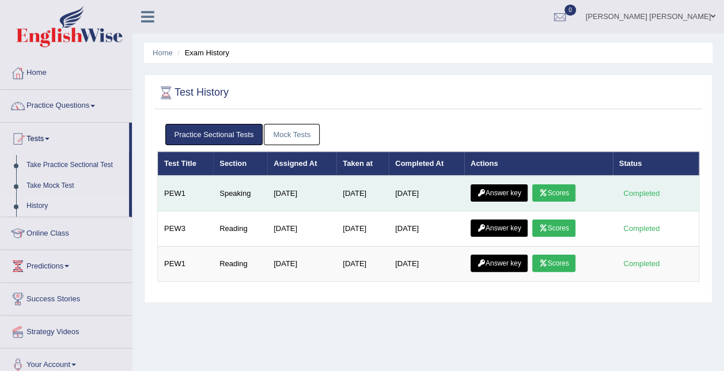
click at [518, 190] on link "Answer key" at bounding box center [498, 192] width 57 height 17
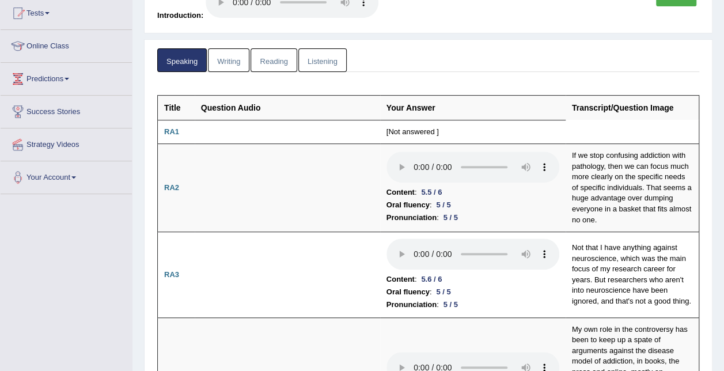
scroll to position [128, 0]
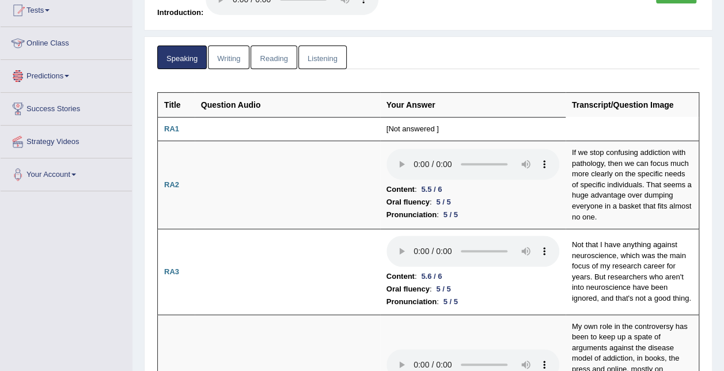
click at [71, 45] on link "Online Class" at bounding box center [66, 41] width 131 height 29
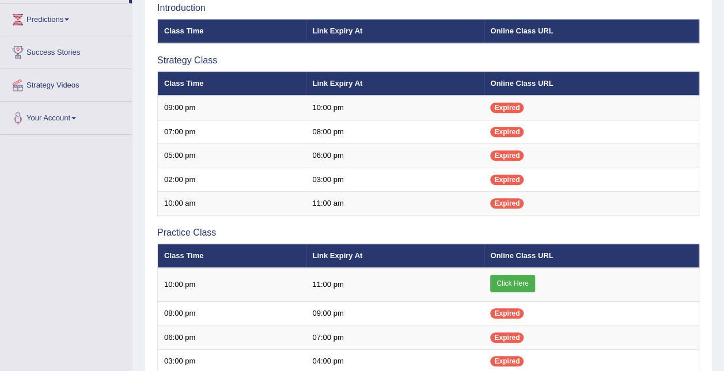
scroll to position [288, 0]
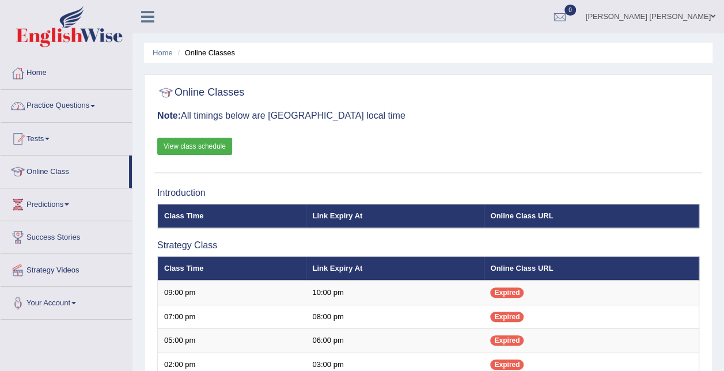
click at [82, 104] on link "Practice Questions" at bounding box center [66, 104] width 131 height 29
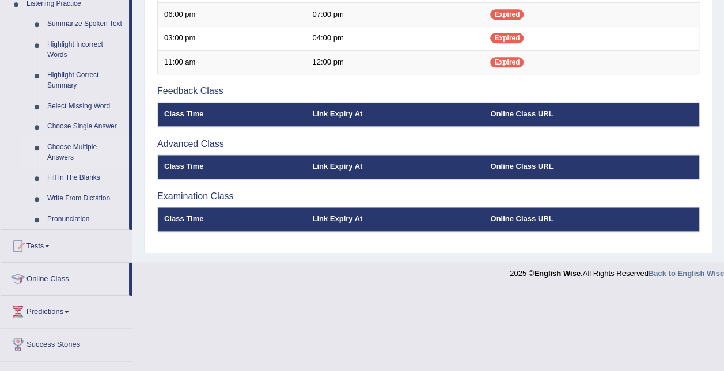
scroll to position [562, 0]
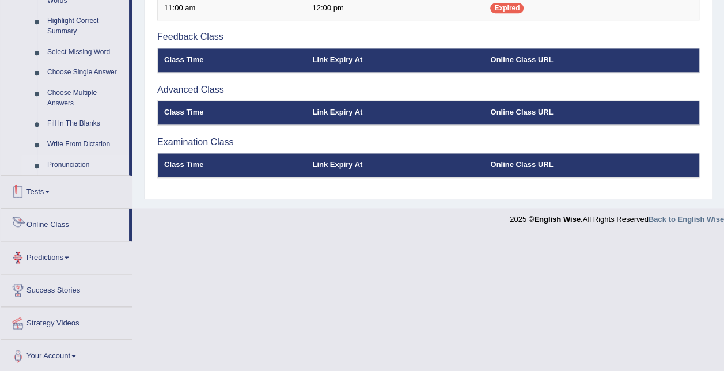
click at [75, 161] on link "Pronunciation" at bounding box center [85, 165] width 87 height 21
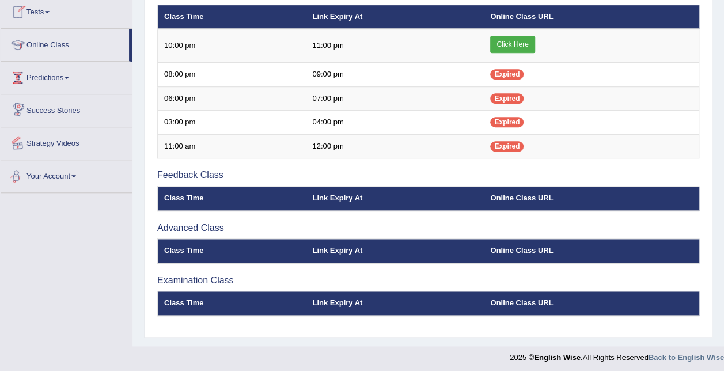
scroll to position [558, 0]
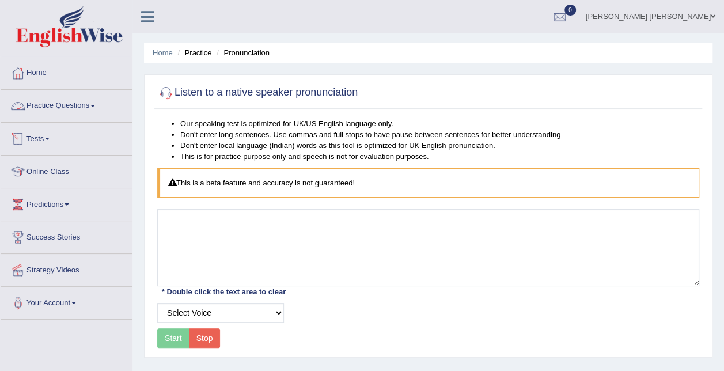
click at [83, 107] on link "Practice Questions" at bounding box center [66, 104] width 131 height 29
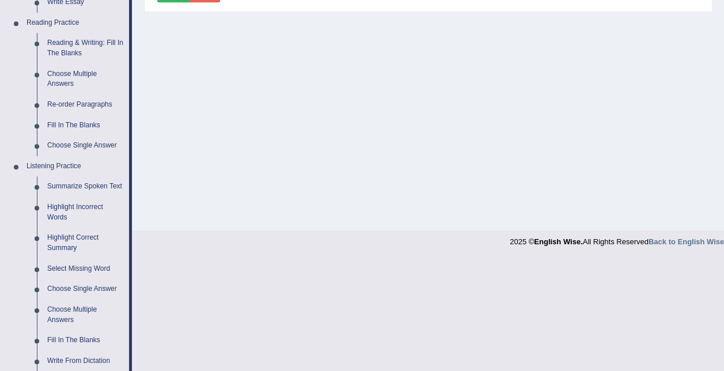
scroll to position [403, 0]
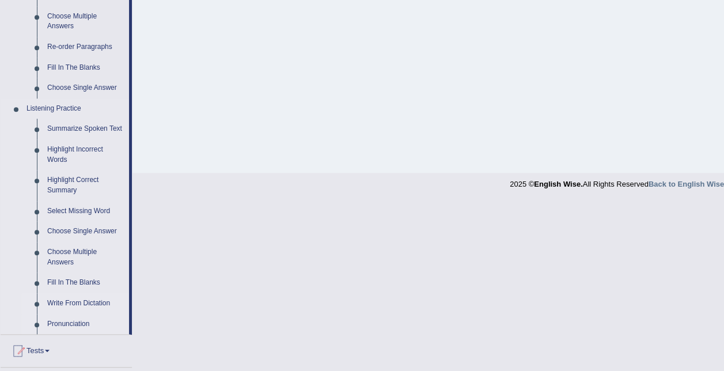
click at [75, 302] on link "Write From Dictation" at bounding box center [85, 303] width 87 height 21
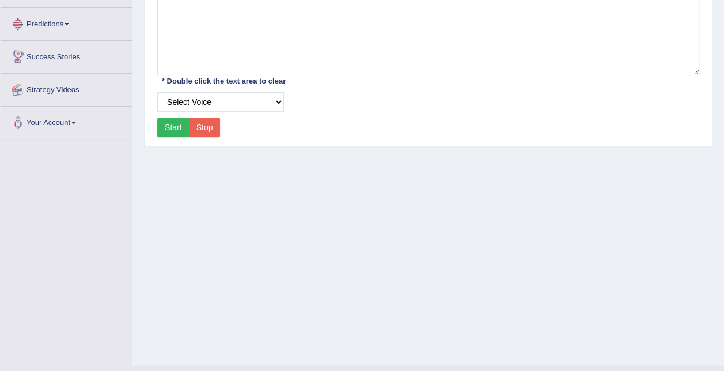
scroll to position [234, 0]
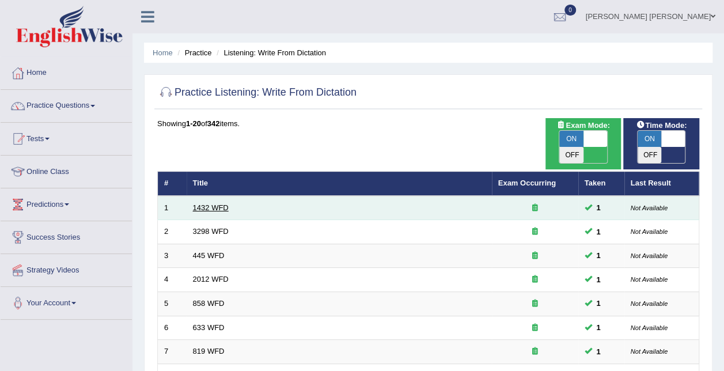
click at [205, 203] on link "1432 WFD" at bounding box center [211, 207] width 36 height 9
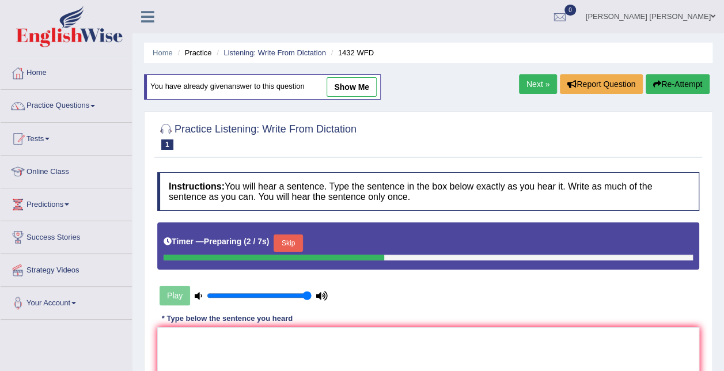
click at [360, 81] on link "show me" at bounding box center [351, 87] width 50 height 20
type textarea "More physical activity is benificial to your health."
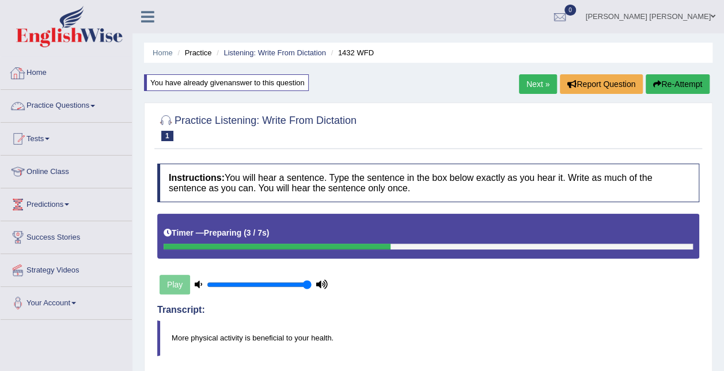
click at [41, 69] on link "Home" at bounding box center [66, 71] width 131 height 29
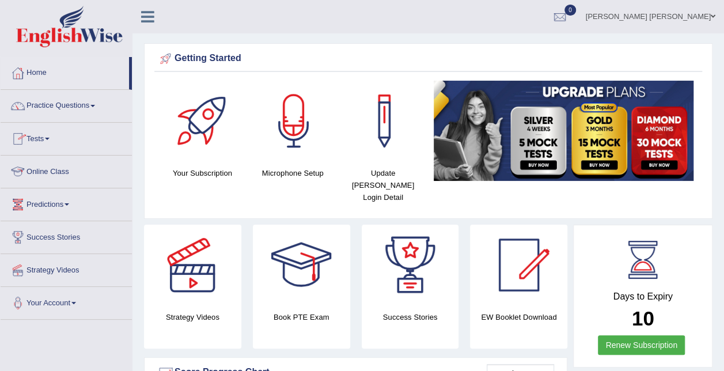
click at [58, 200] on link "Predictions" at bounding box center [66, 202] width 131 height 29
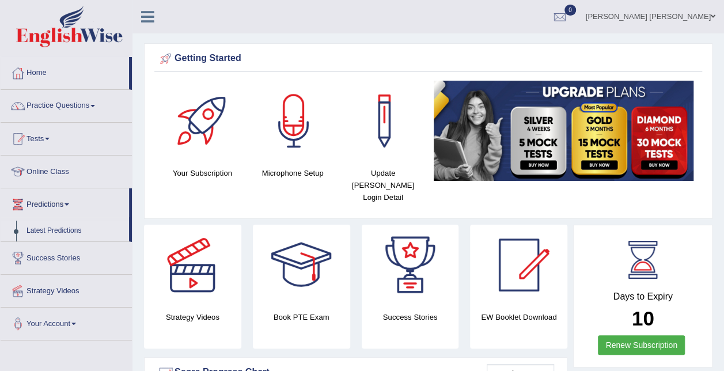
click at [56, 223] on link "Latest Predictions" at bounding box center [75, 230] width 108 height 21
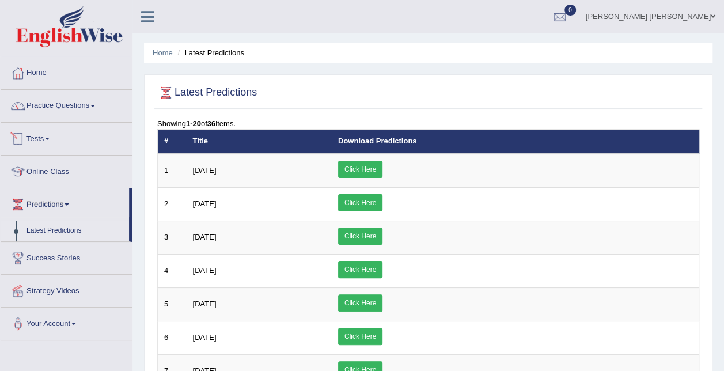
click at [50, 138] on span at bounding box center [47, 139] width 5 height 2
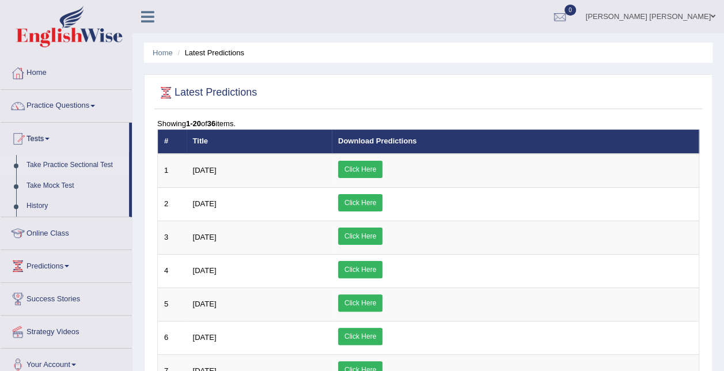
click at [54, 165] on link "Take Practice Sectional Test" at bounding box center [75, 165] width 108 height 21
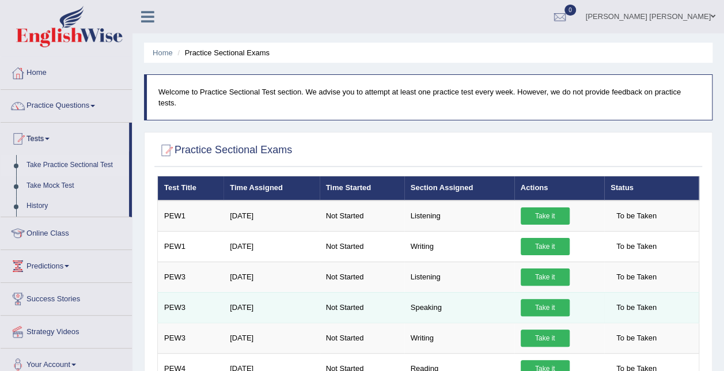
click at [547, 299] on link "Take it" at bounding box center [544, 307] width 49 height 17
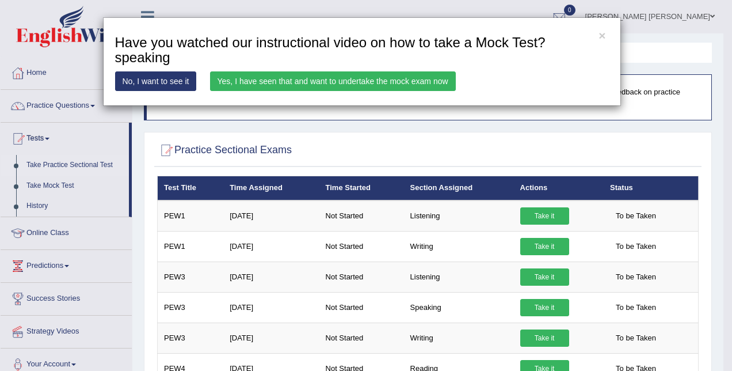
click at [340, 81] on link "Yes, I have seen that and want to undertake the mock exam now" at bounding box center [333, 81] width 246 height 20
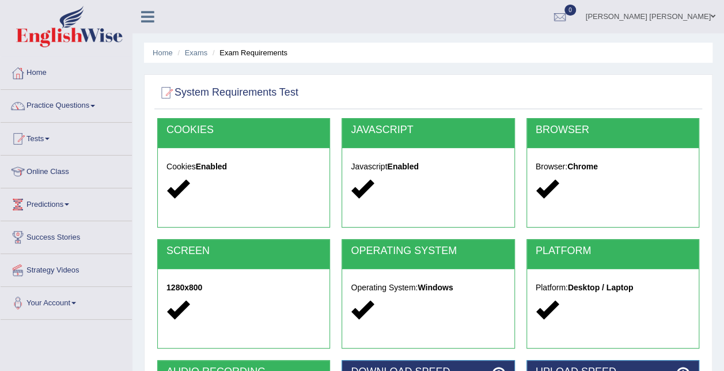
scroll to position [173, 0]
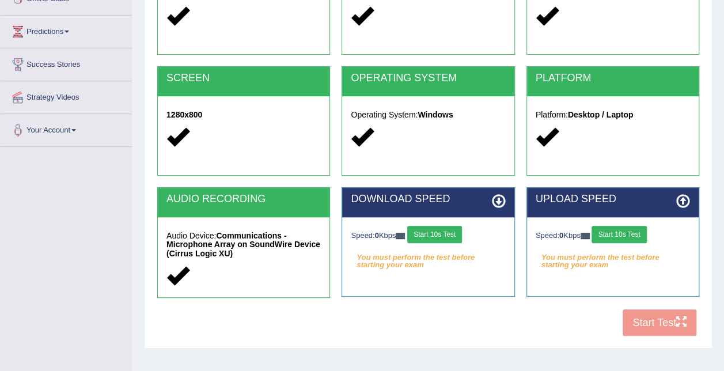
click at [421, 235] on button "Start 10s Test" at bounding box center [434, 234] width 55 height 17
click at [615, 235] on button "Start 10s Test" at bounding box center [618, 234] width 55 height 17
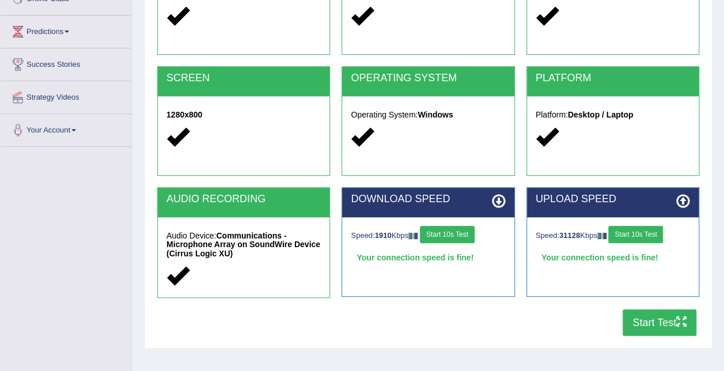
click at [656, 317] on button "Start Test" at bounding box center [659, 322] width 74 height 26
